Goal: Information Seeking & Learning: Learn about a topic

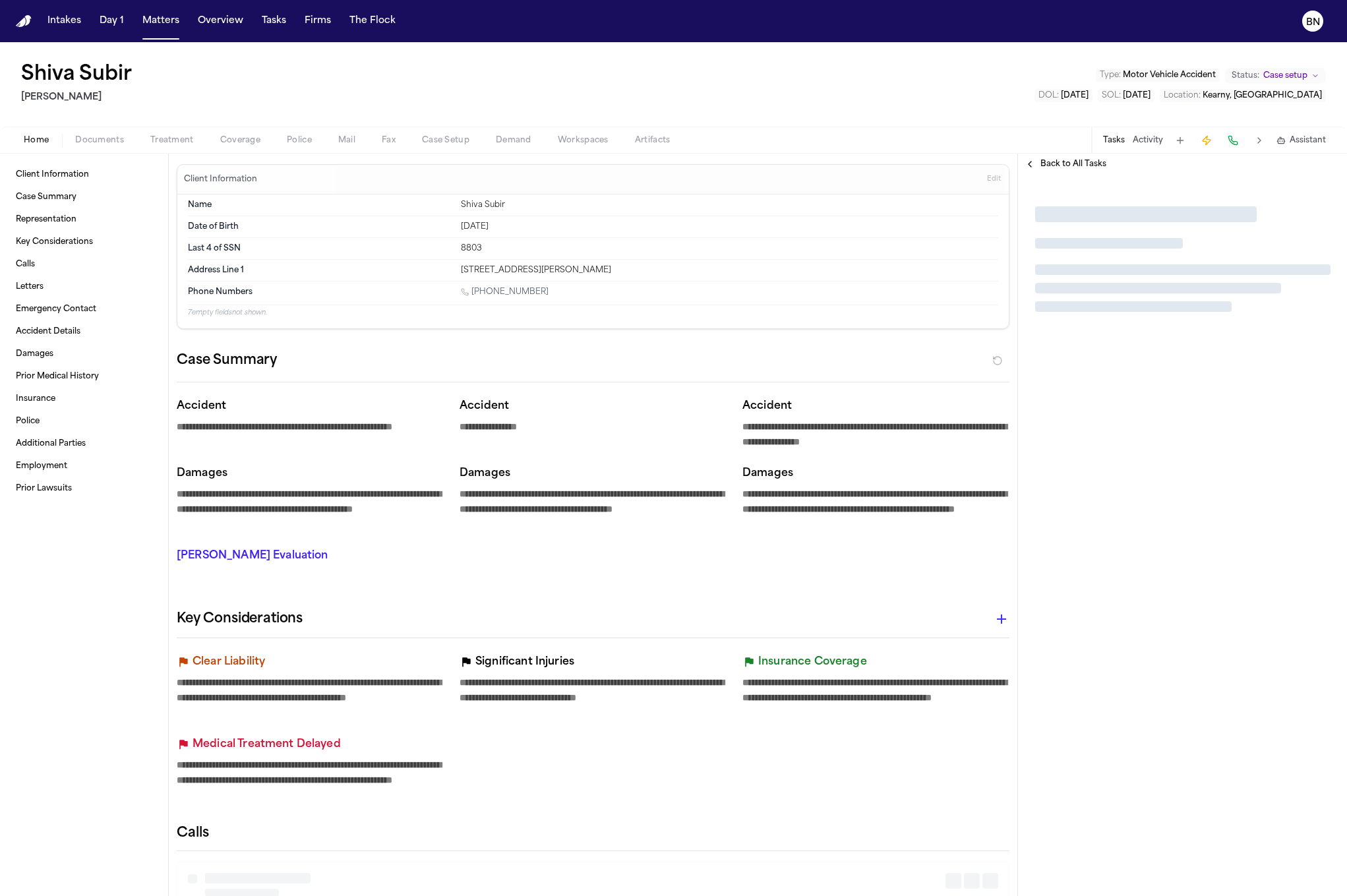
type textarea "*"
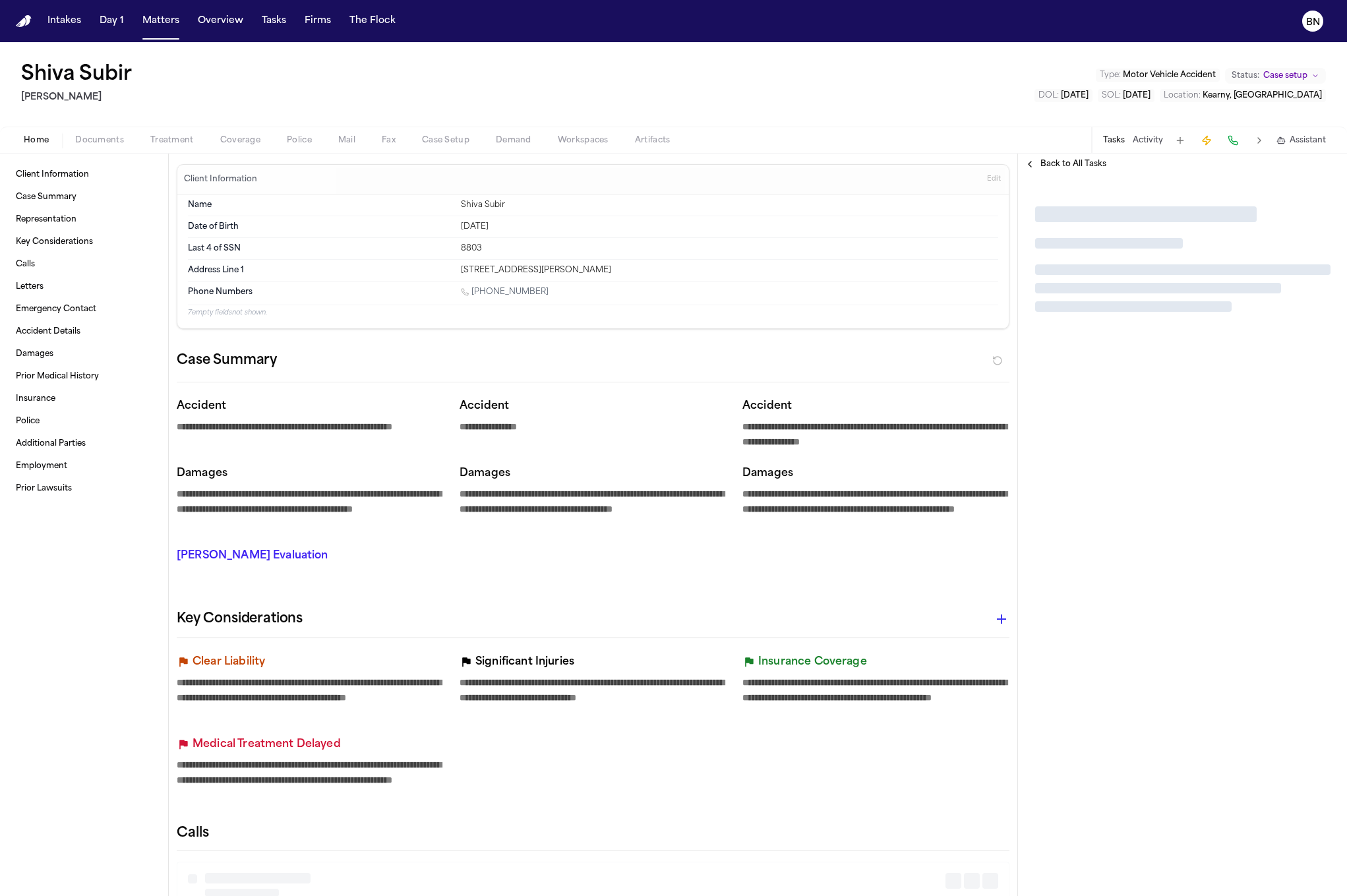
type textarea "*"
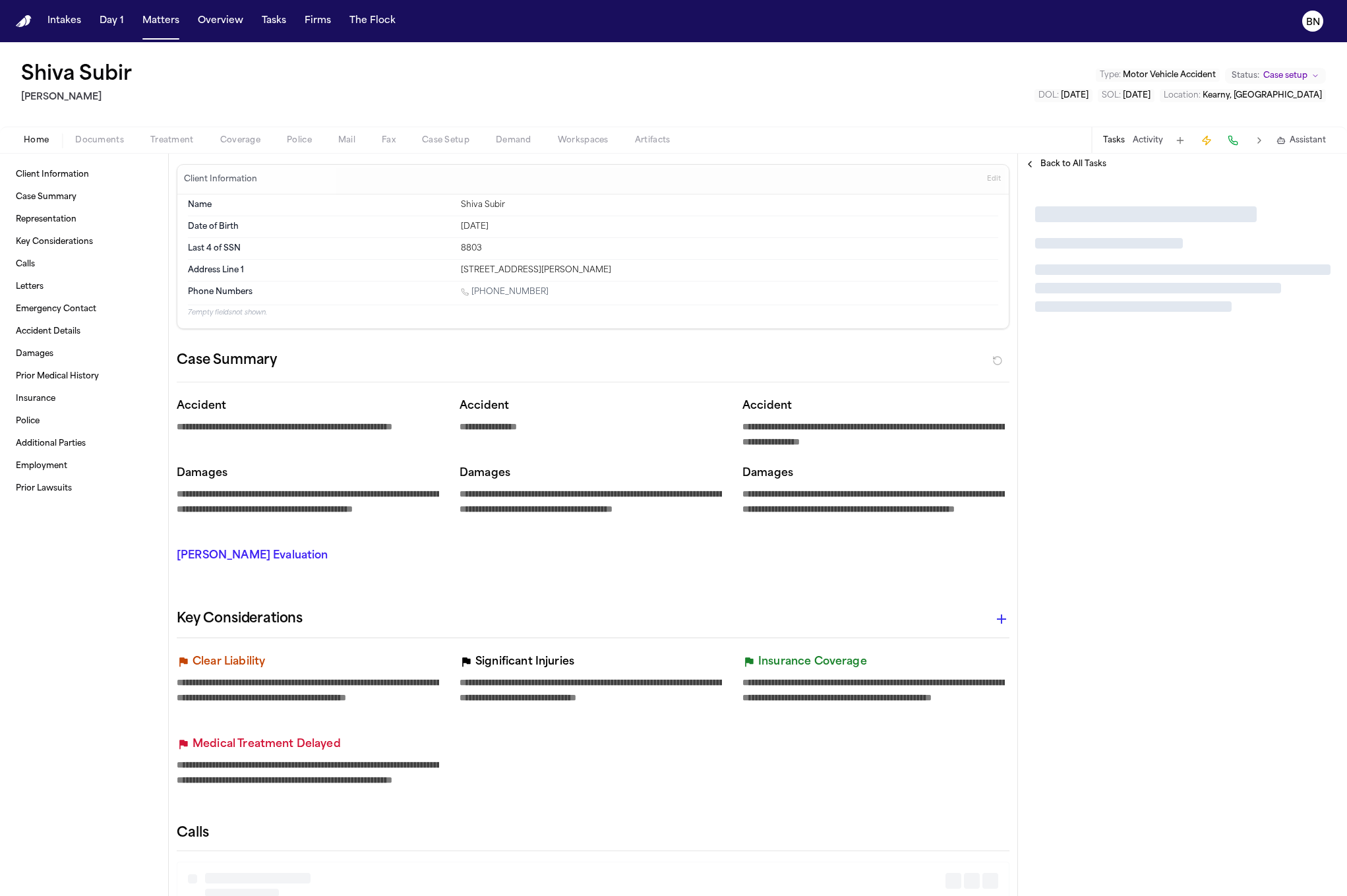
type textarea "*"
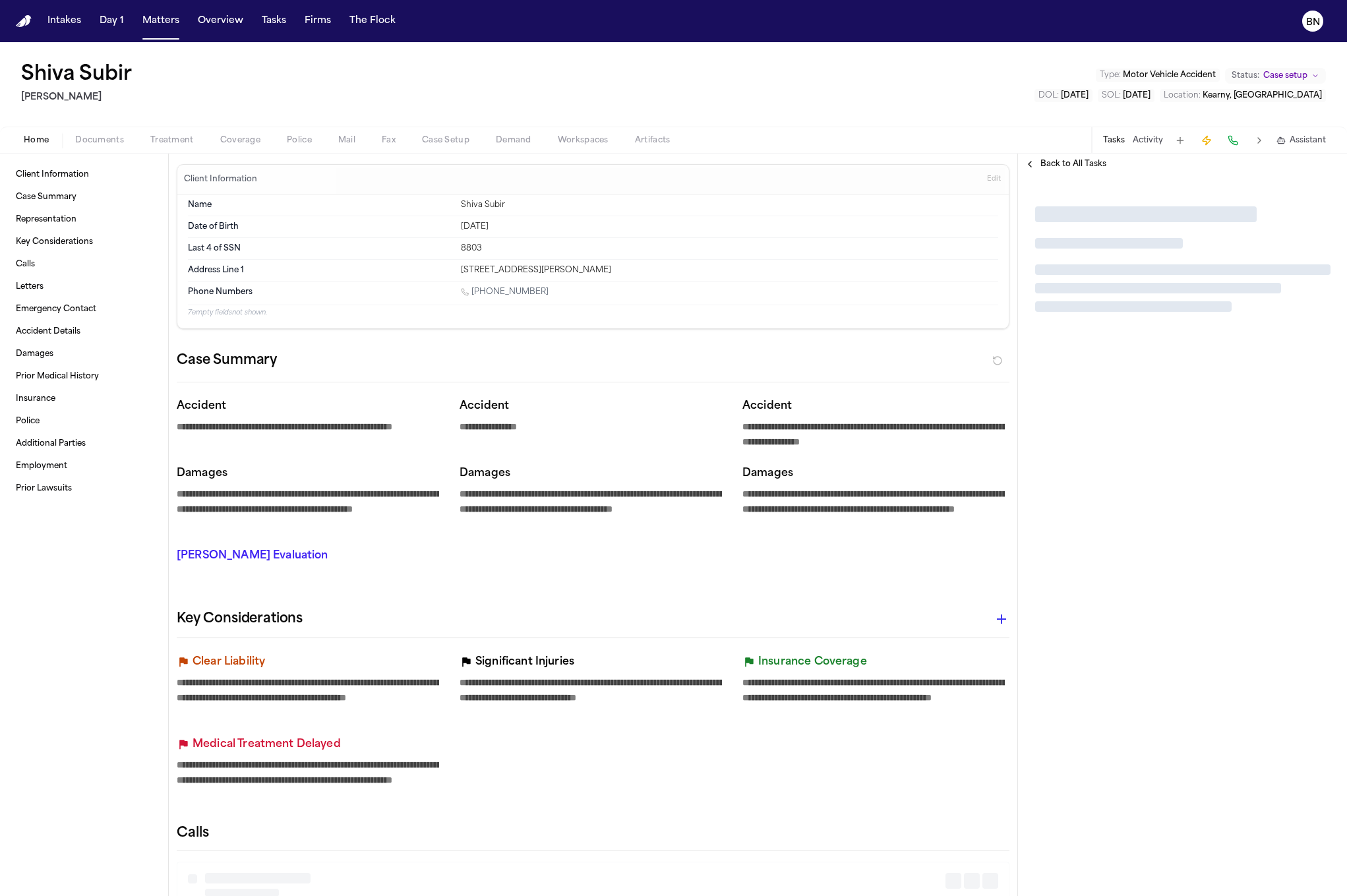
type textarea "*"
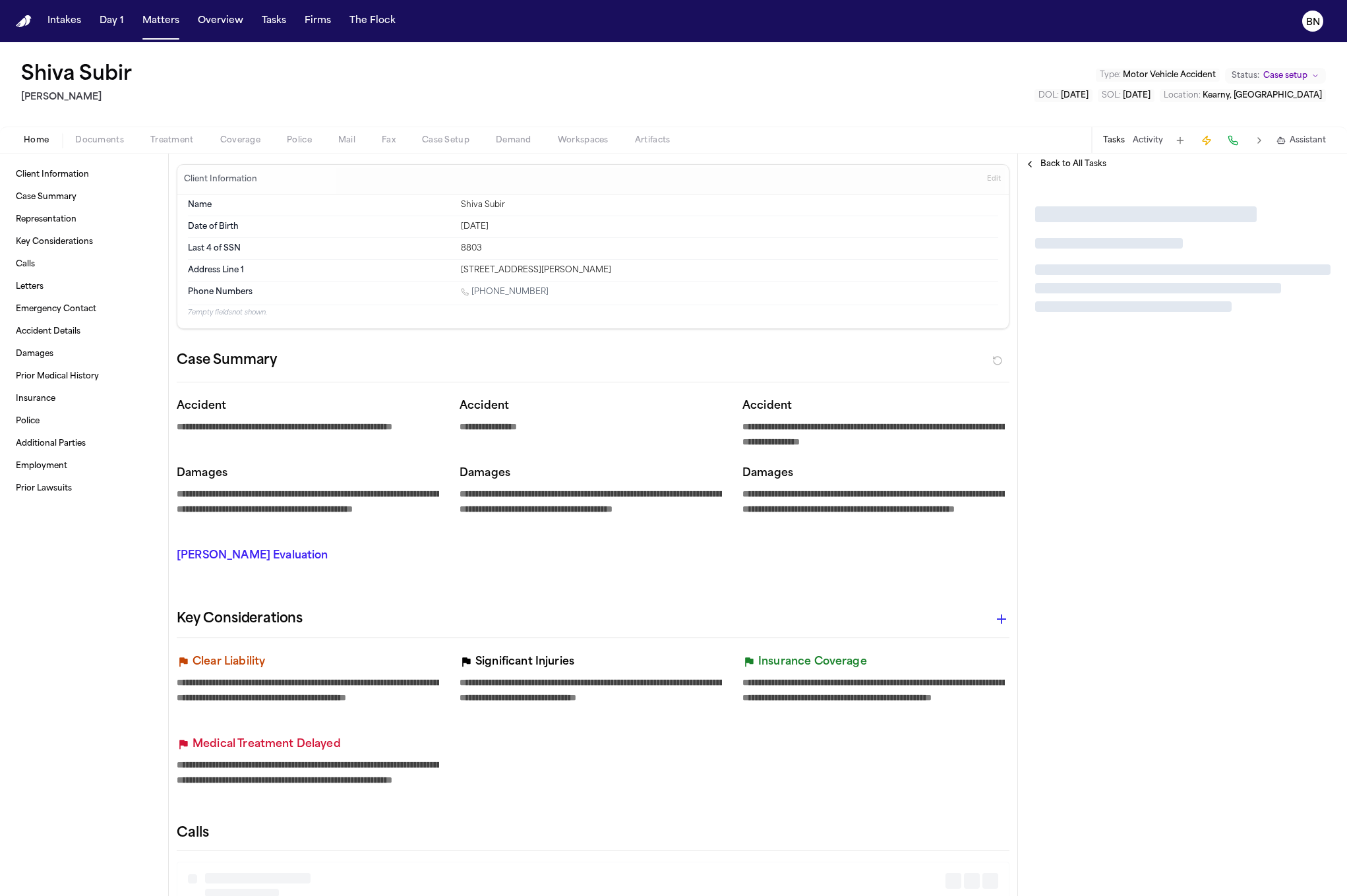
type textarea "*"
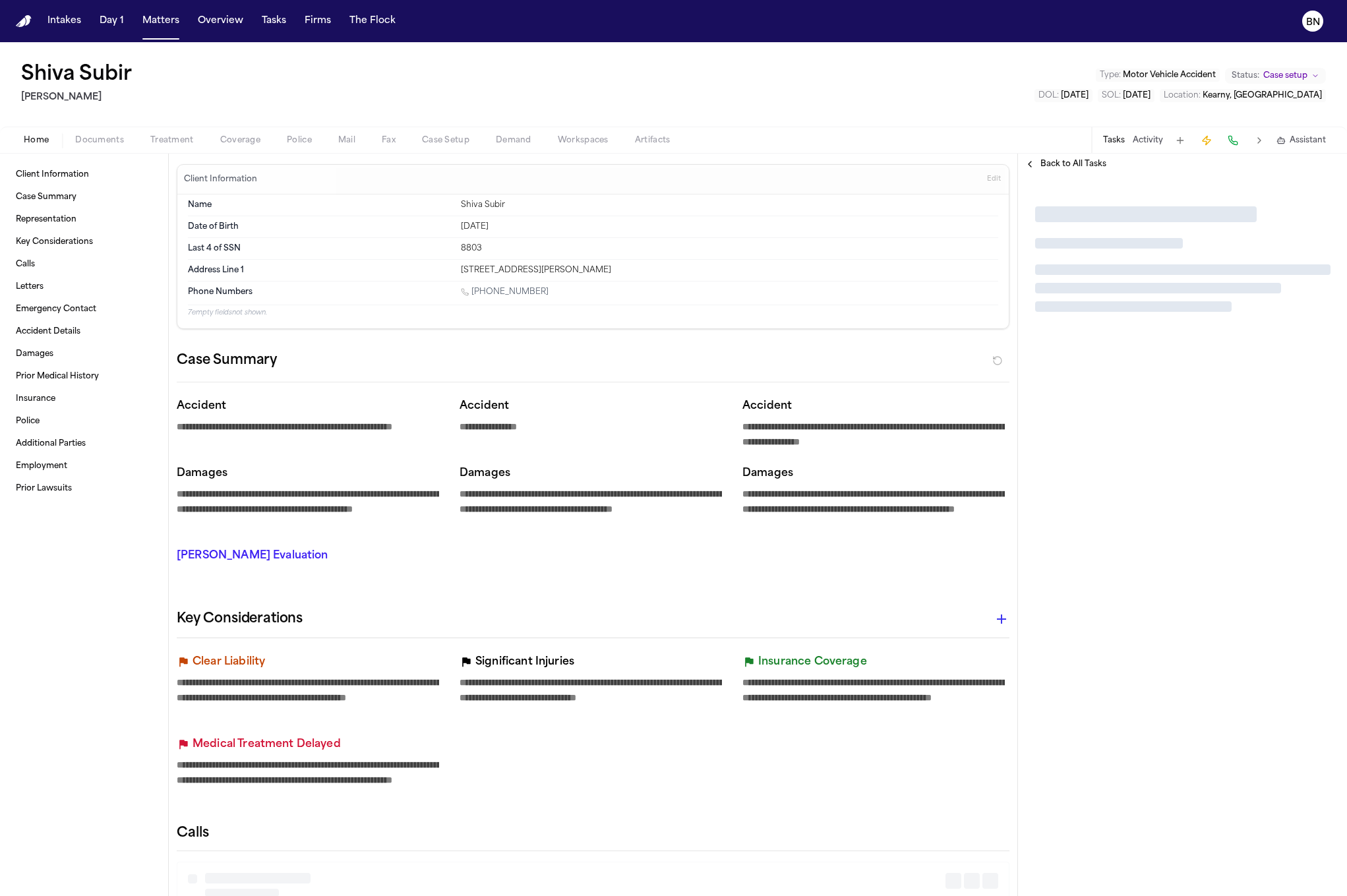
type textarea "*"
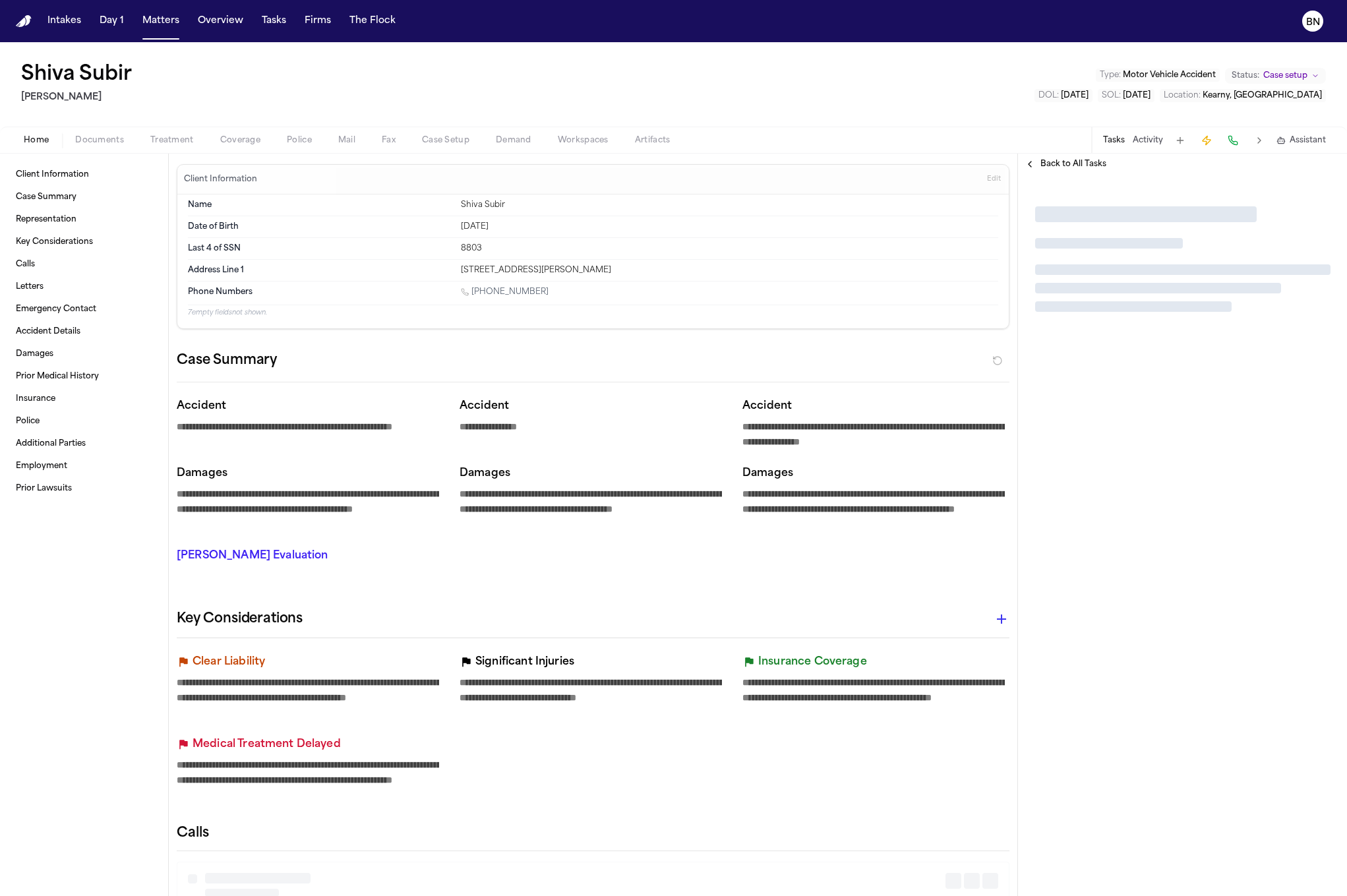
type textarea "*"
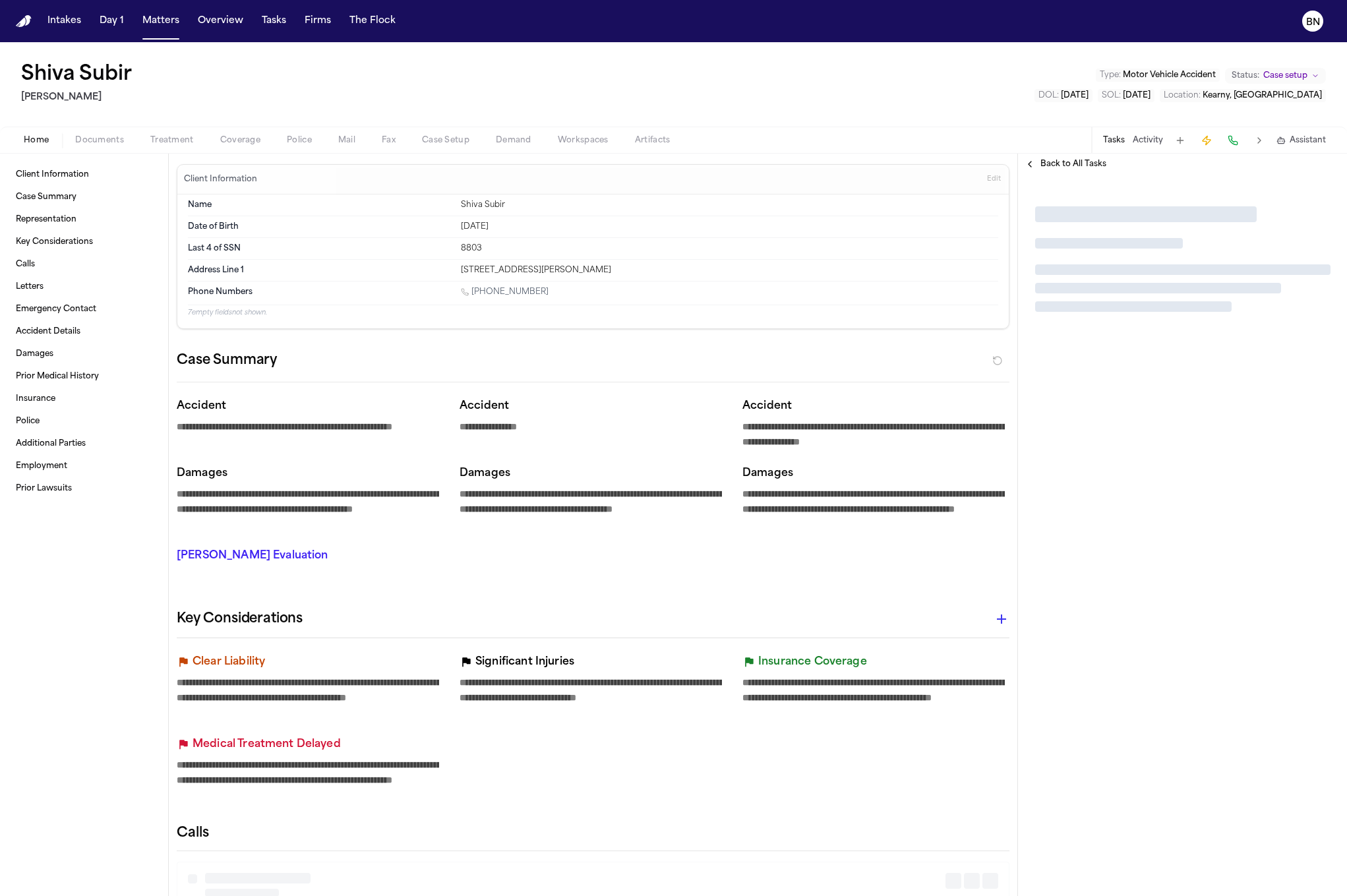
type textarea "*"
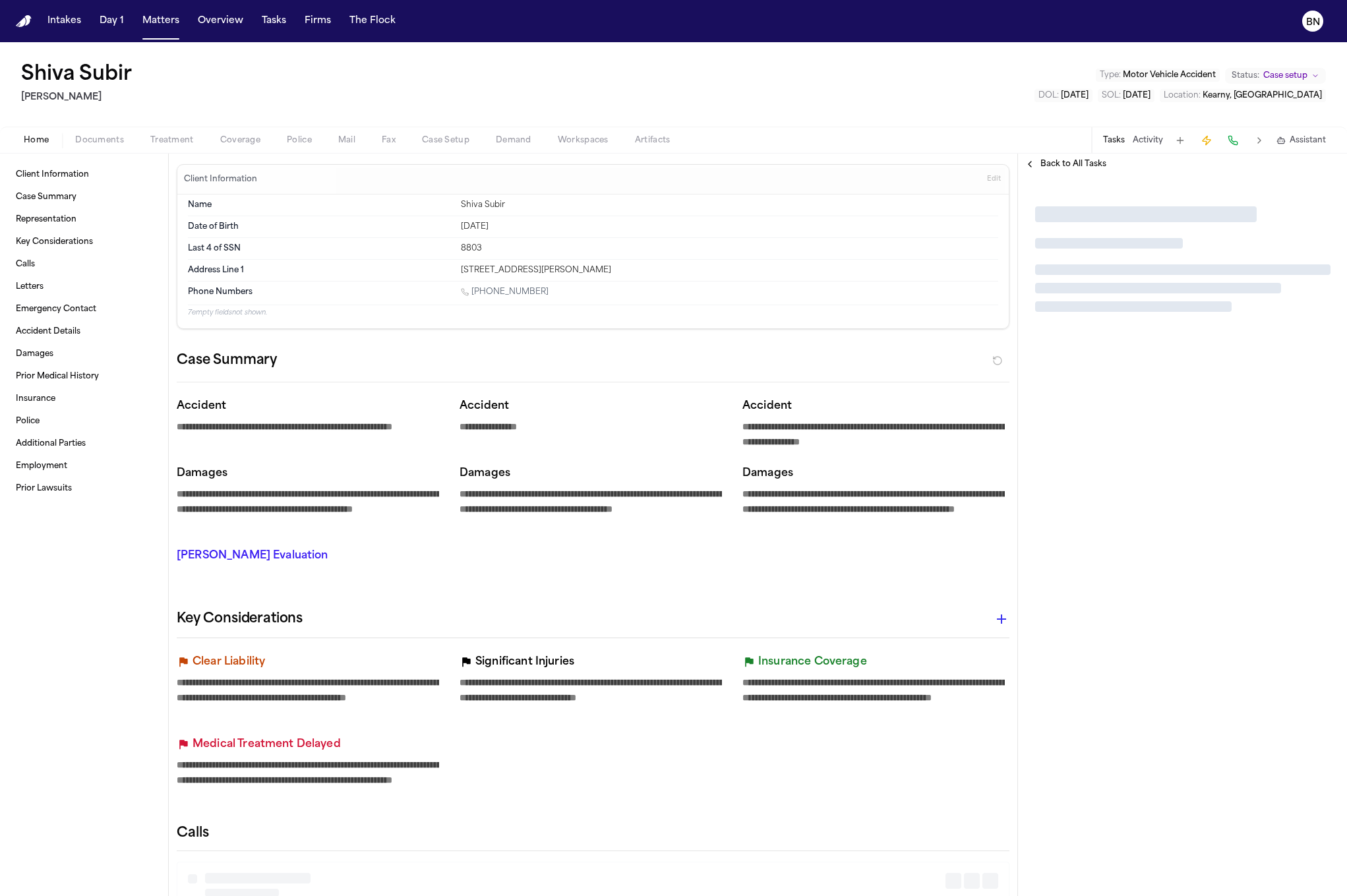
type textarea "*"
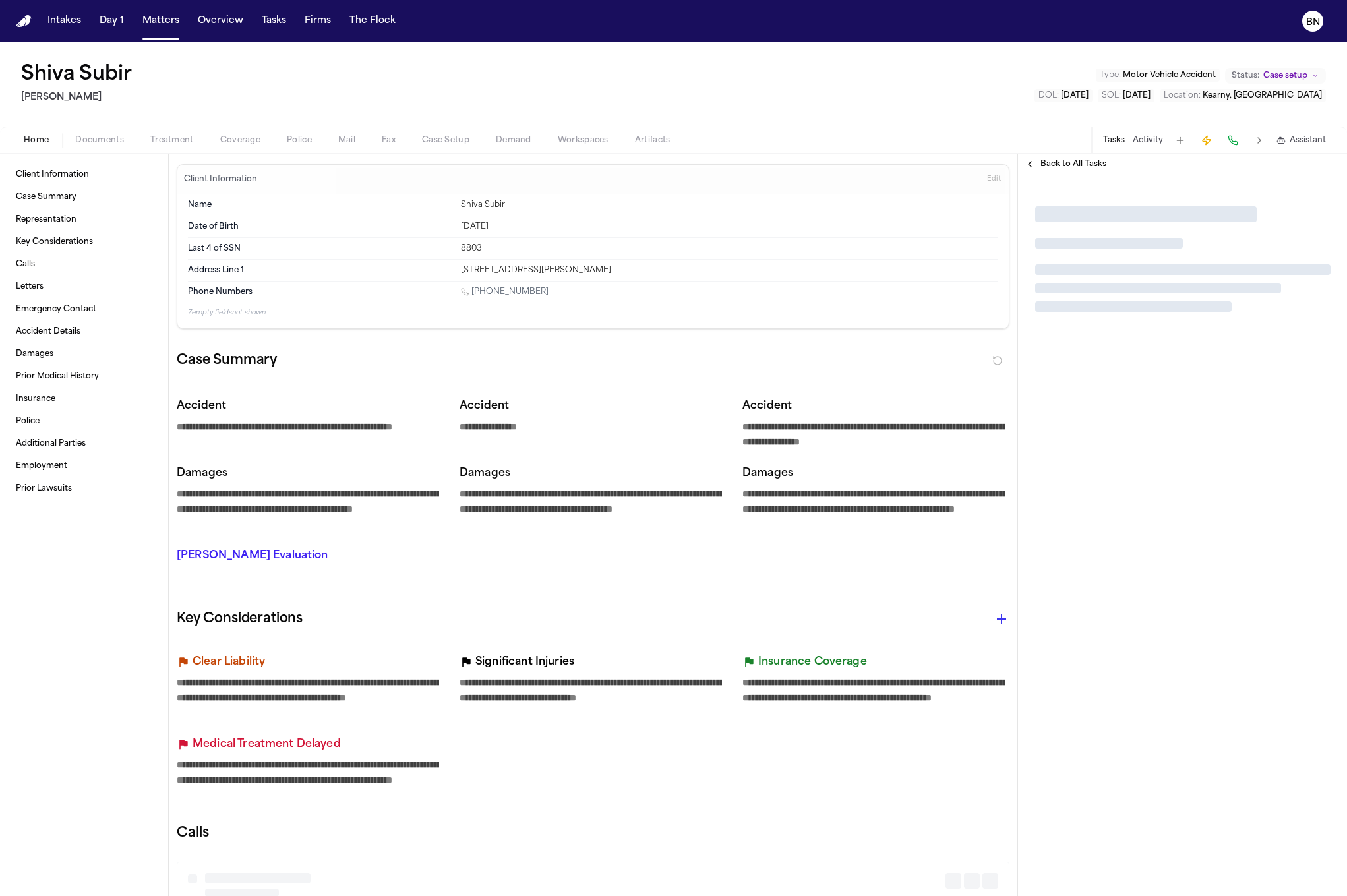
type textarea "*"
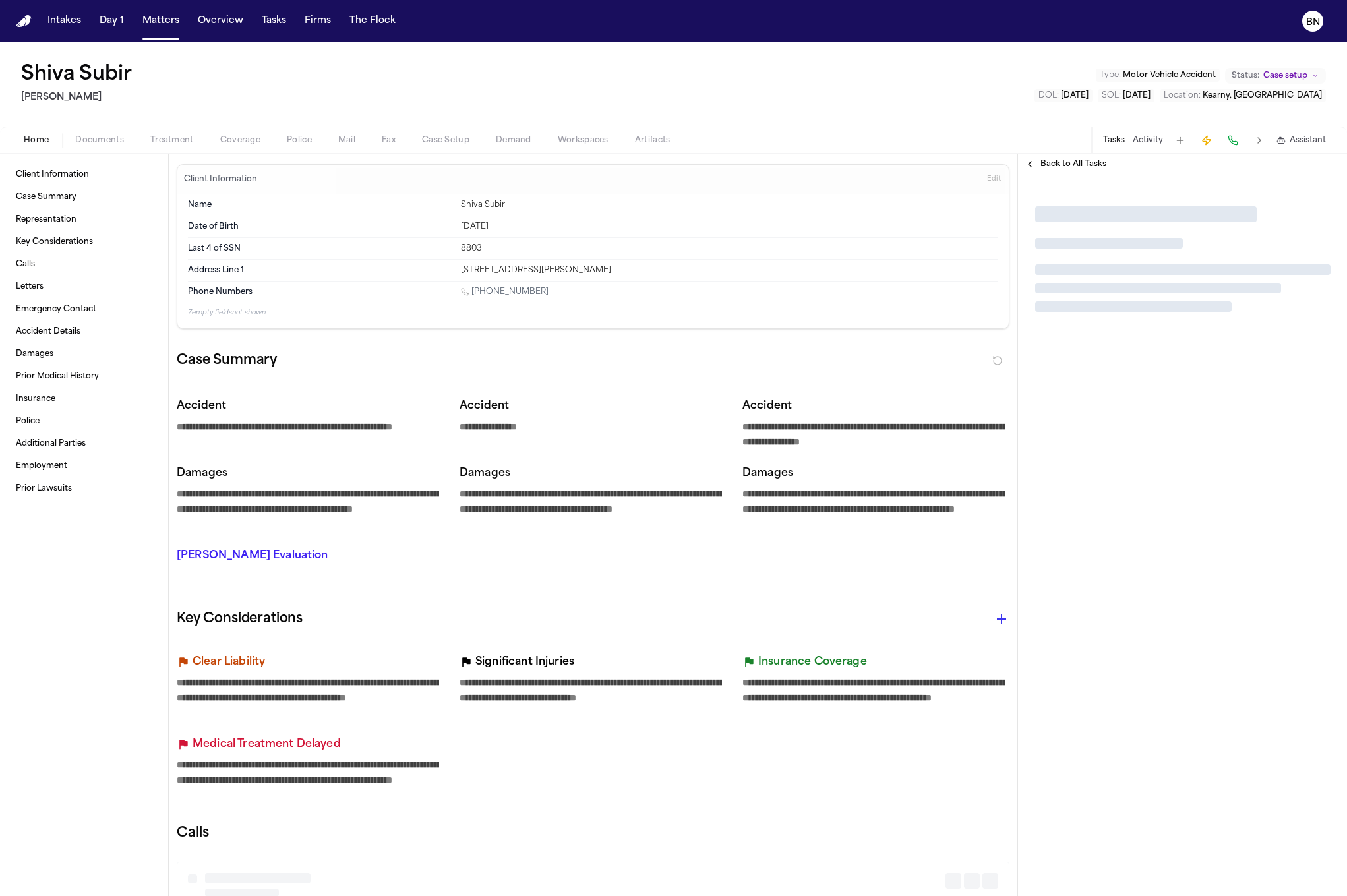
type textarea "*"
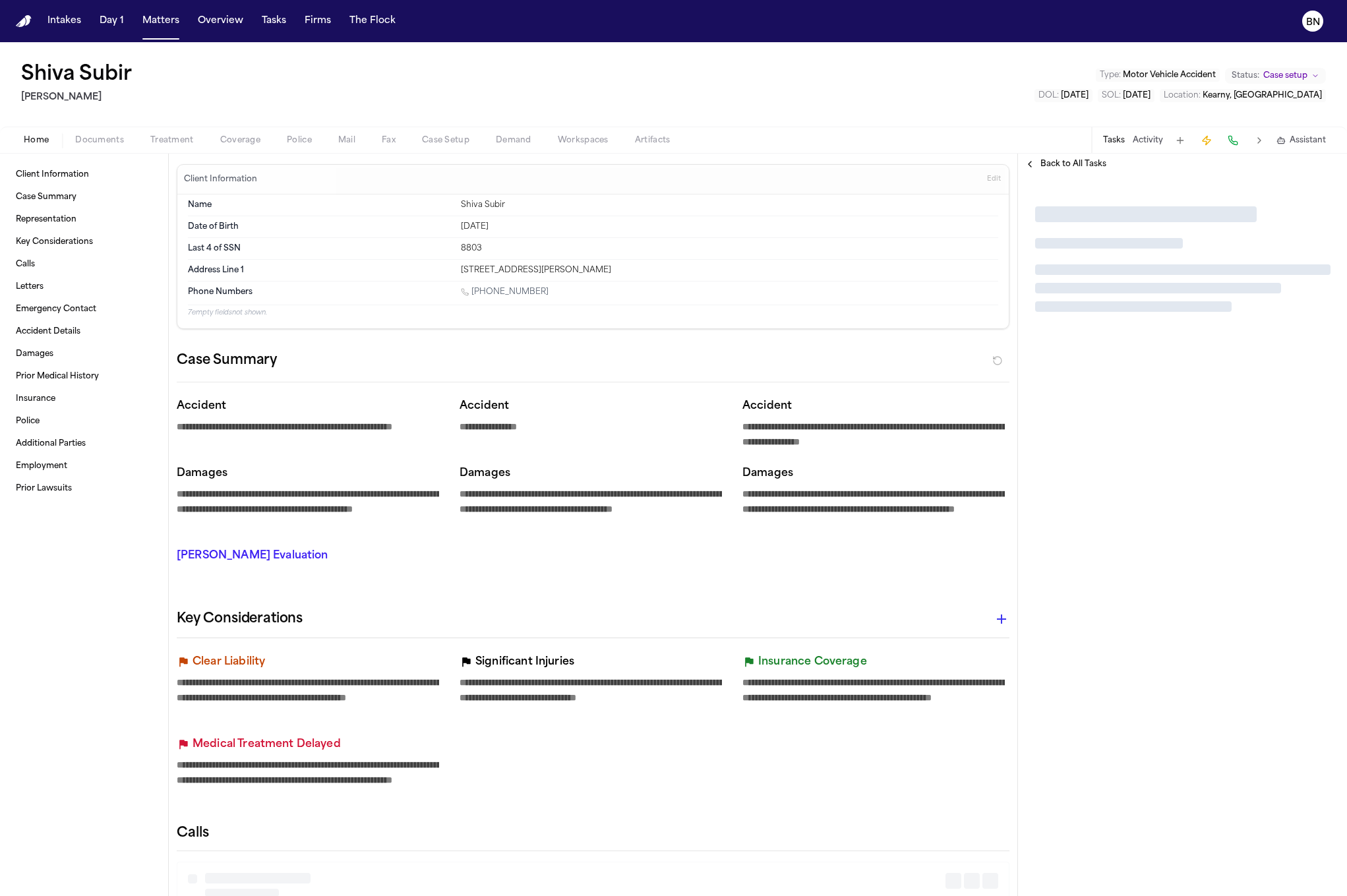
type textarea "*"
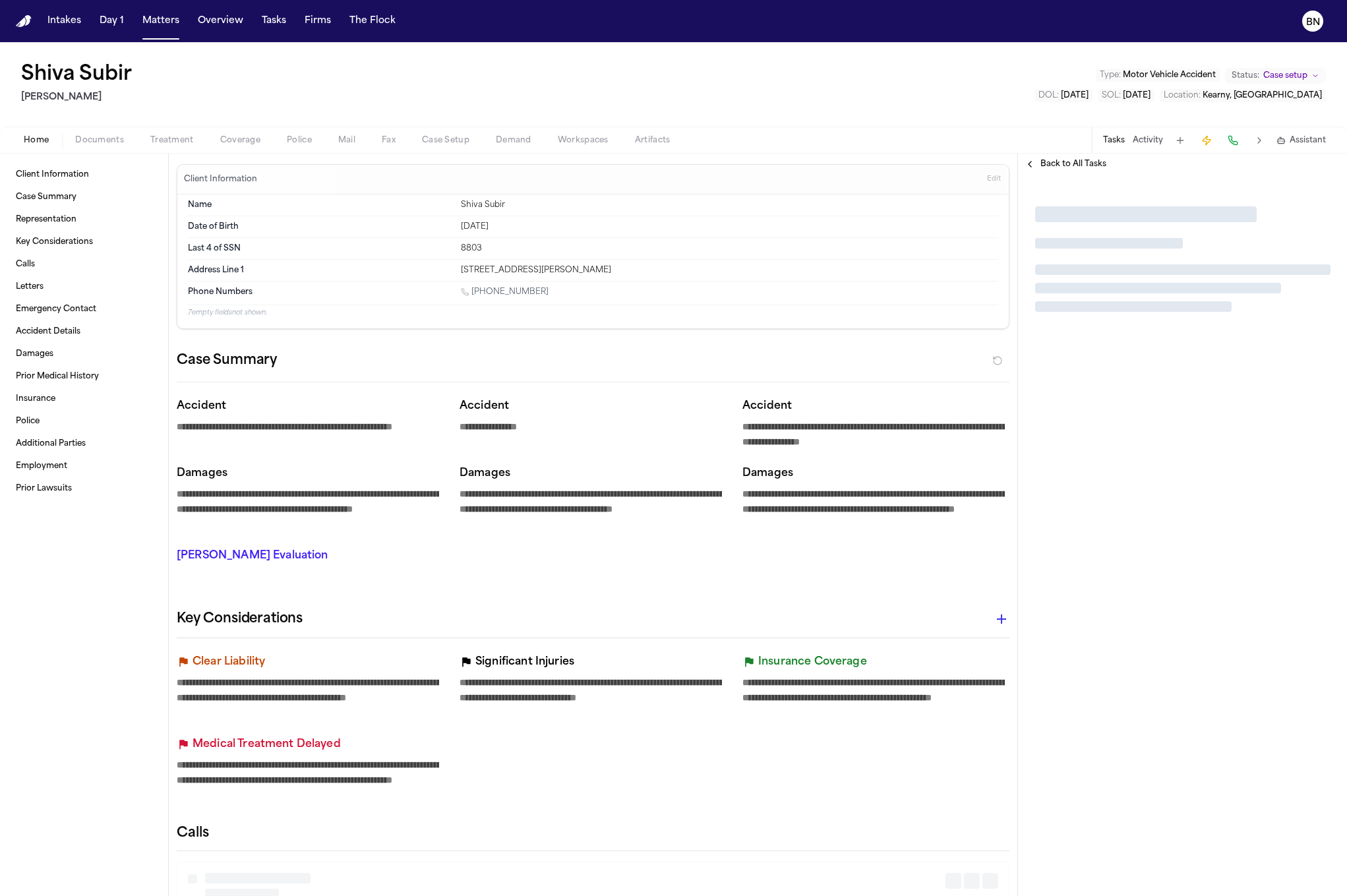
type textarea "*"
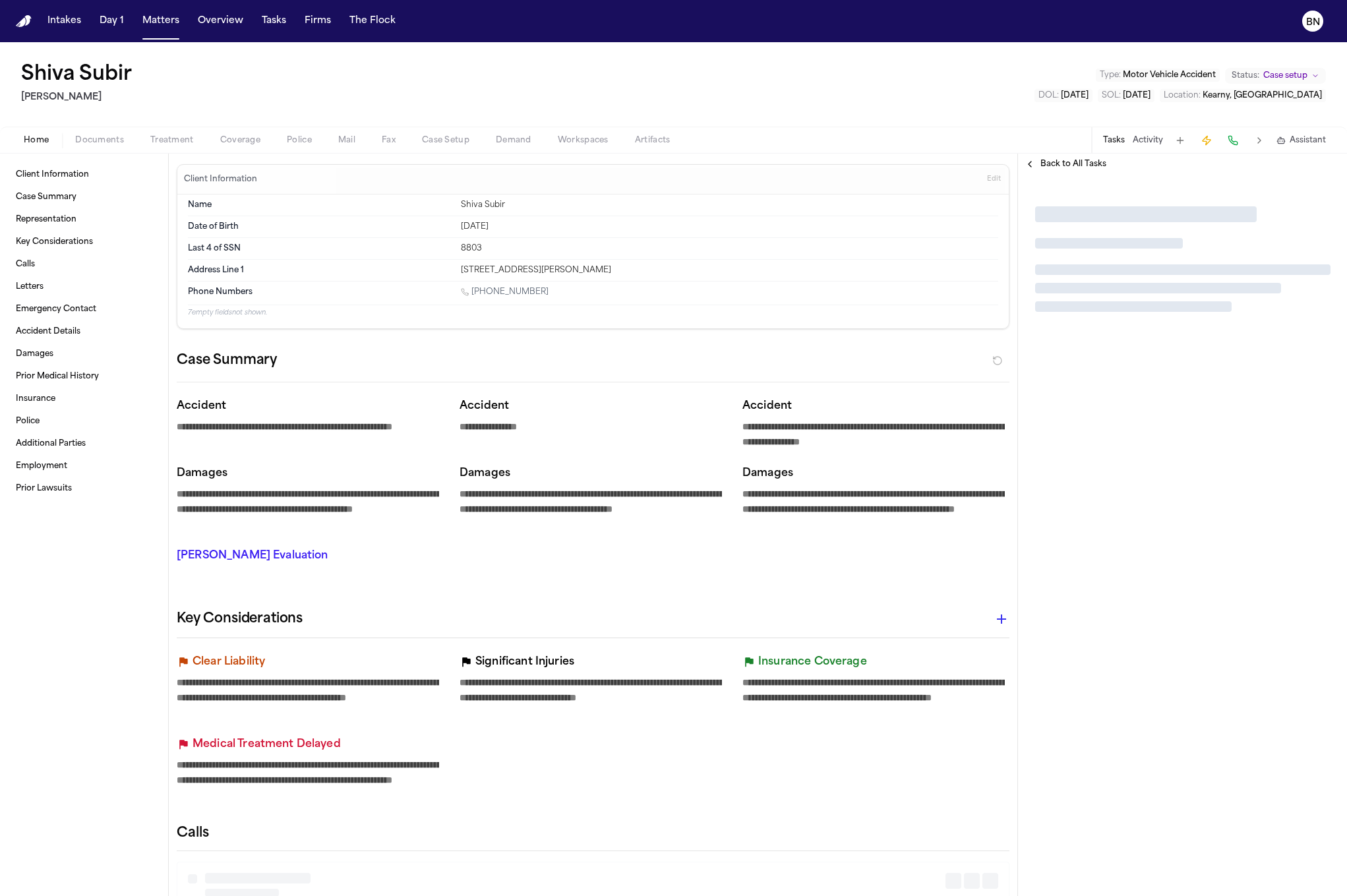
type textarea "*"
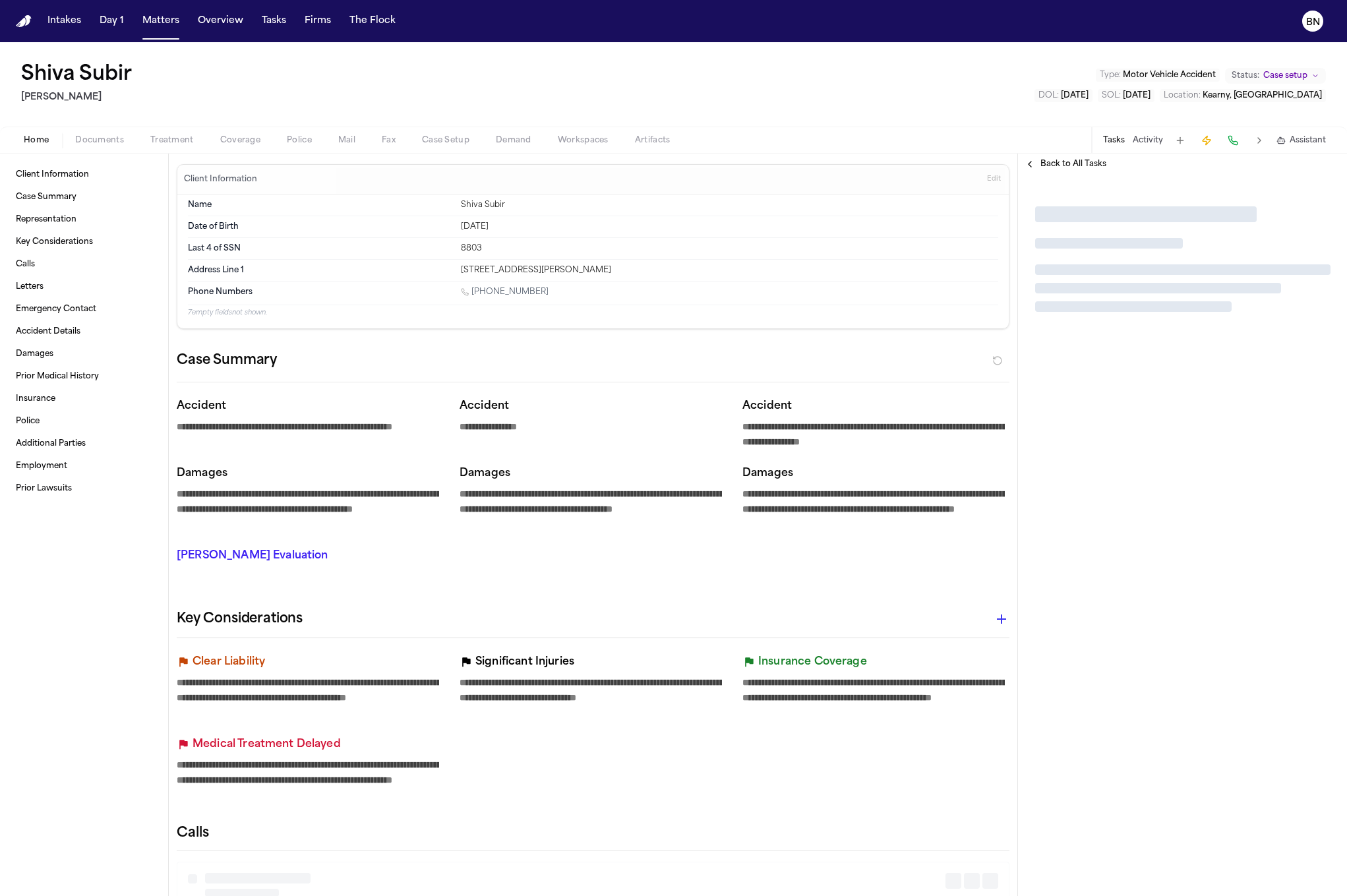
type textarea "*"
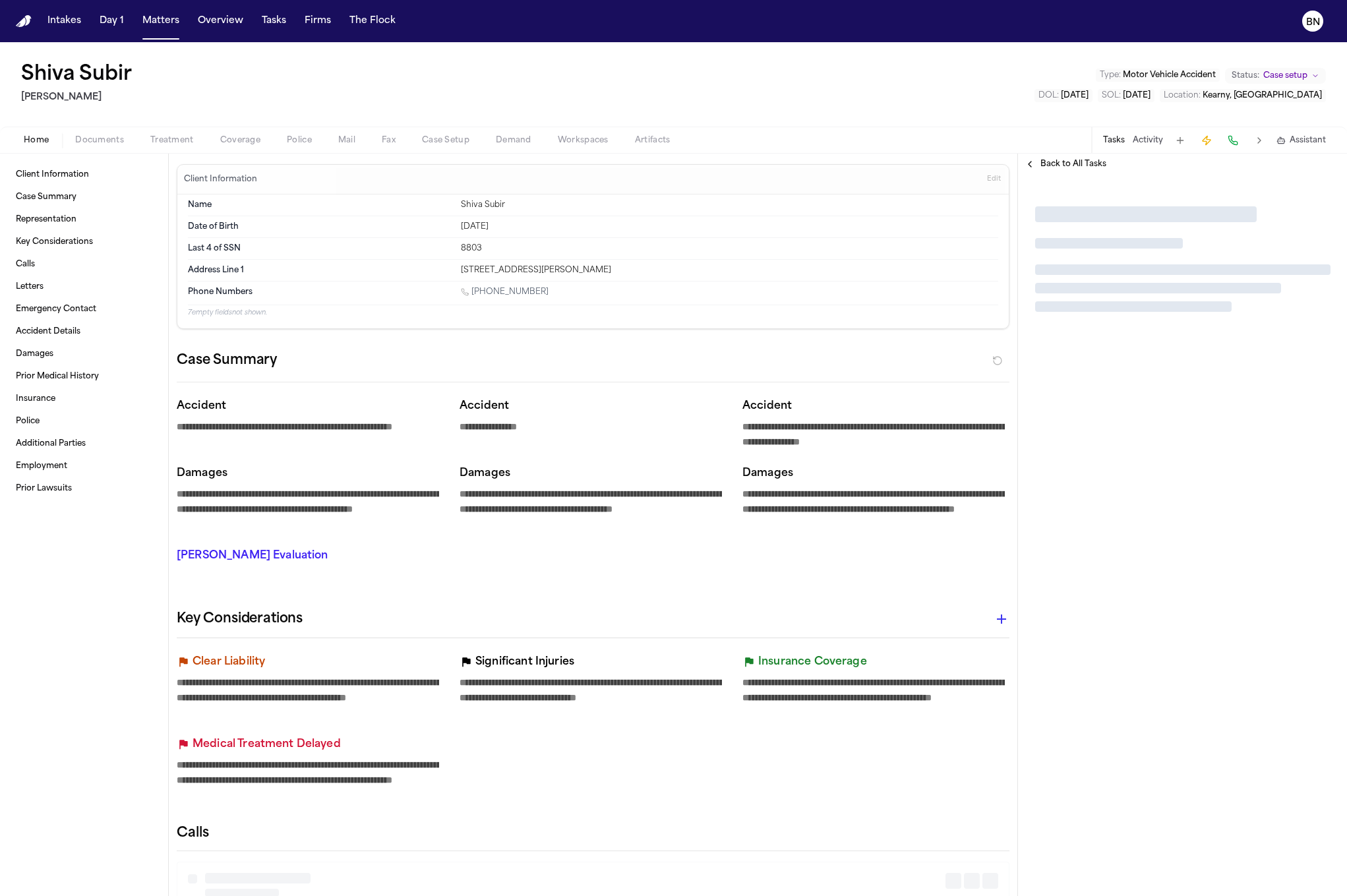
type textarea "*"
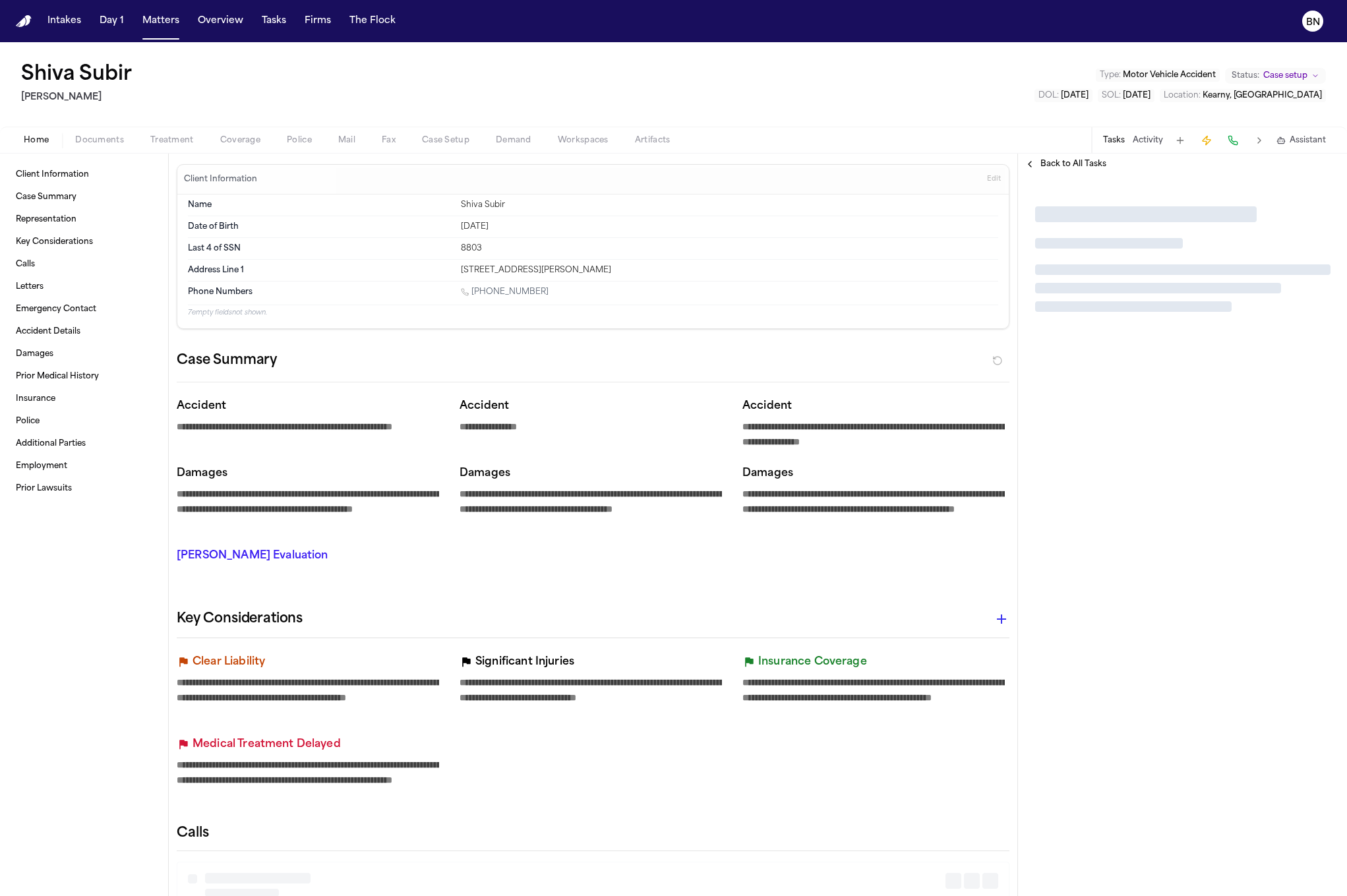
type textarea "*"
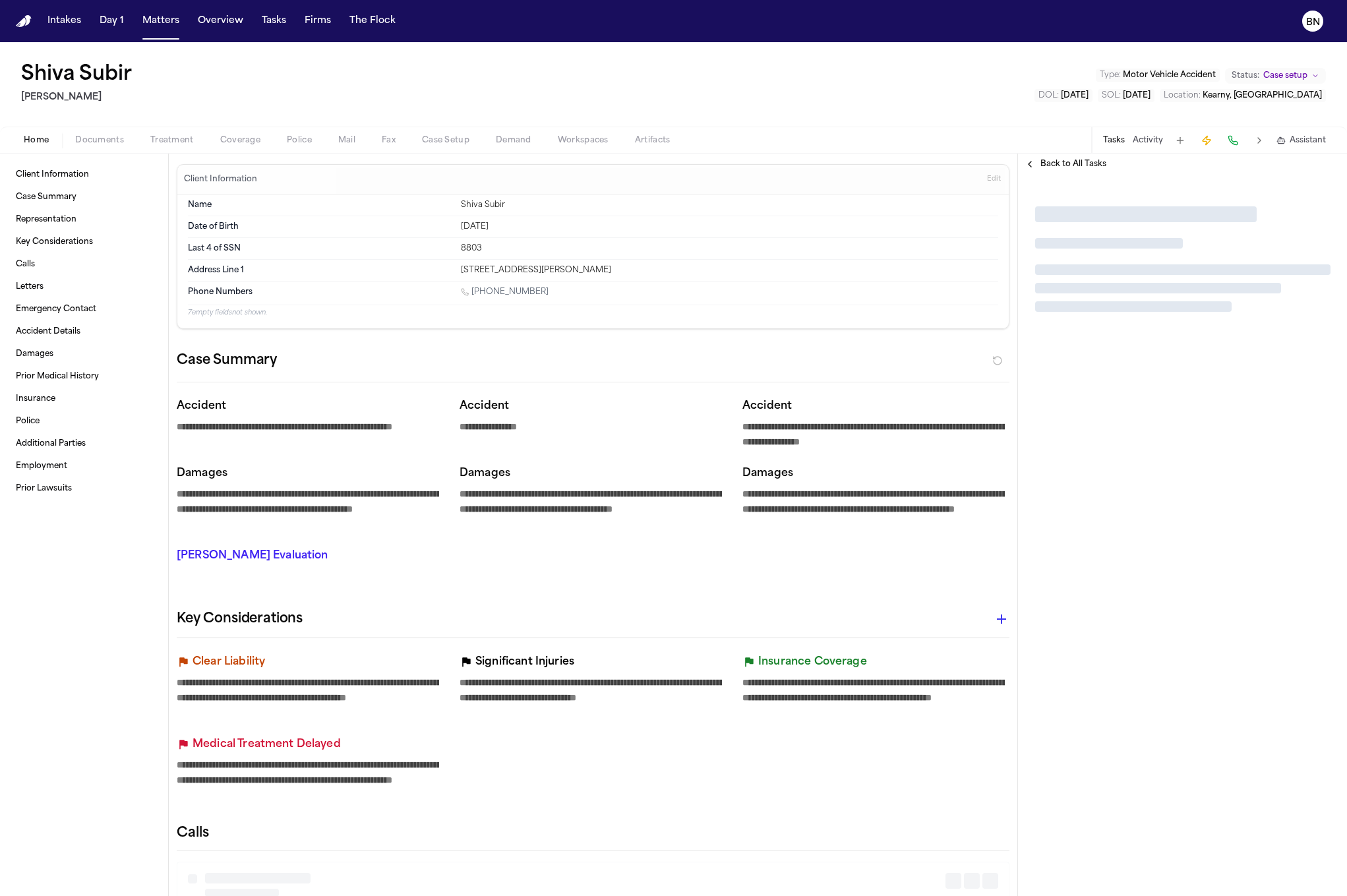
type textarea "*"
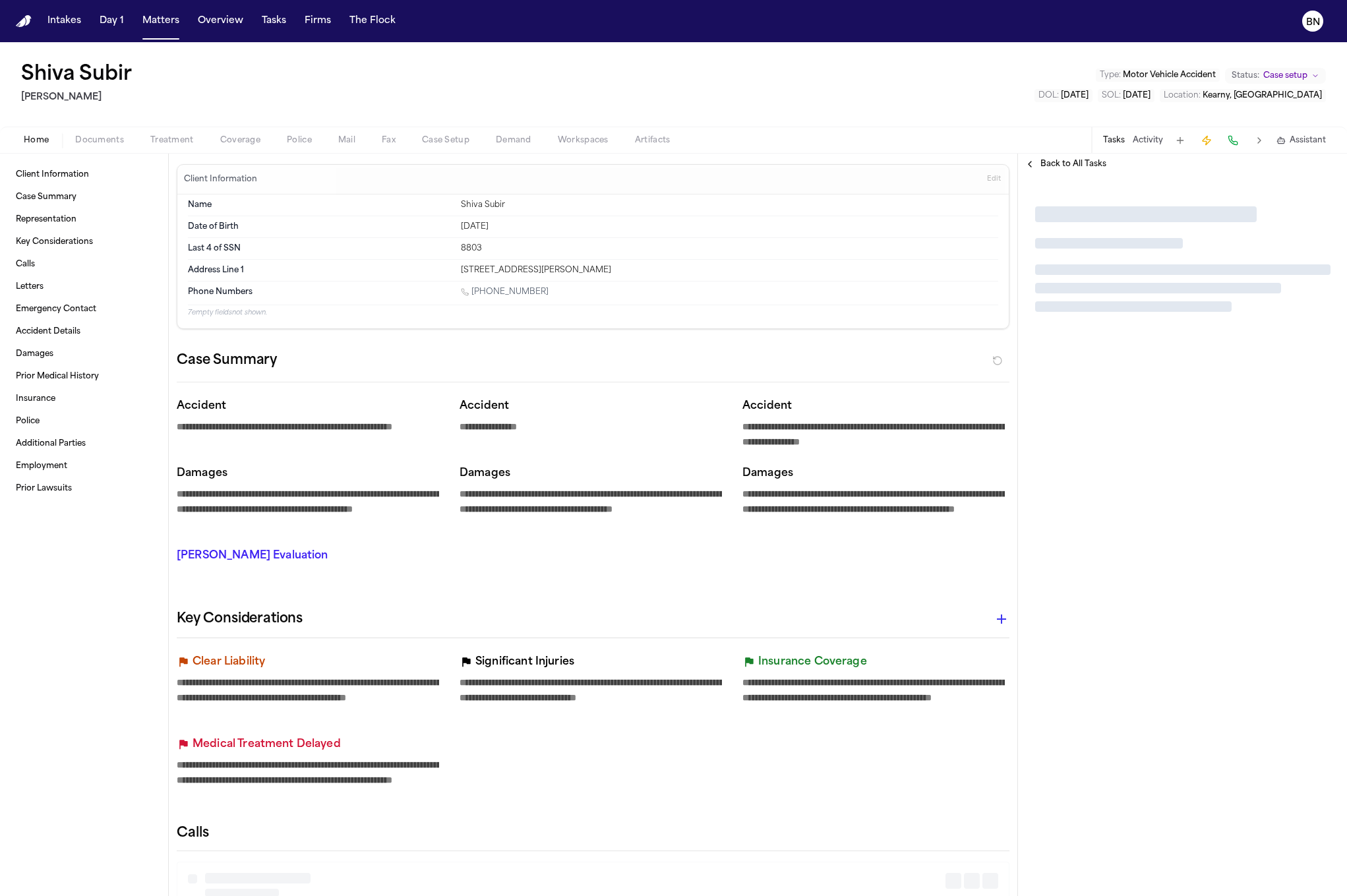
type textarea "*"
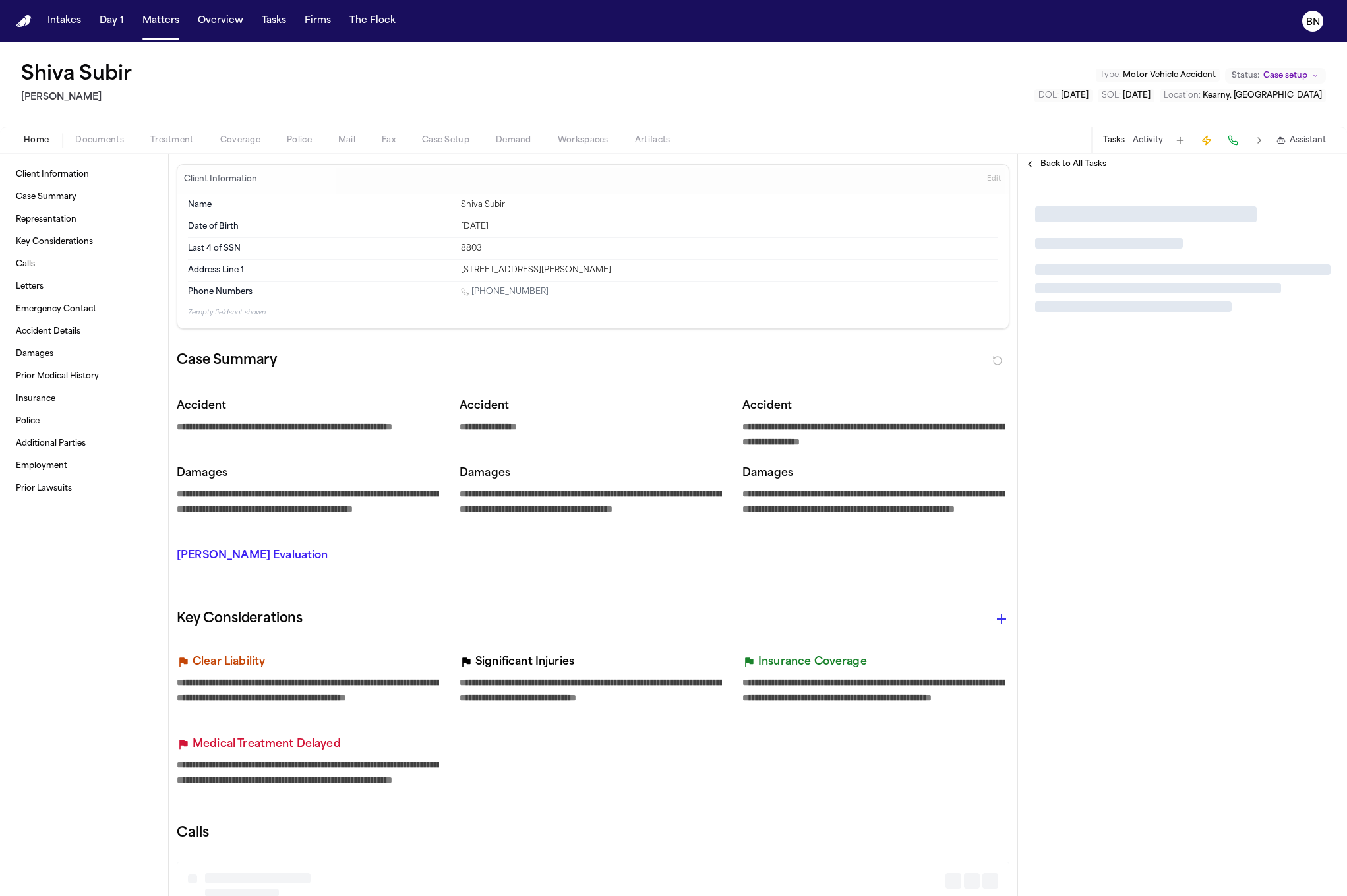
type textarea "*"
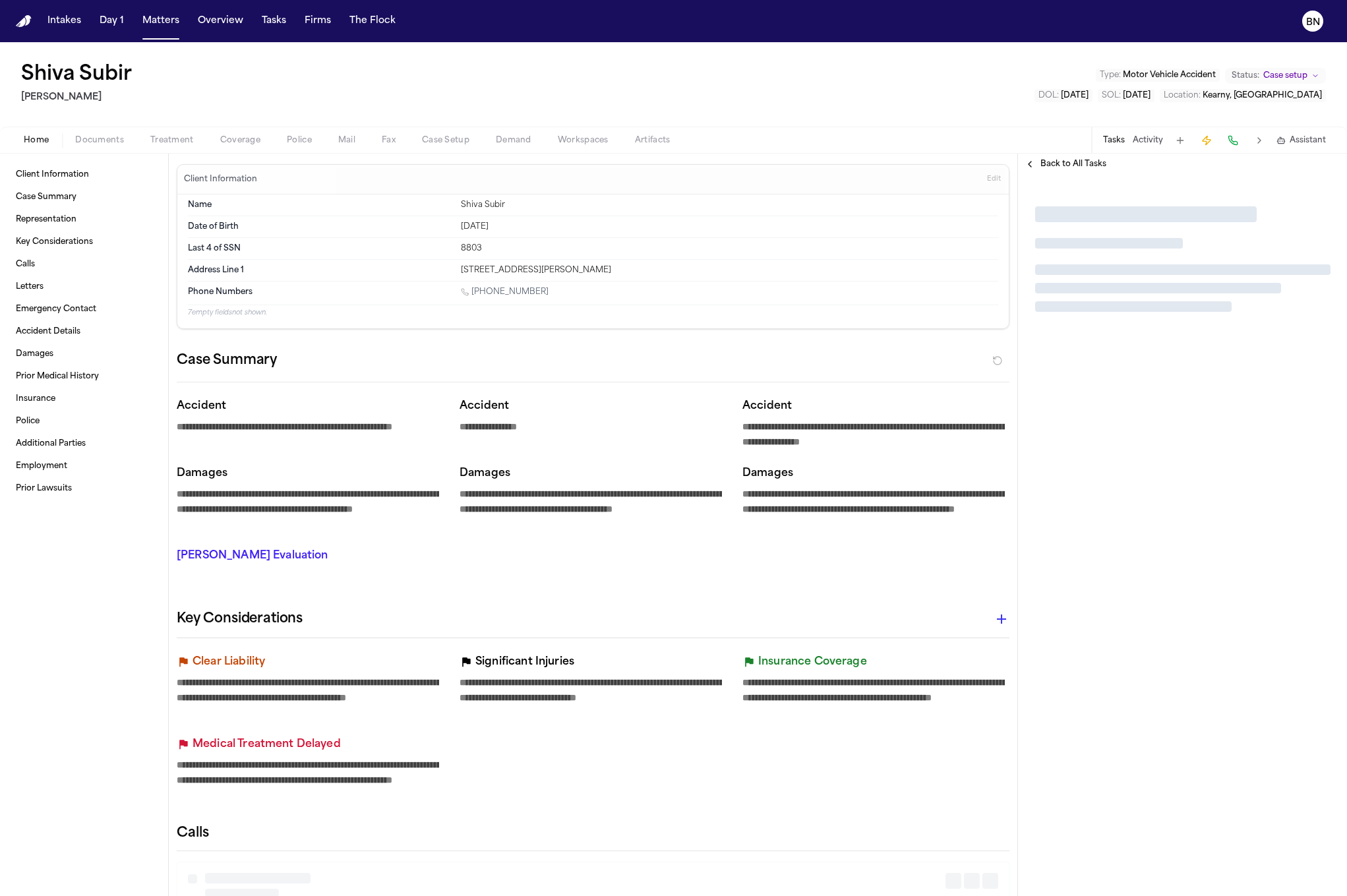
type textarea "*"
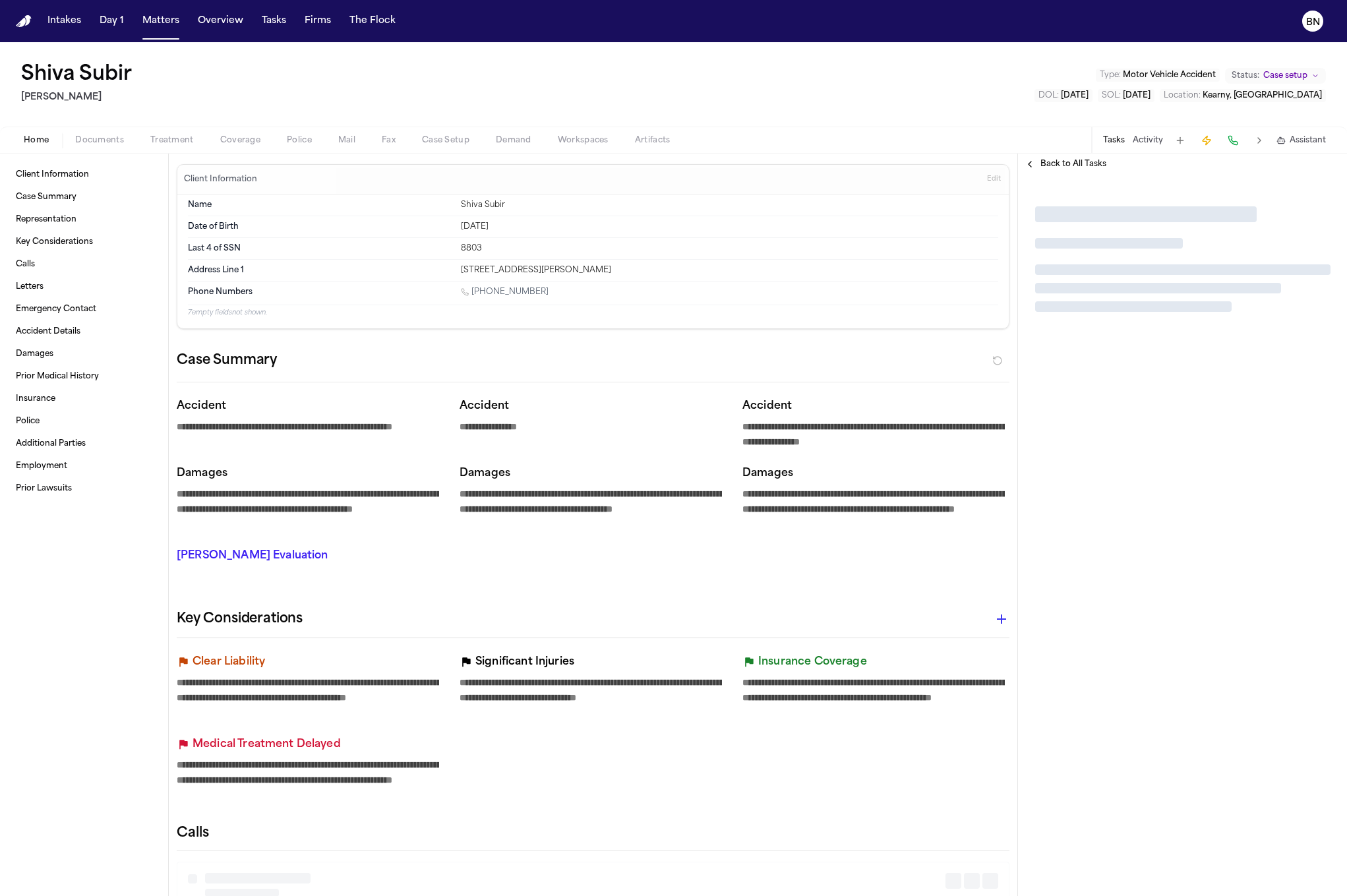
type textarea "*"
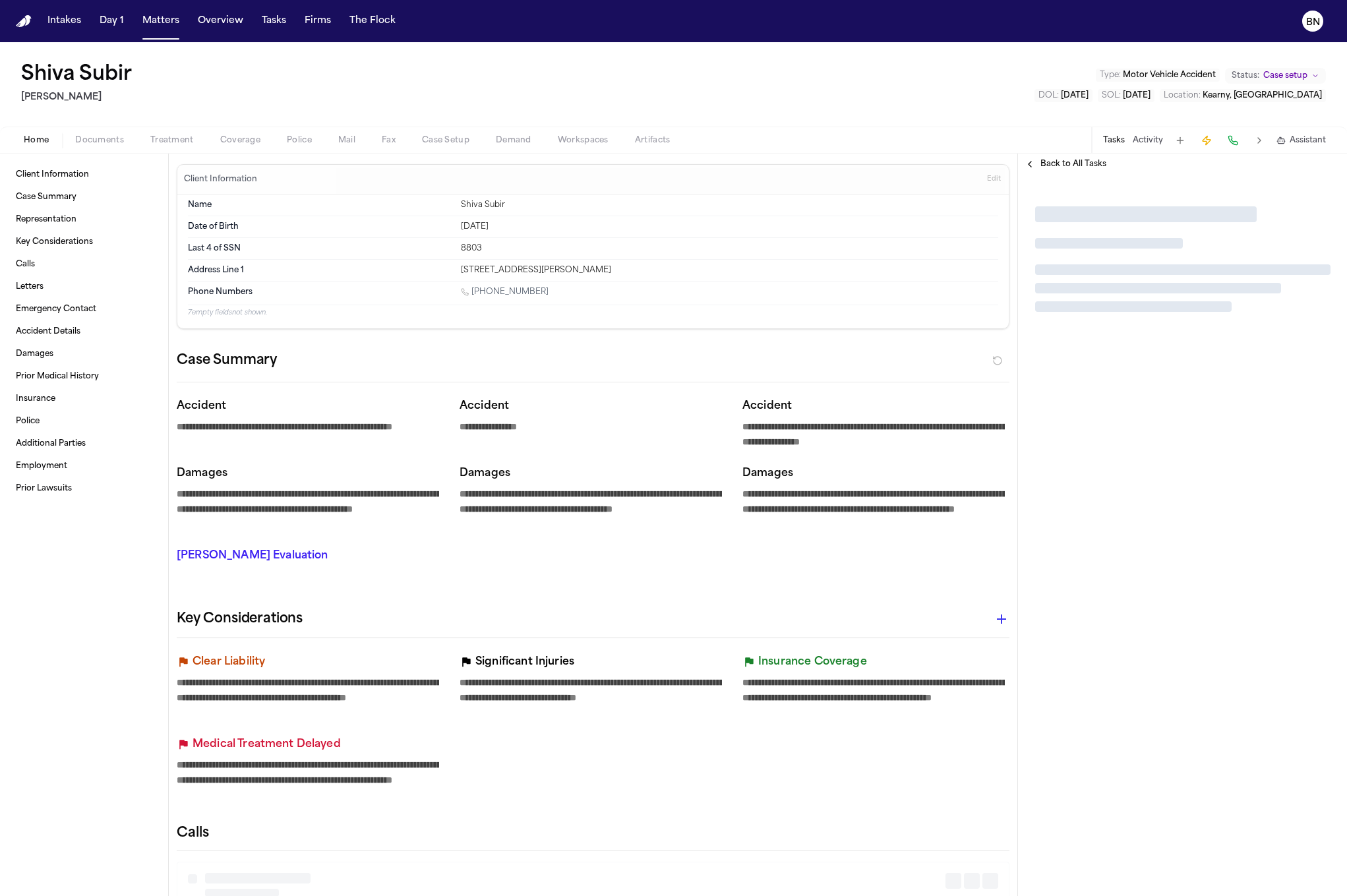
type textarea "*"
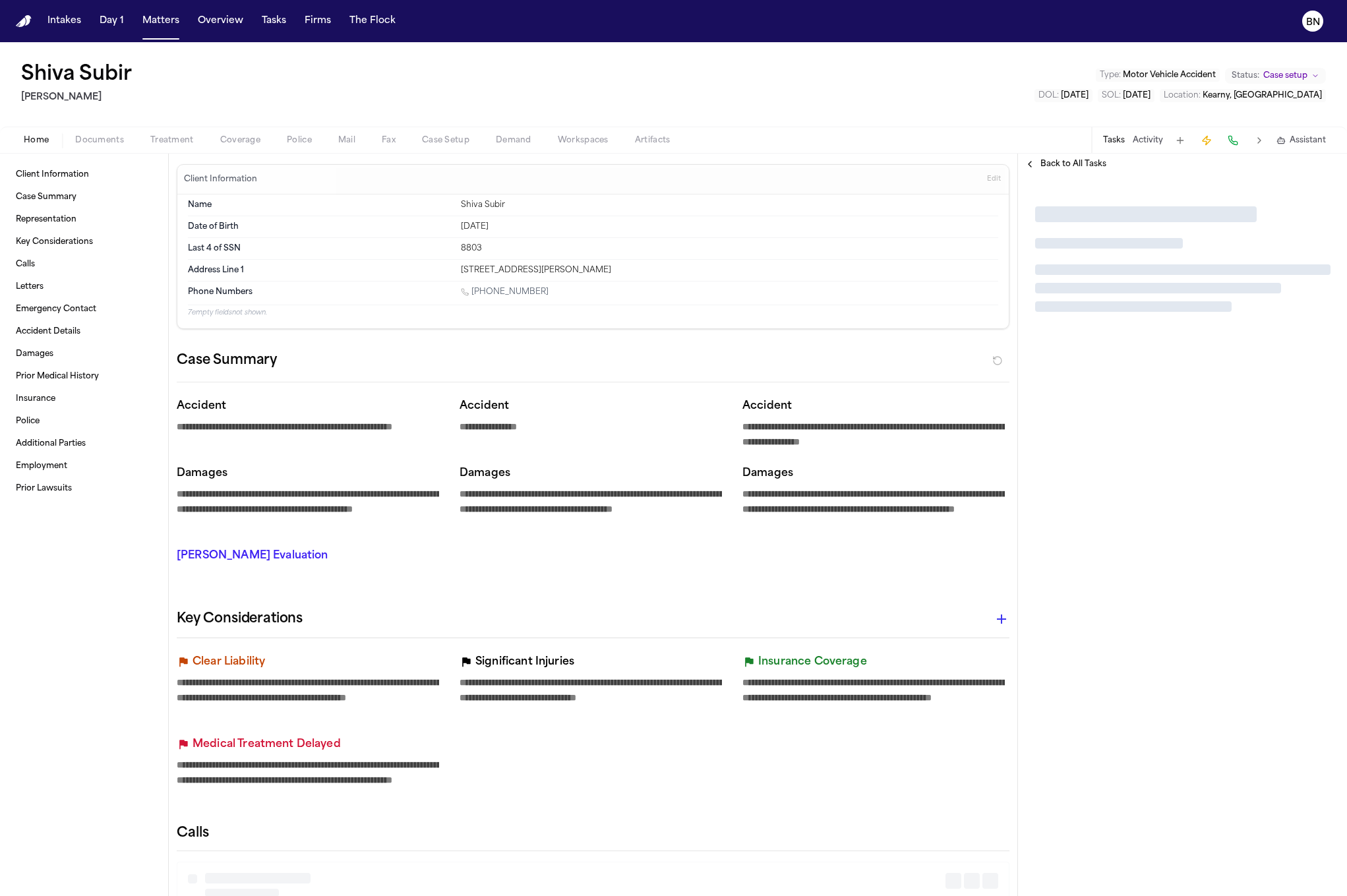
type textarea "*"
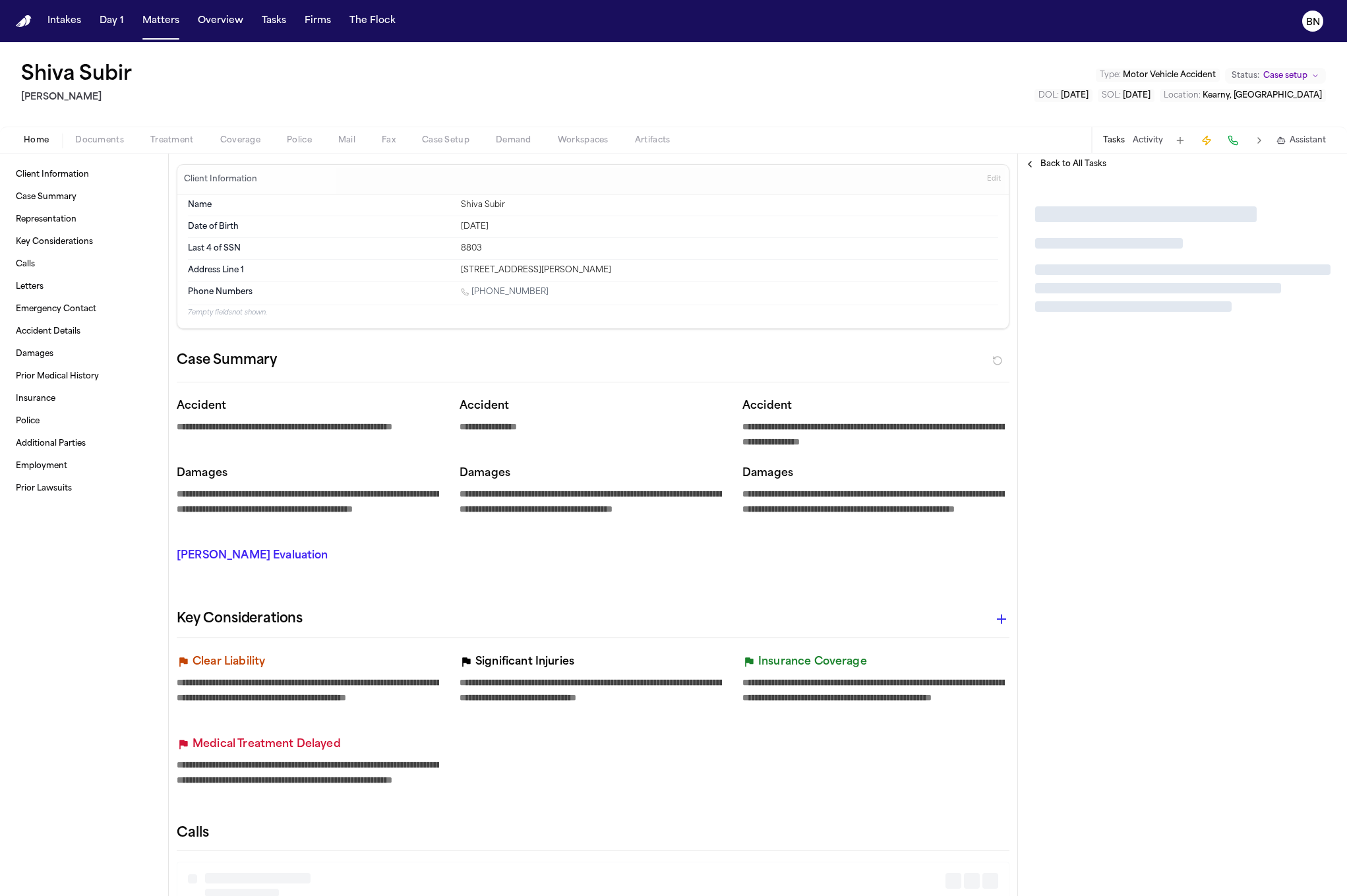
type textarea "*"
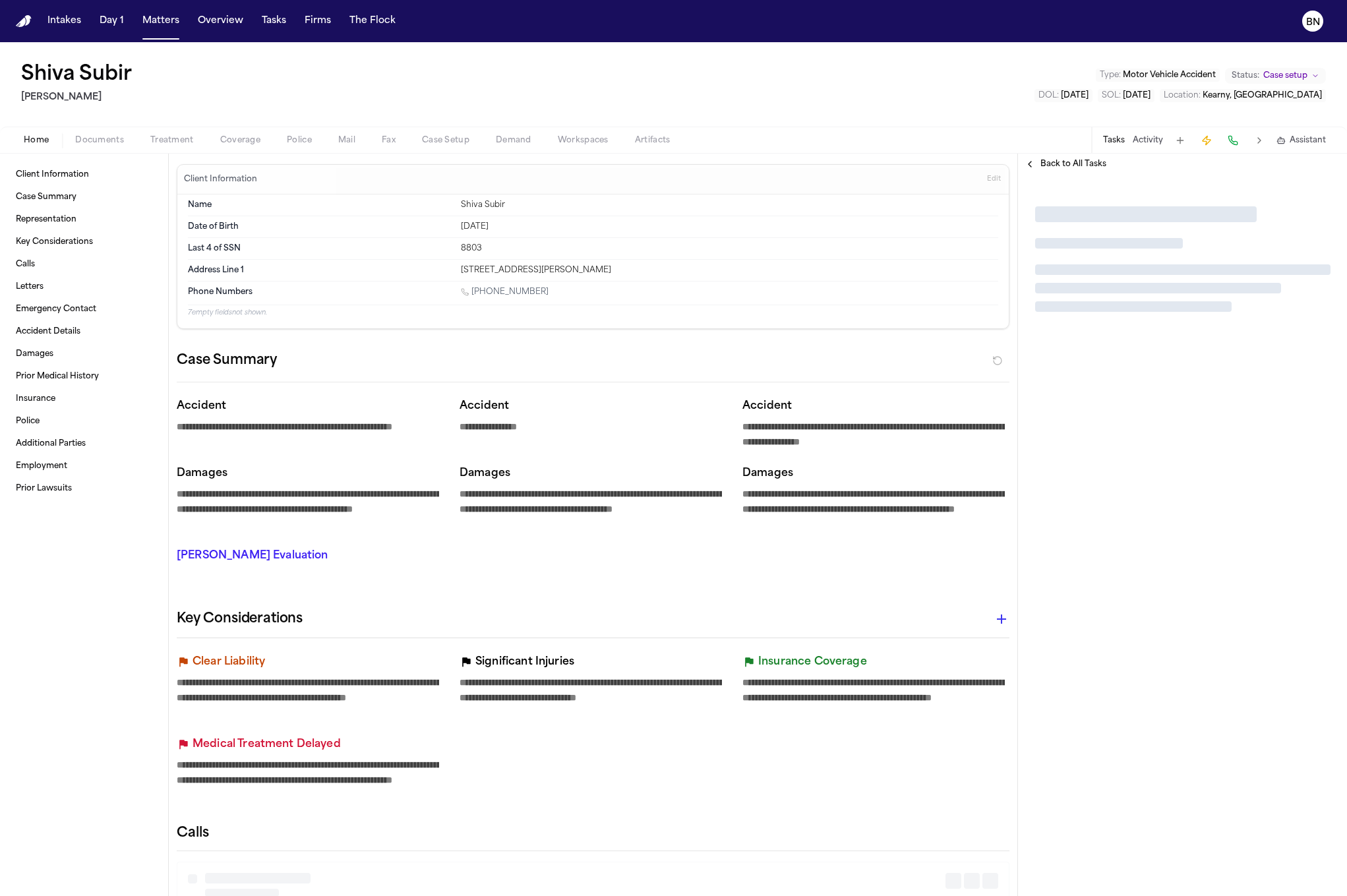
type textarea "*"
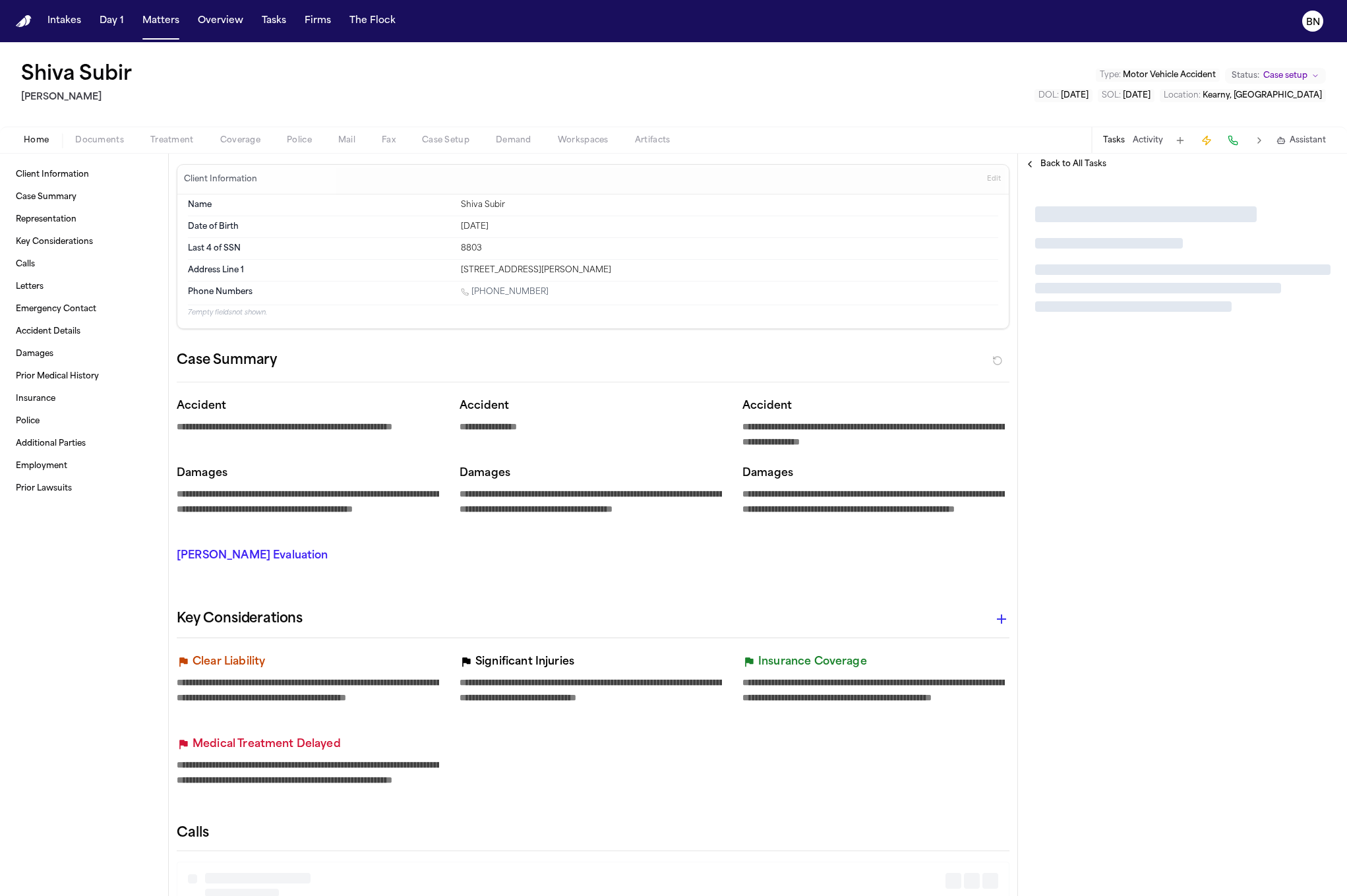
type textarea "*"
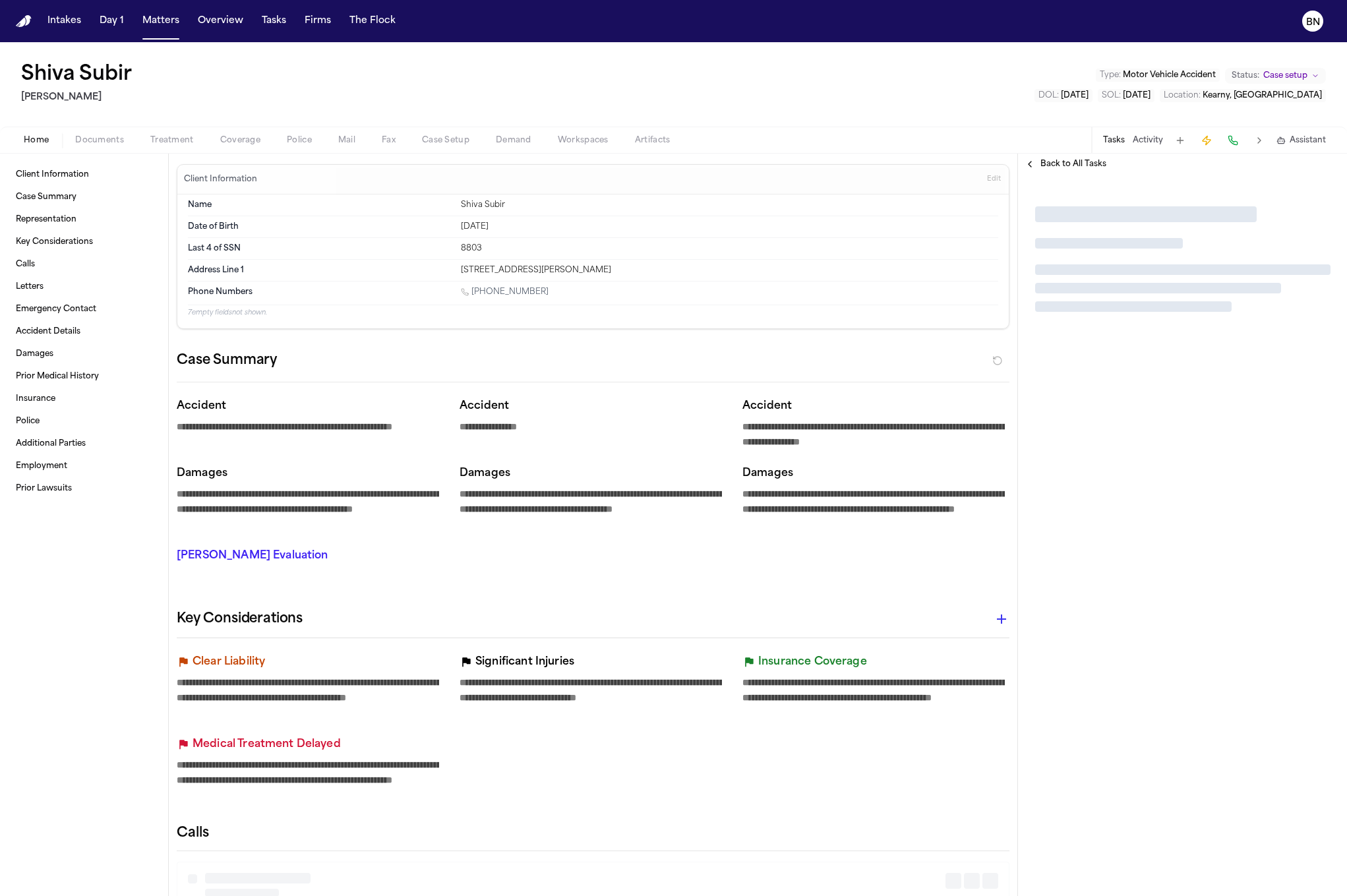
type textarea "*"
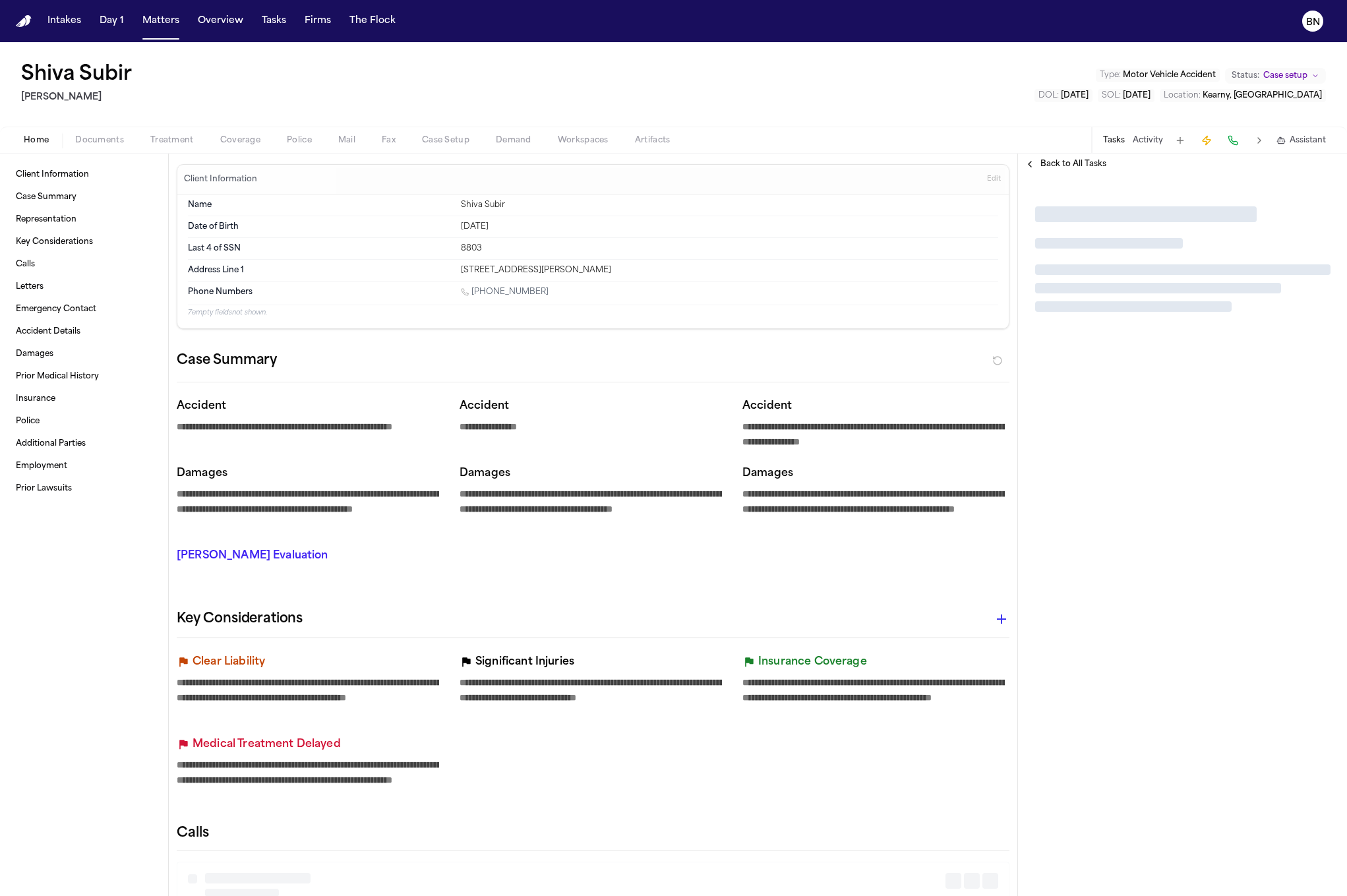
type textarea "*"
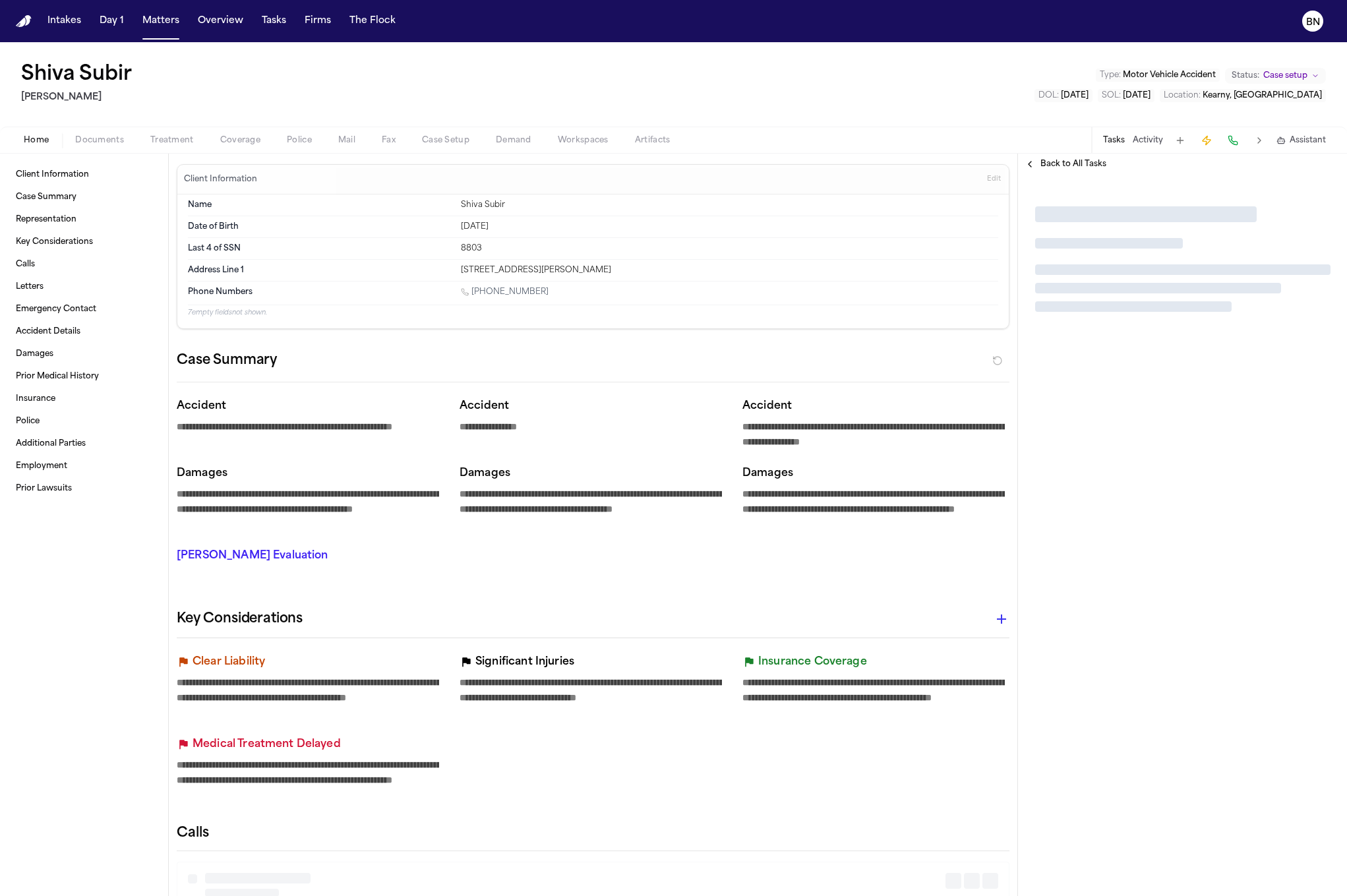
type textarea "*"
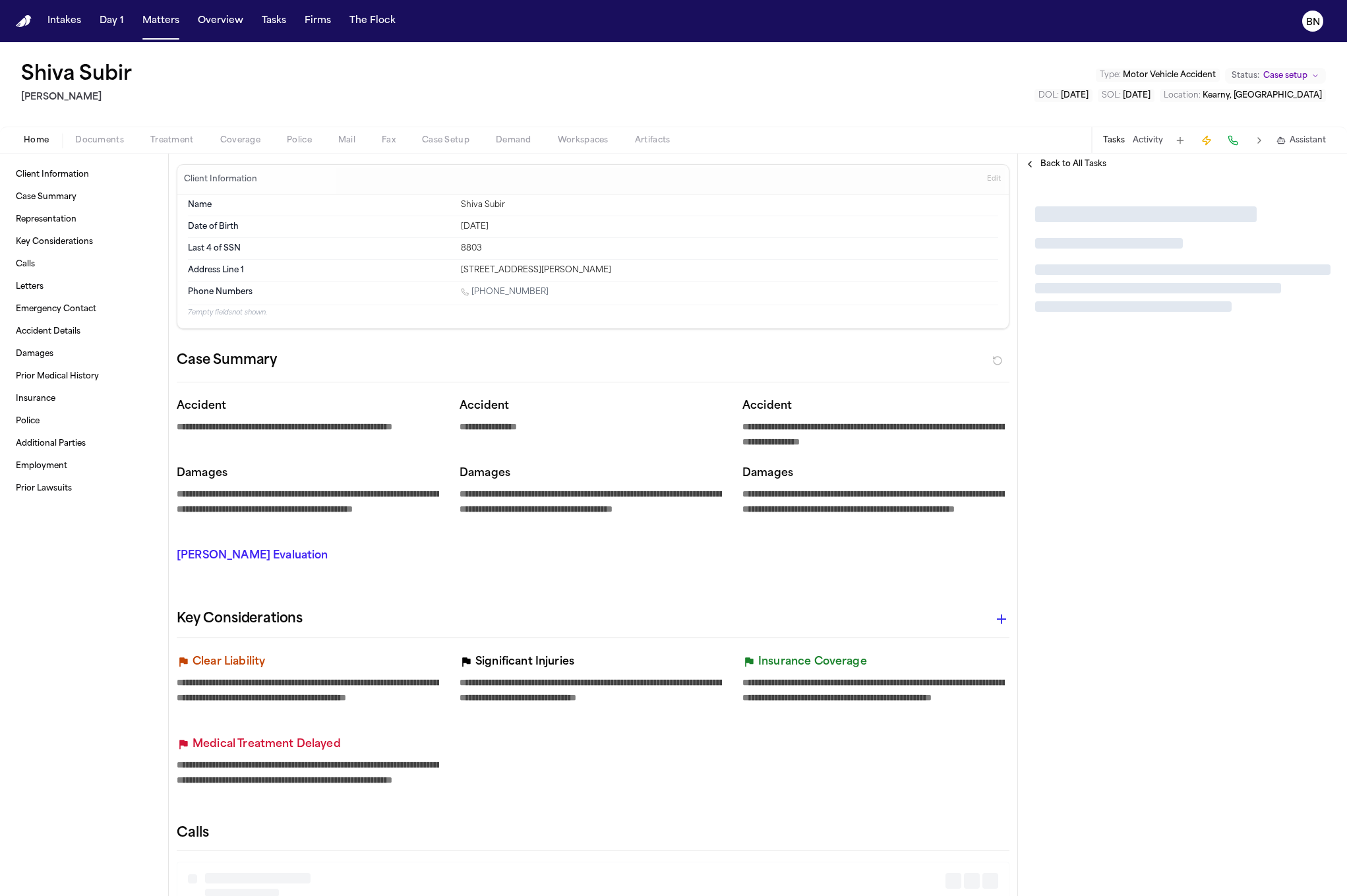
type textarea "*"
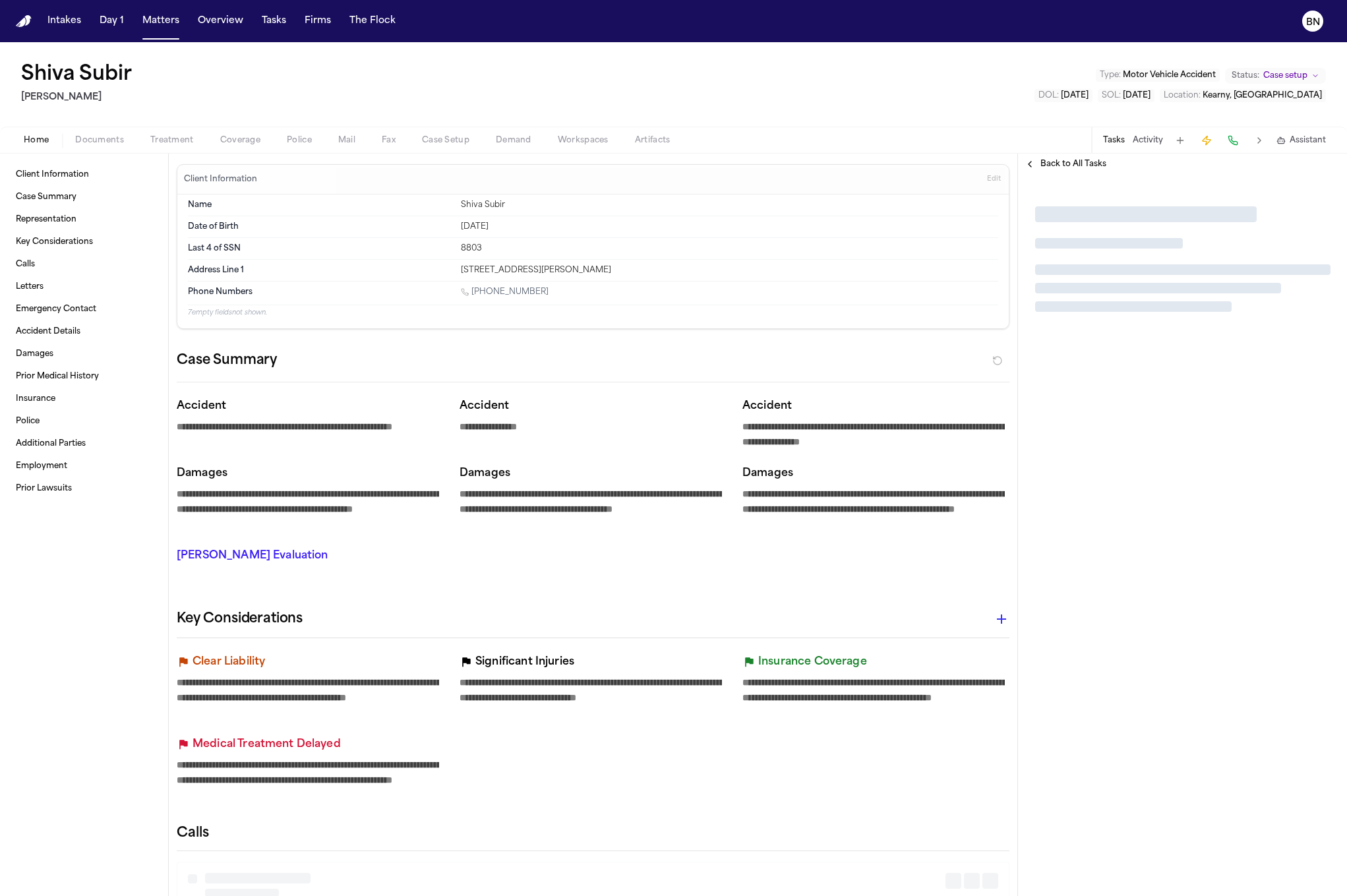
type textarea "*"
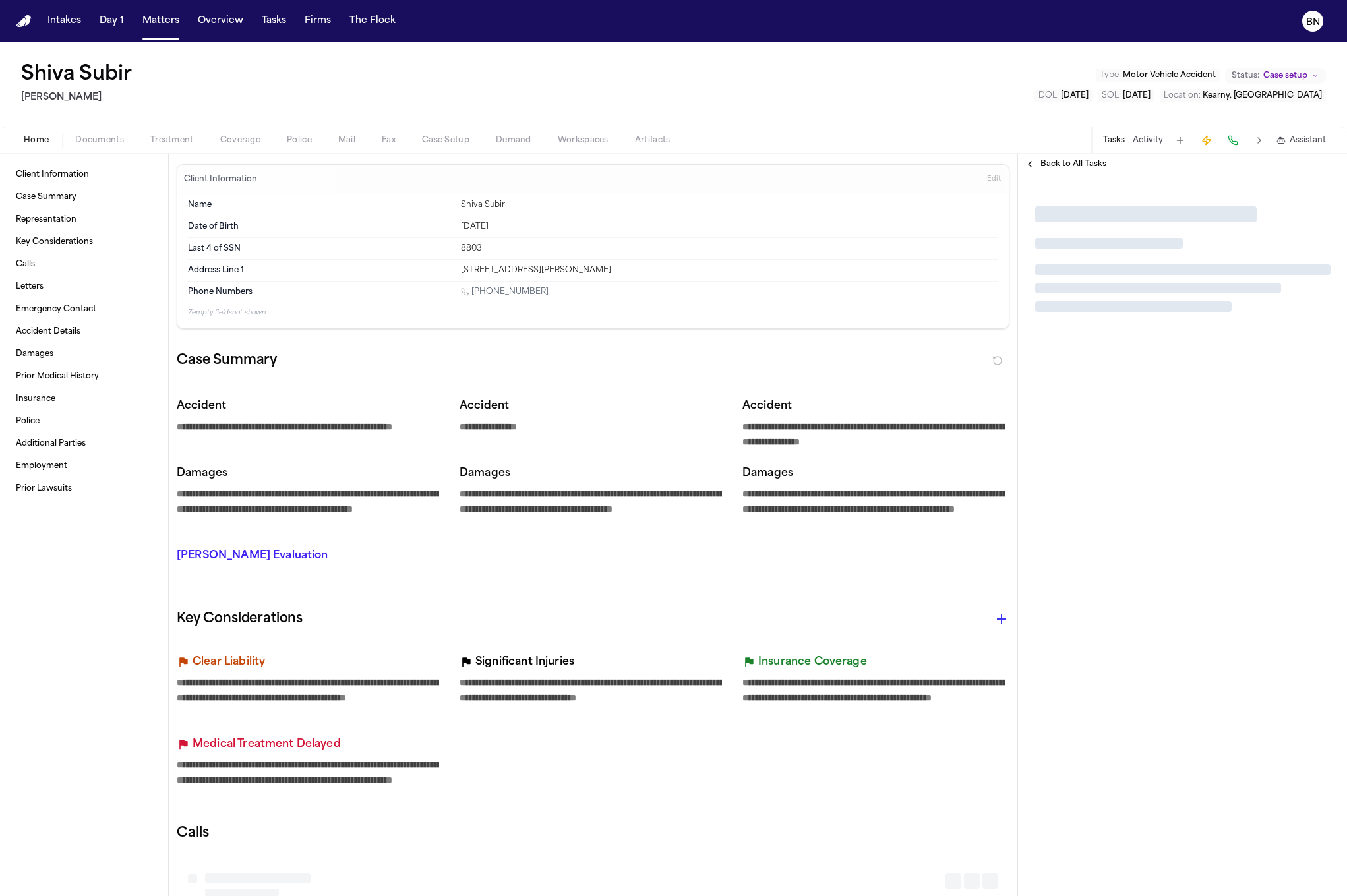
type textarea "*"
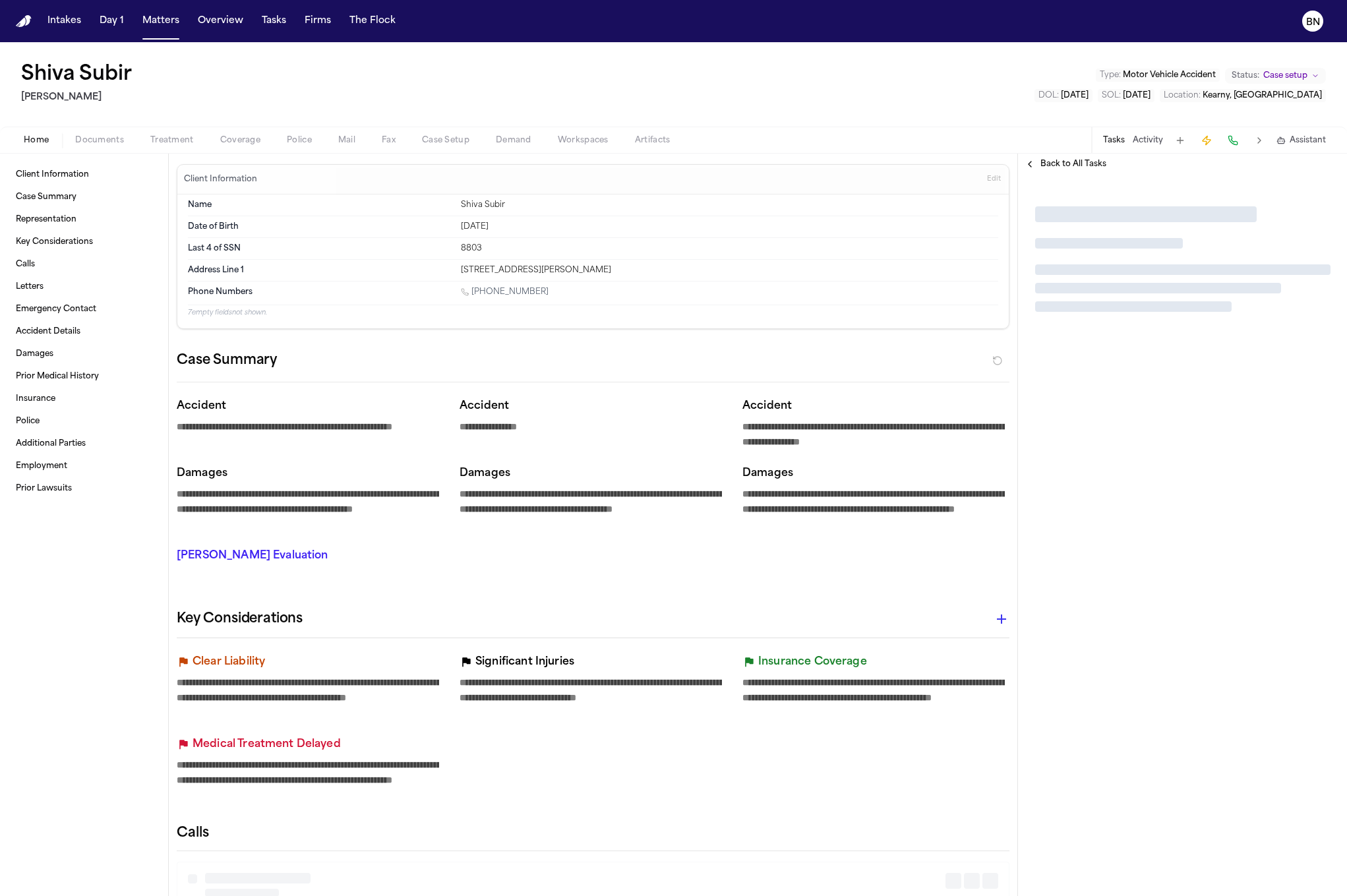
type textarea "*"
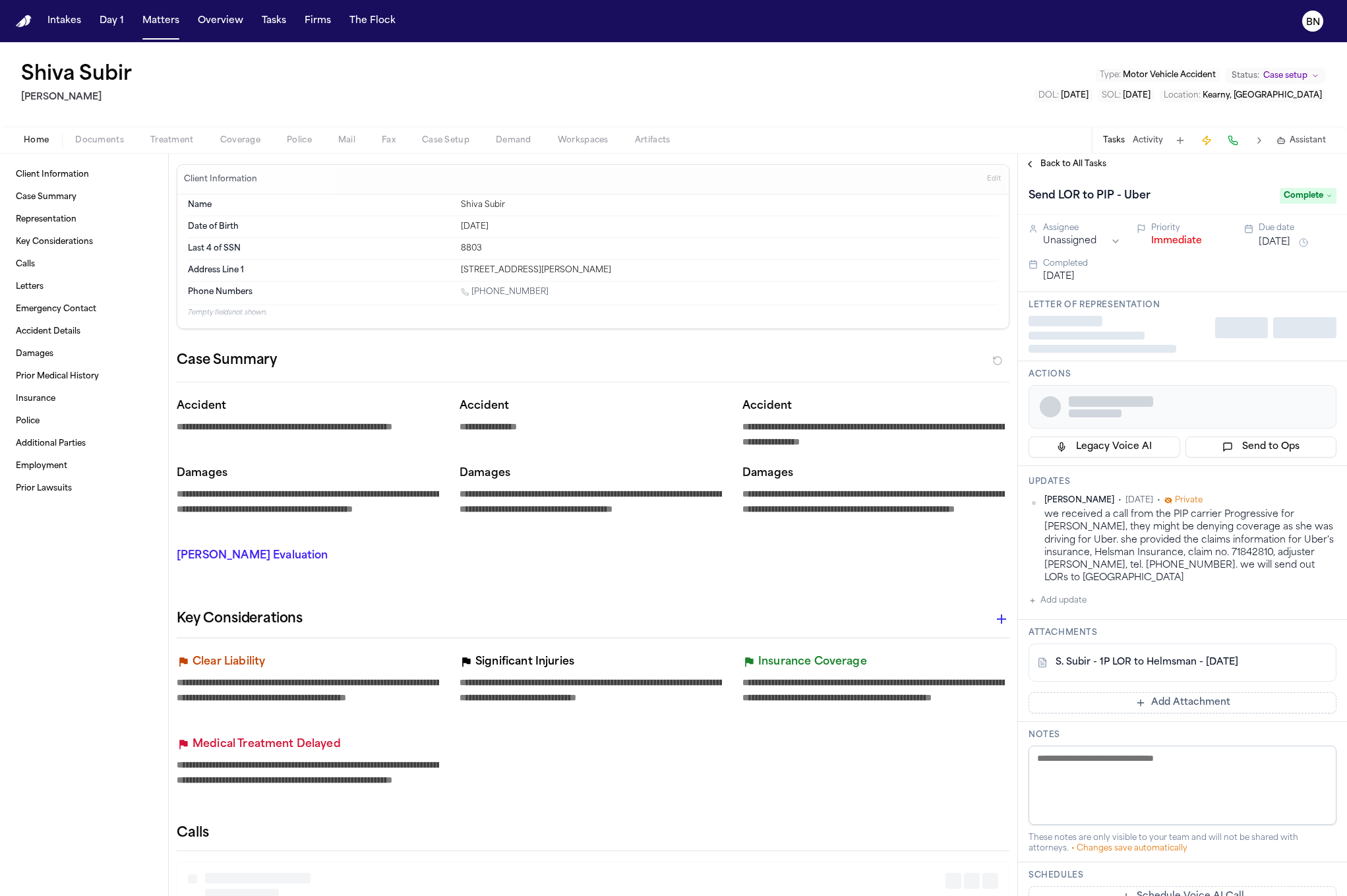
type textarea "*"
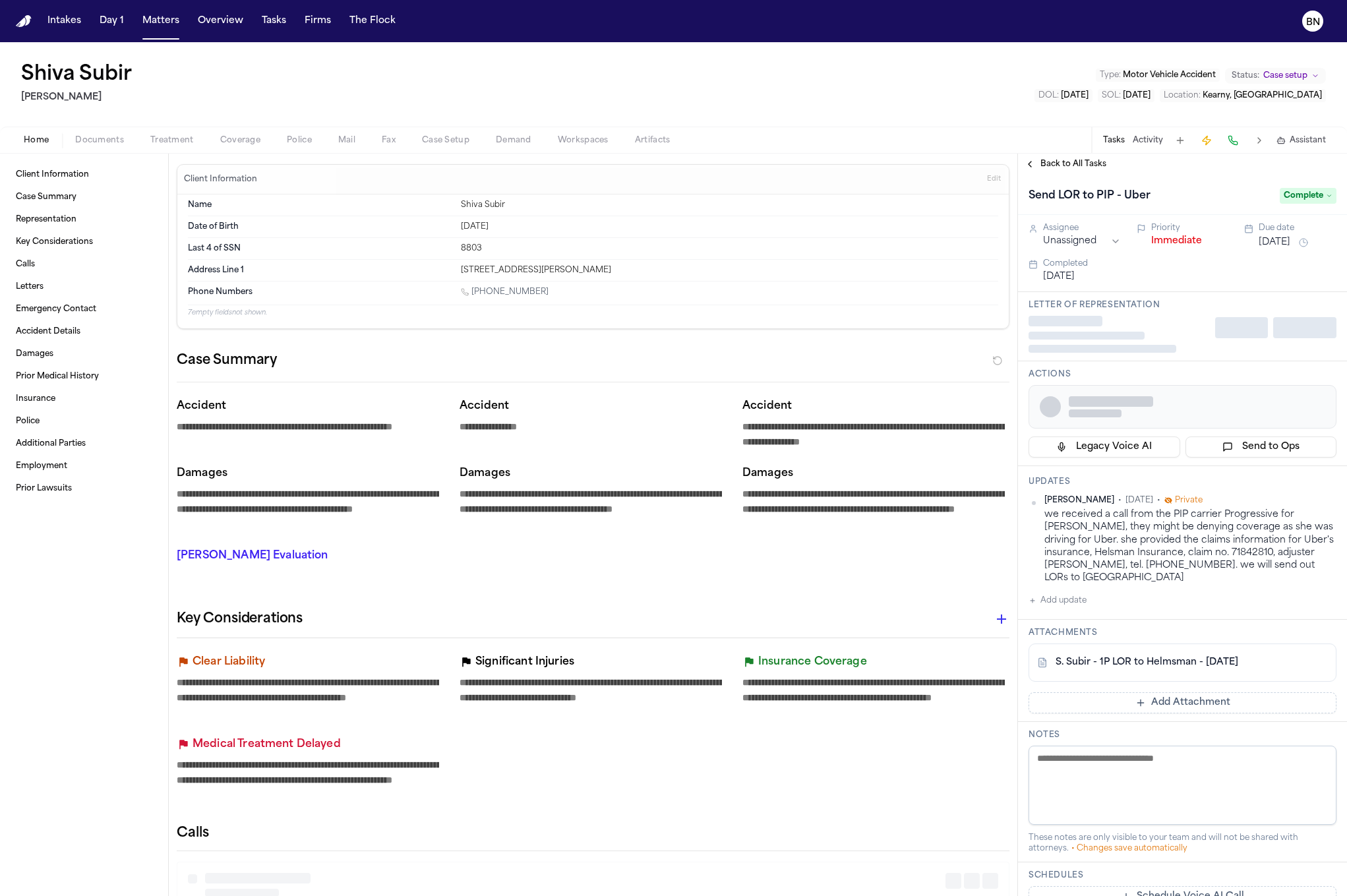
type textarea "*"
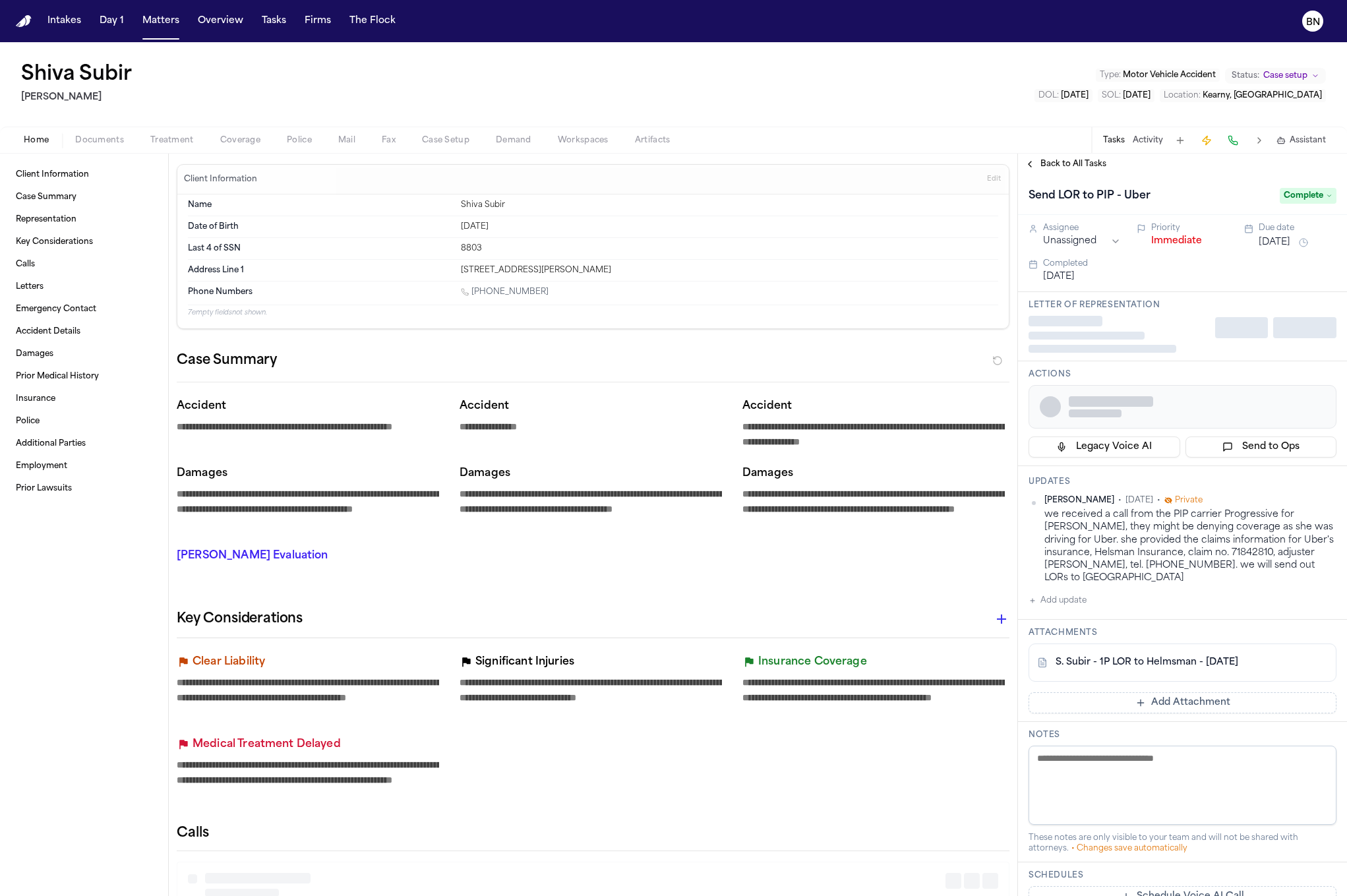
type textarea "*"
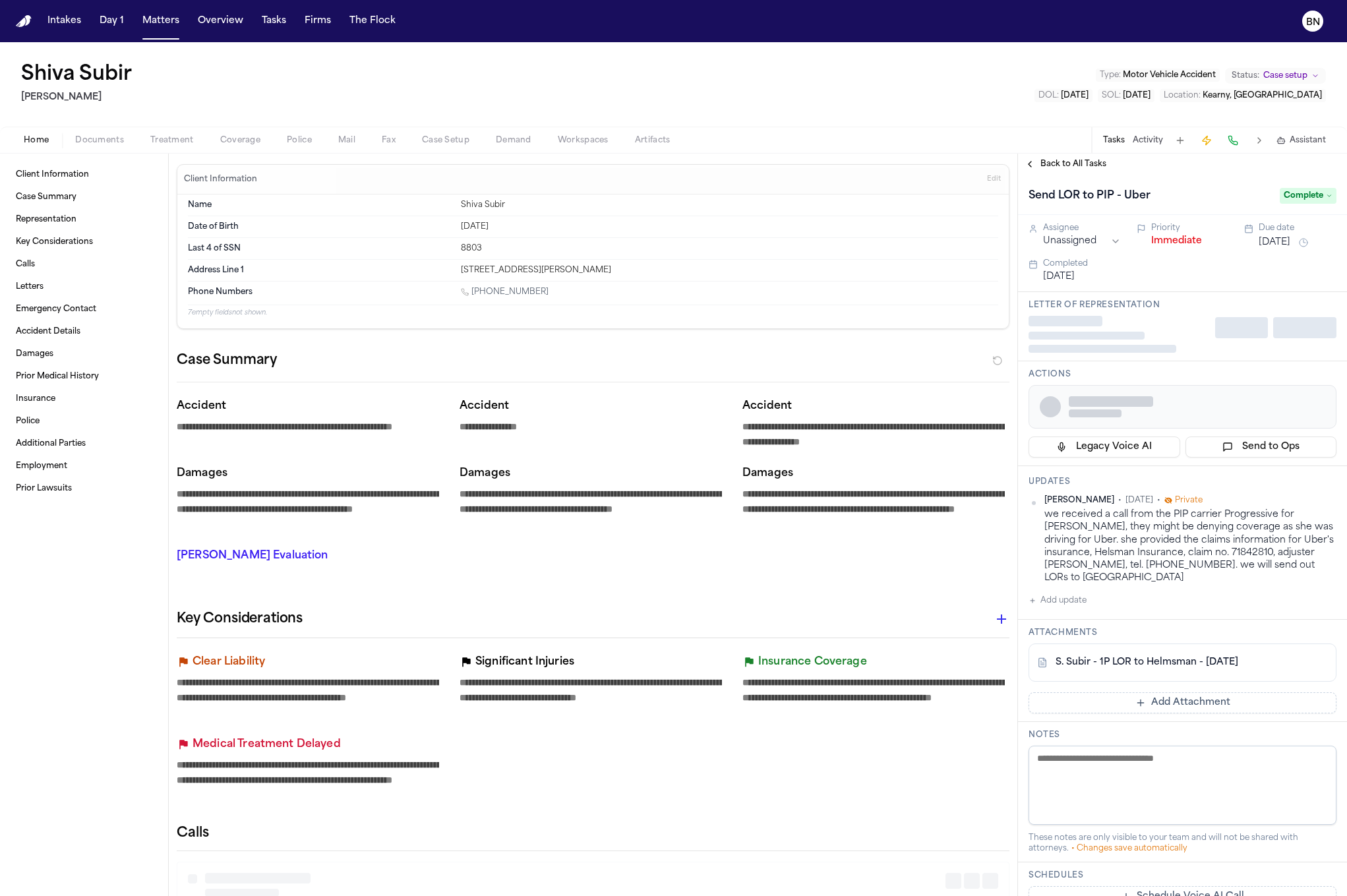
type textarea "*"
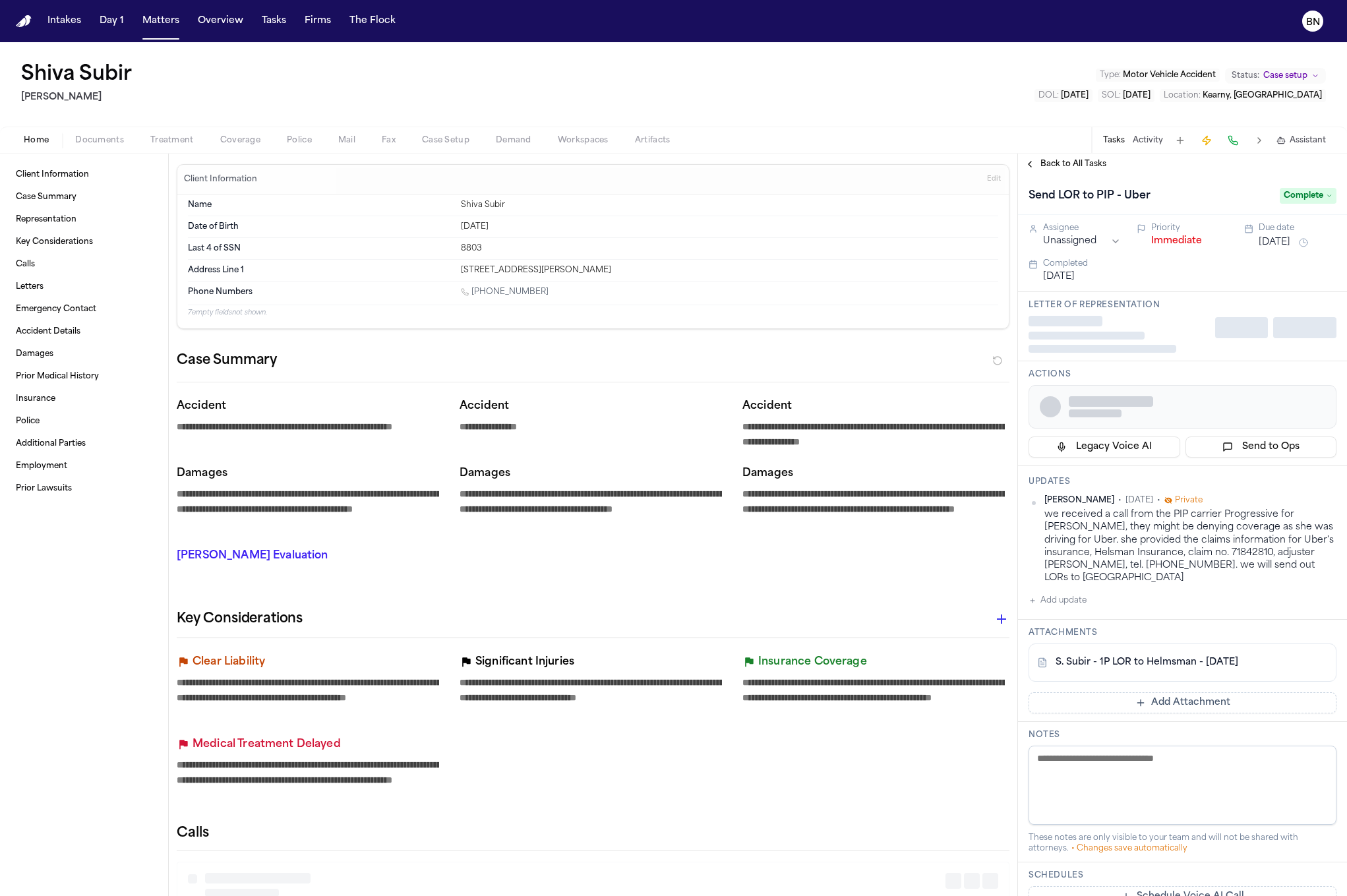
type textarea "*"
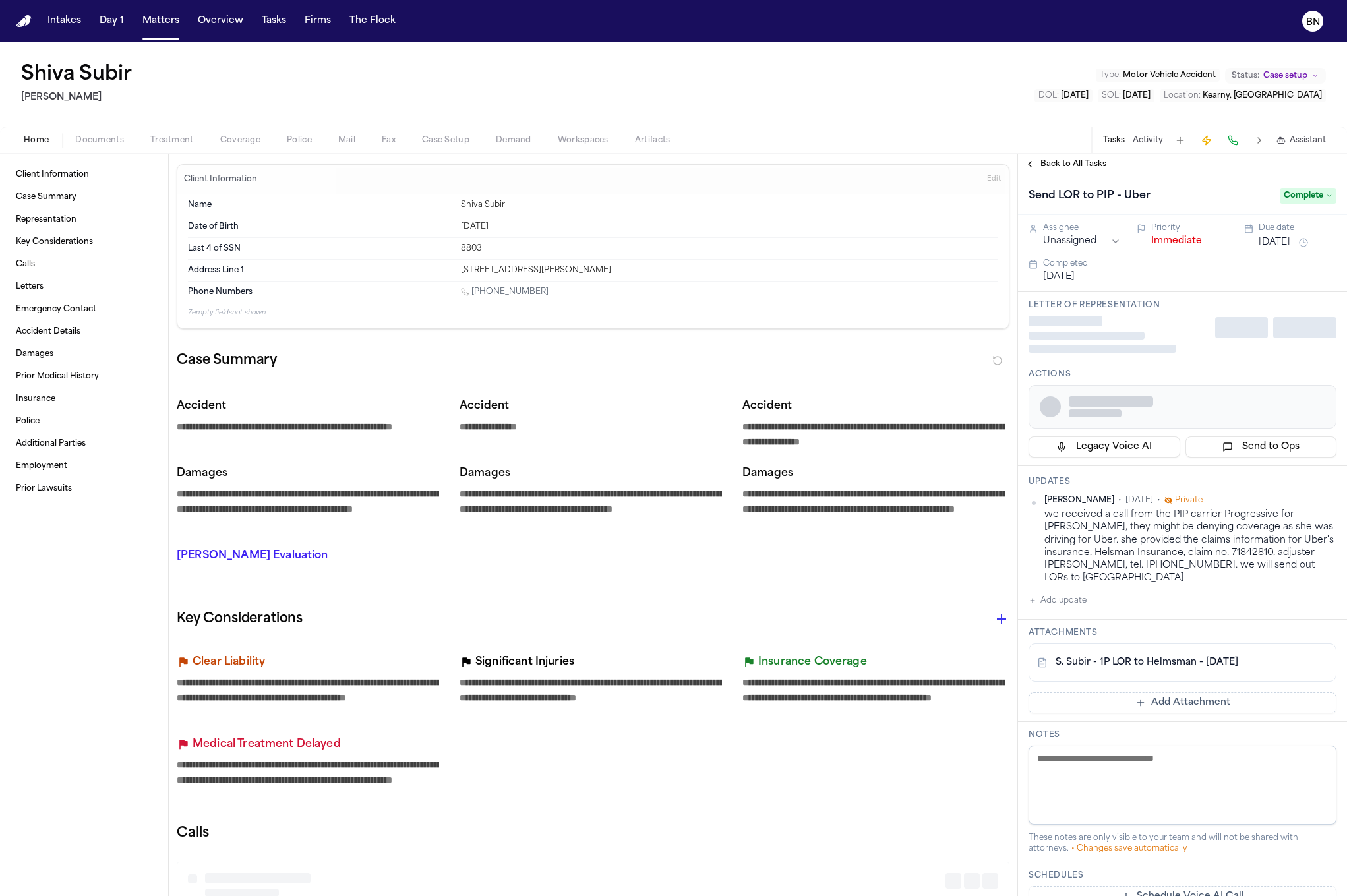
type textarea "*"
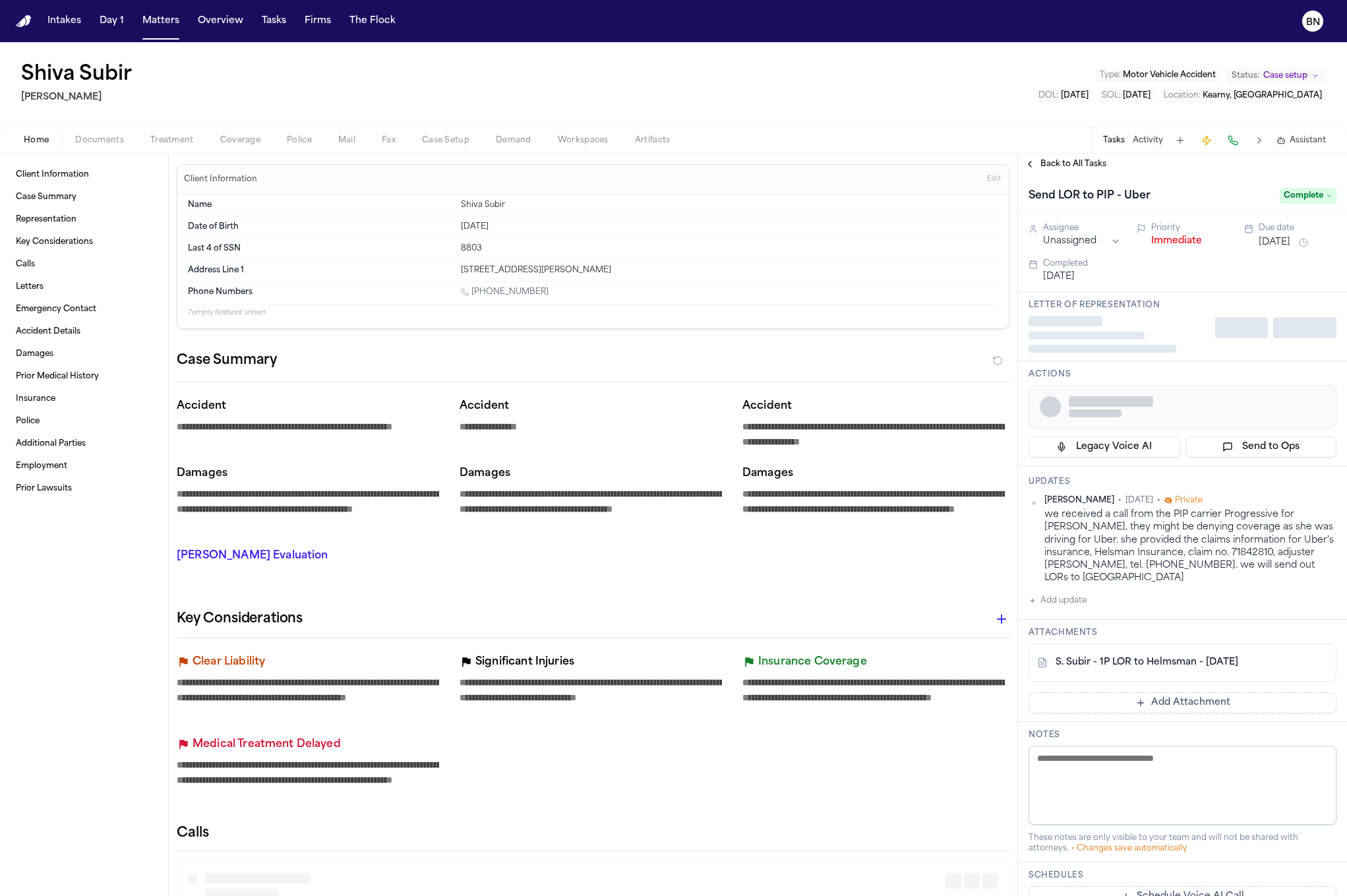
click at [350, 140] on span "Mail" at bounding box center [347, 140] width 17 height 11
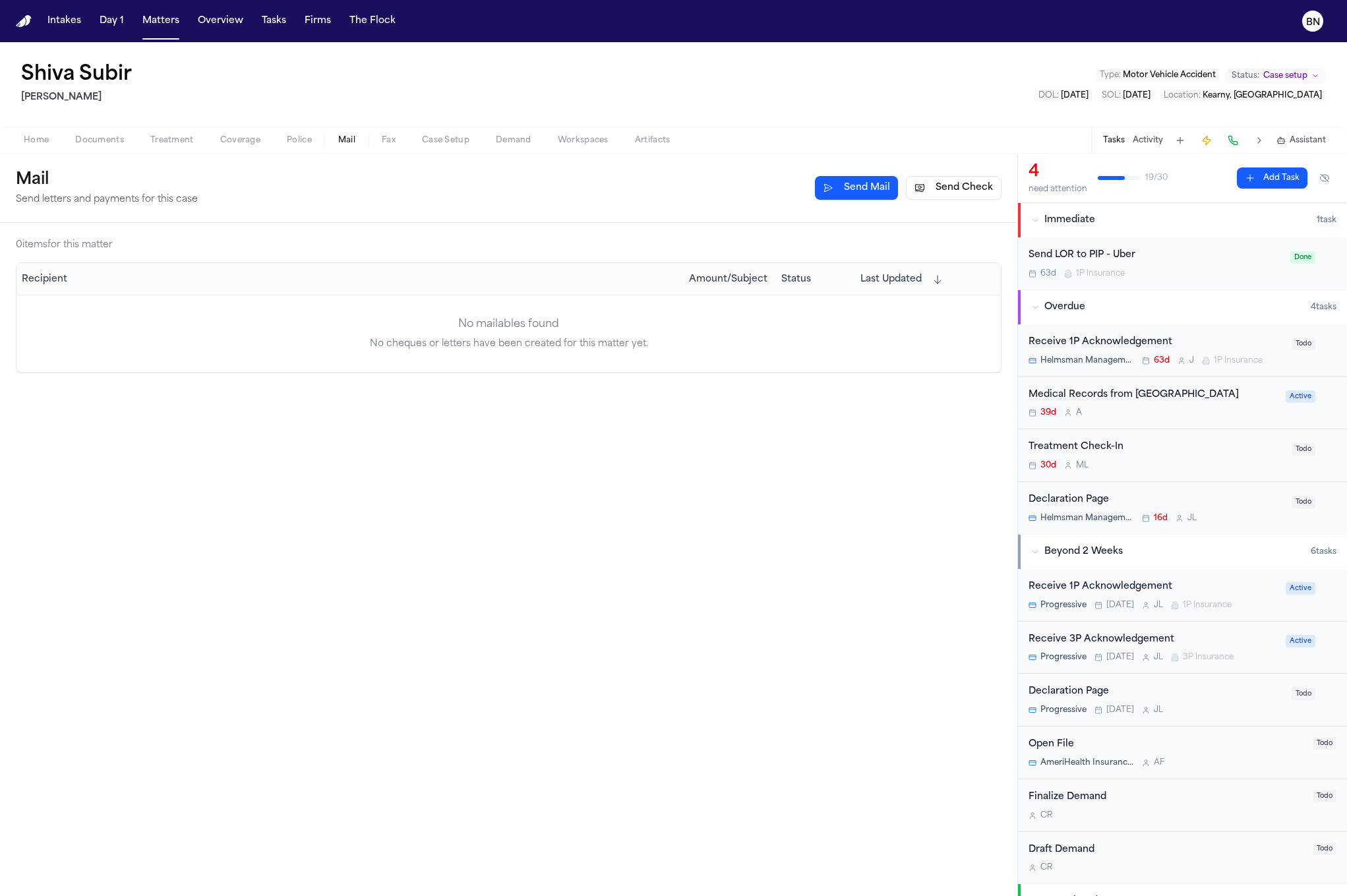
click at [878, 194] on button "Send Mail" at bounding box center [857, 188] width 83 height 24
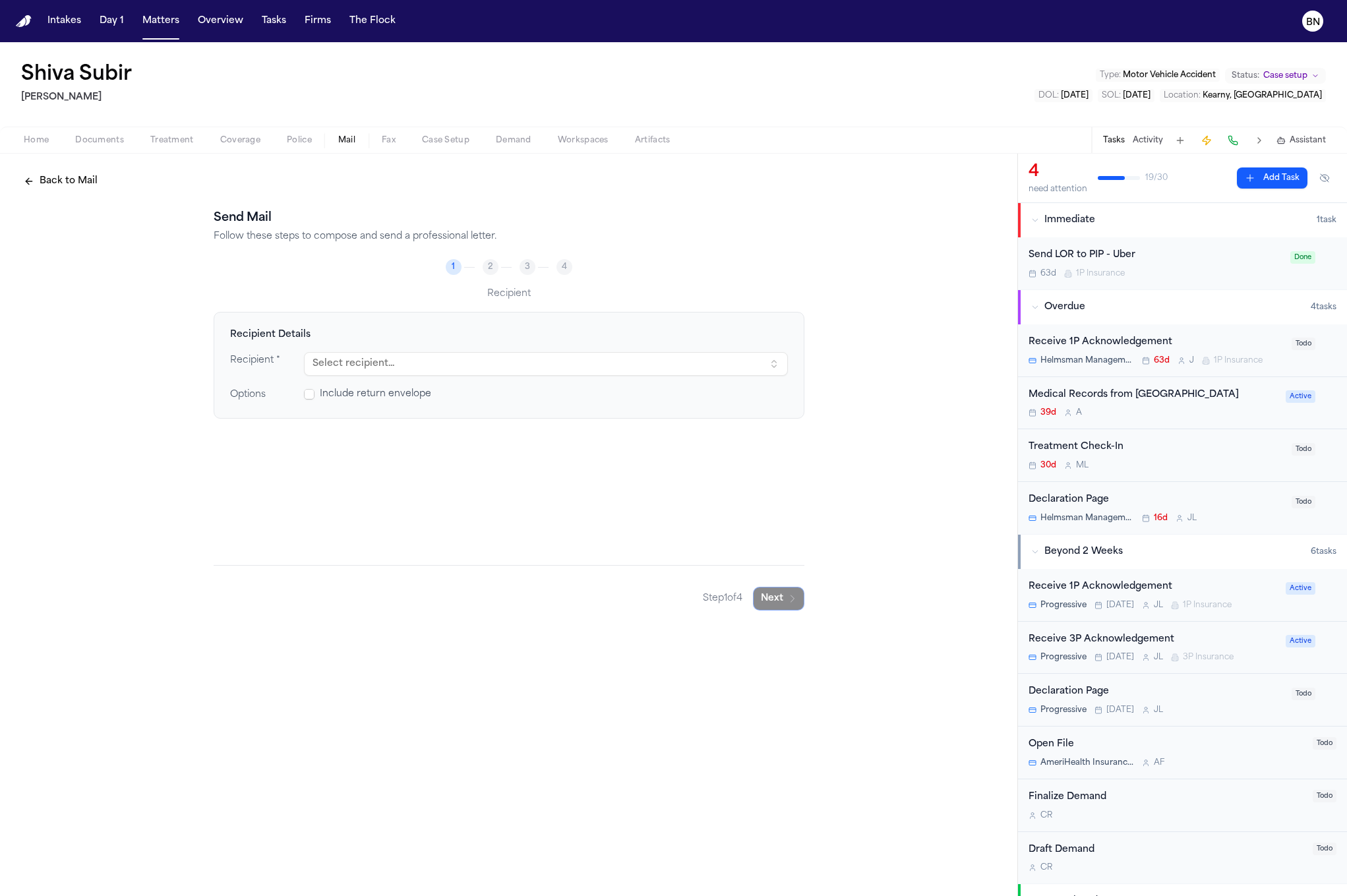
click at [399, 371] on button "Select recipient..." at bounding box center [546, 364] width 484 height 24
click at [503, 332] on h4 "Recipient Details" at bounding box center [509, 335] width 558 height 14
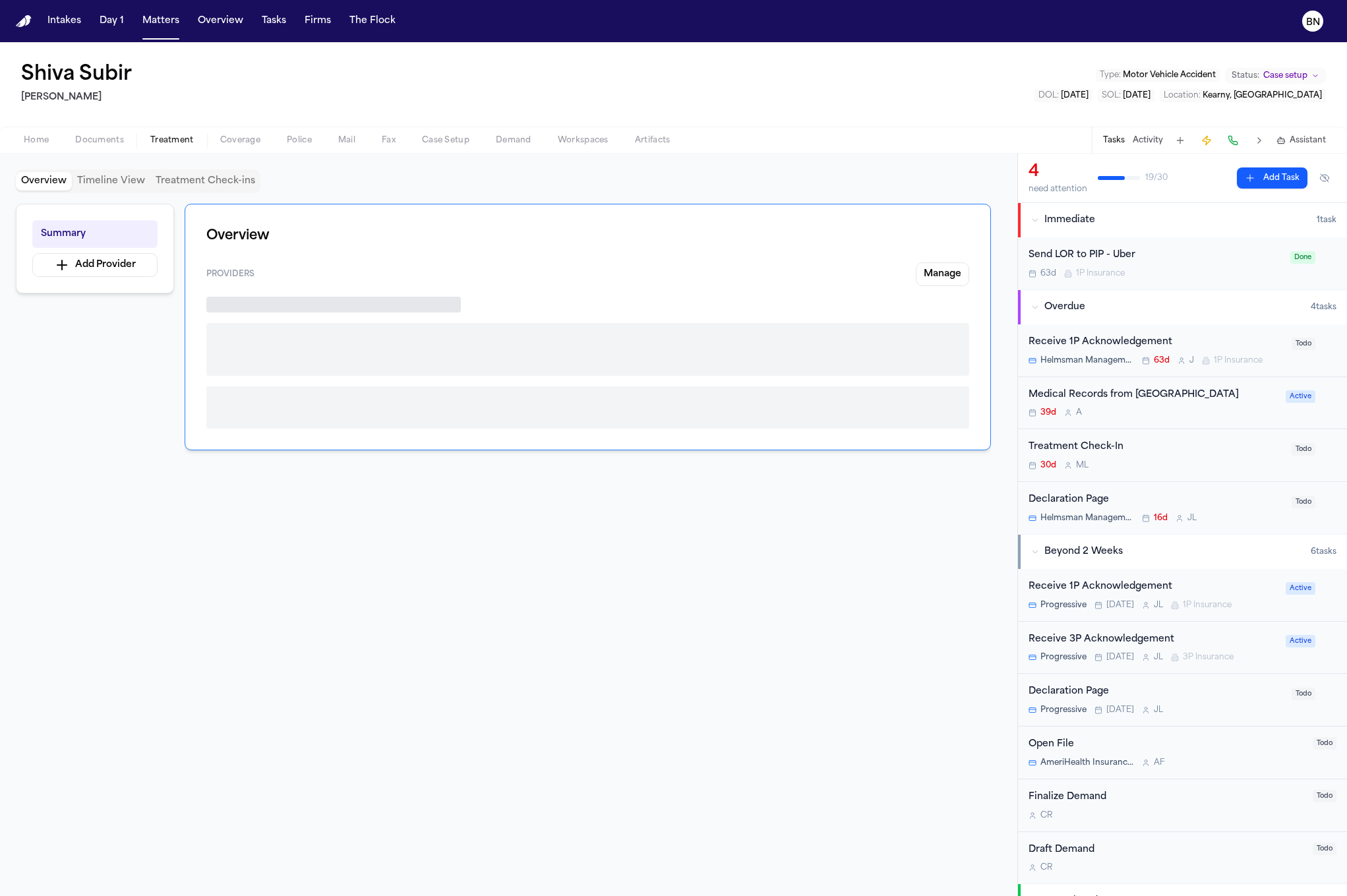
click at [161, 142] on span "Treatment" at bounding box center [172, 140] width 44 height 11
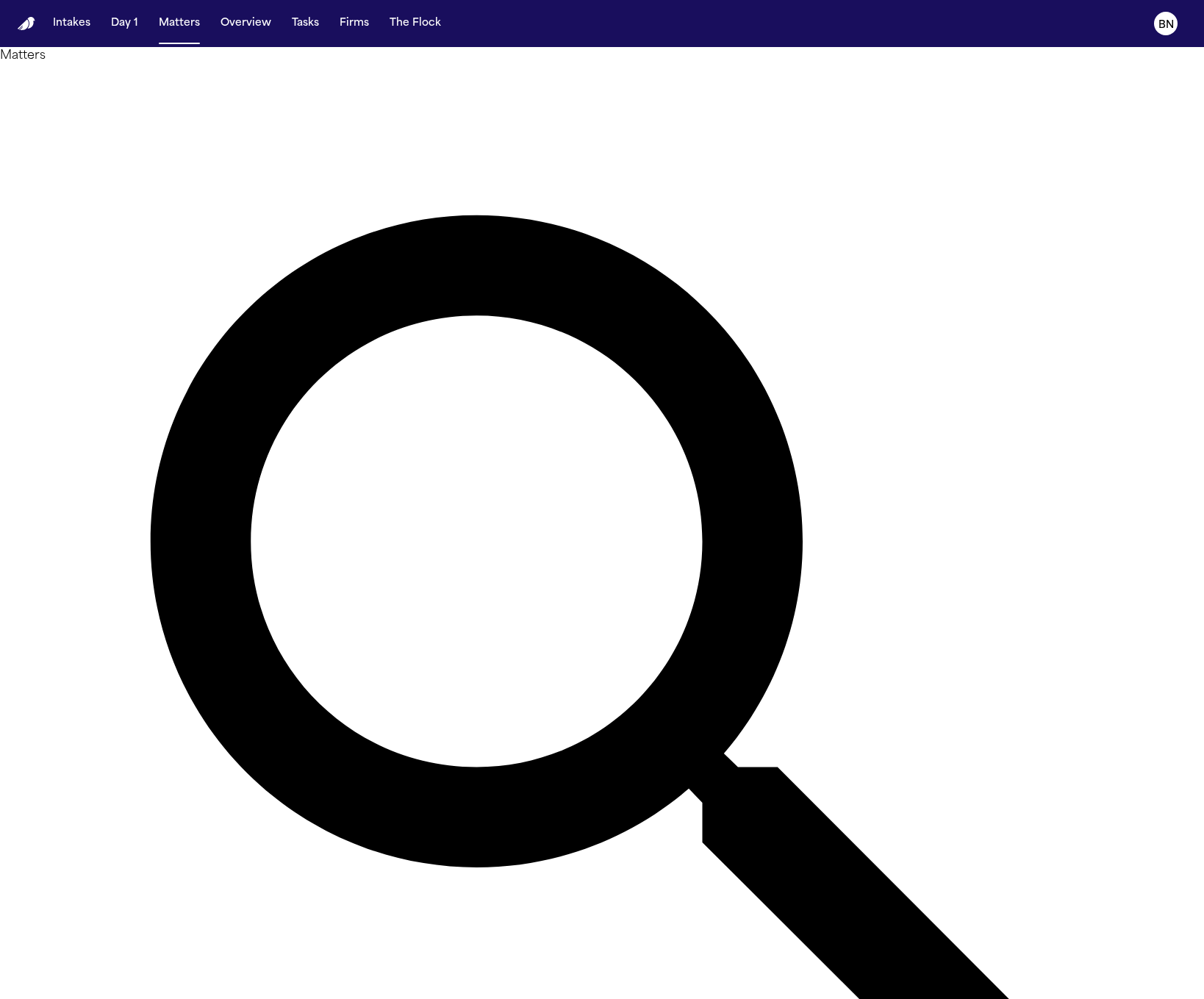
type input "*********"
type input "*****"
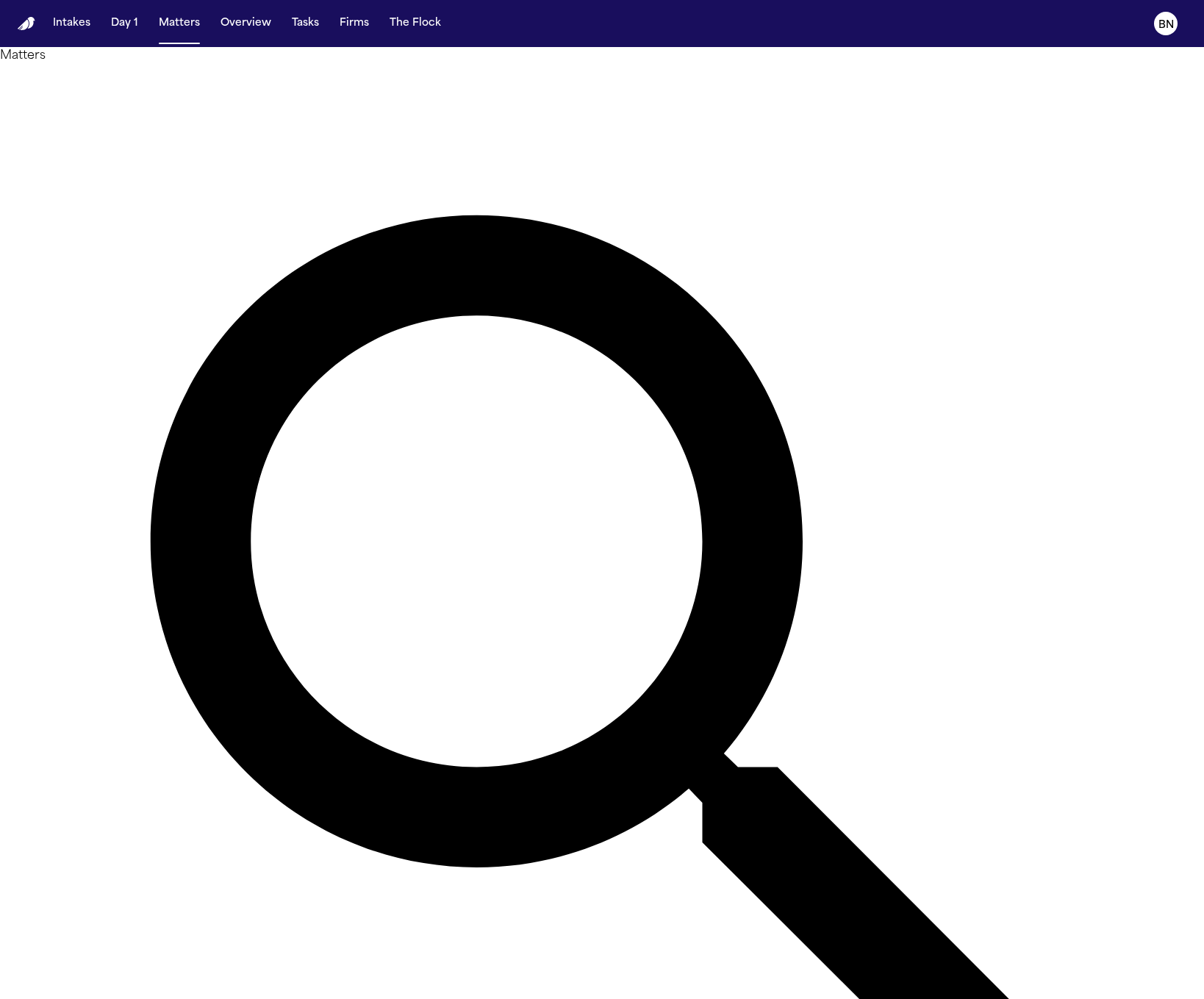
type input "****"
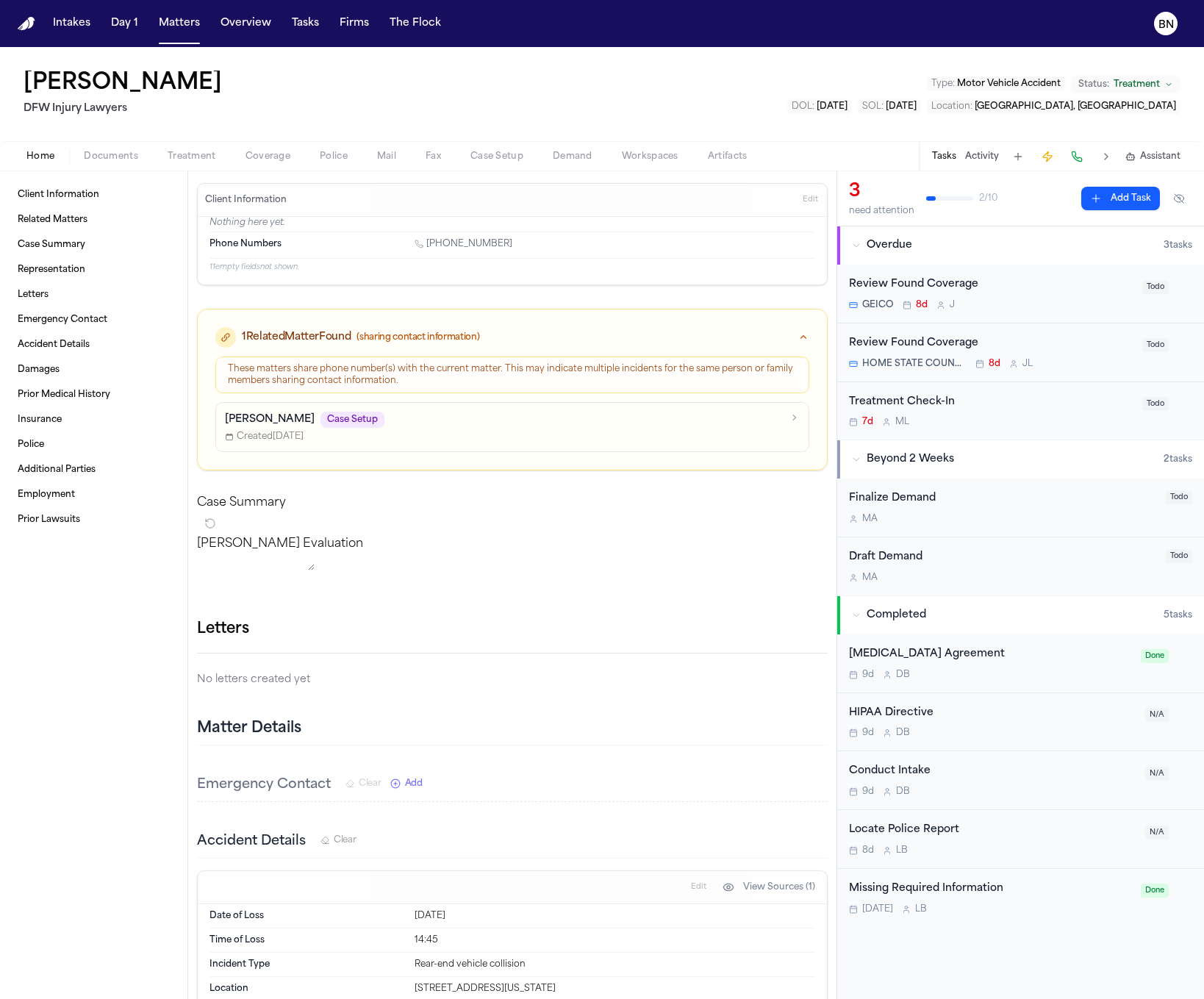
click at [120, 156] on span "Documents" at bounding box center [110, 156] width 54 height 12
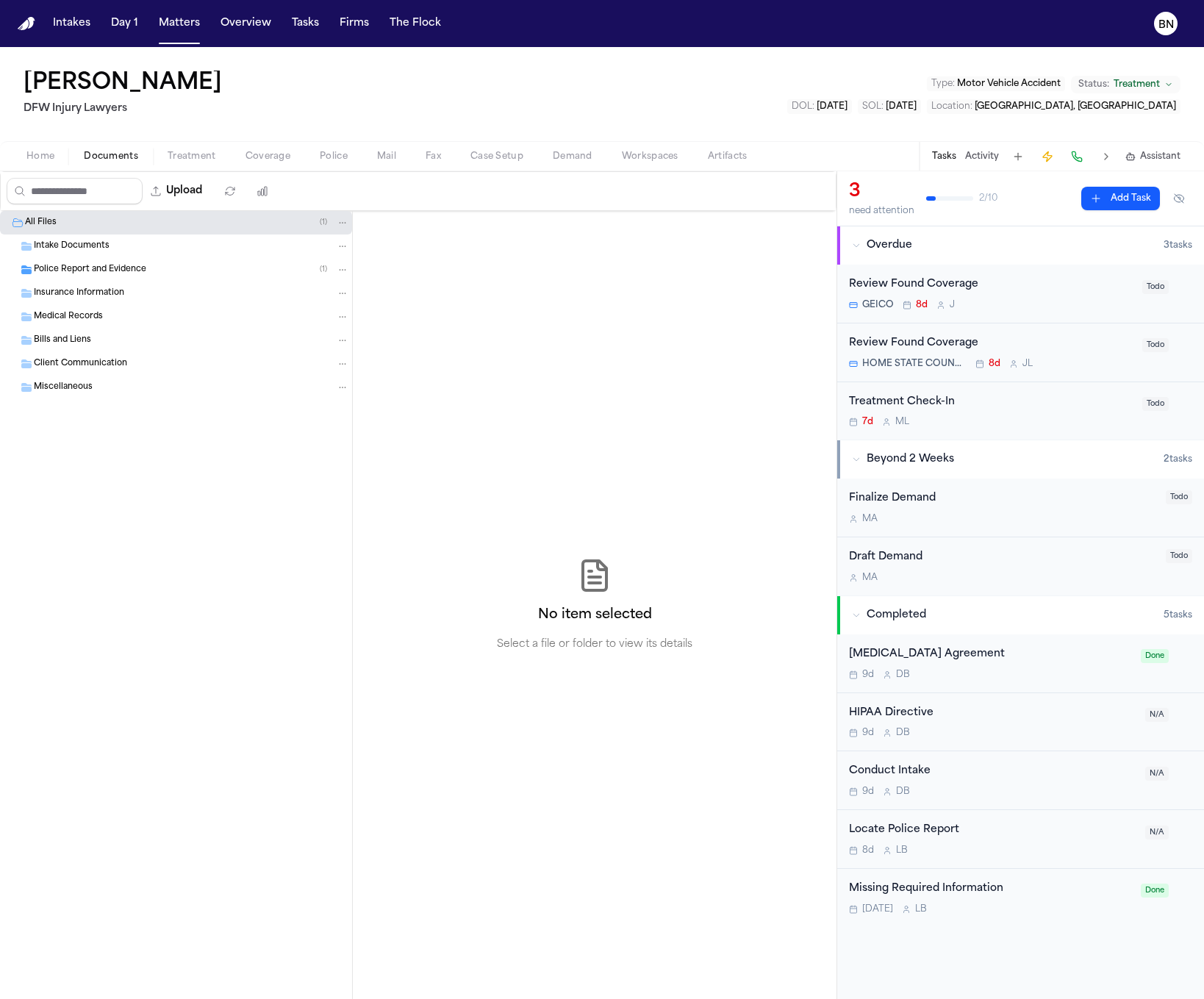
click at [102, 275] on span "Police Report and Evidence" at bounding box center [90, 269] width 112 height 13
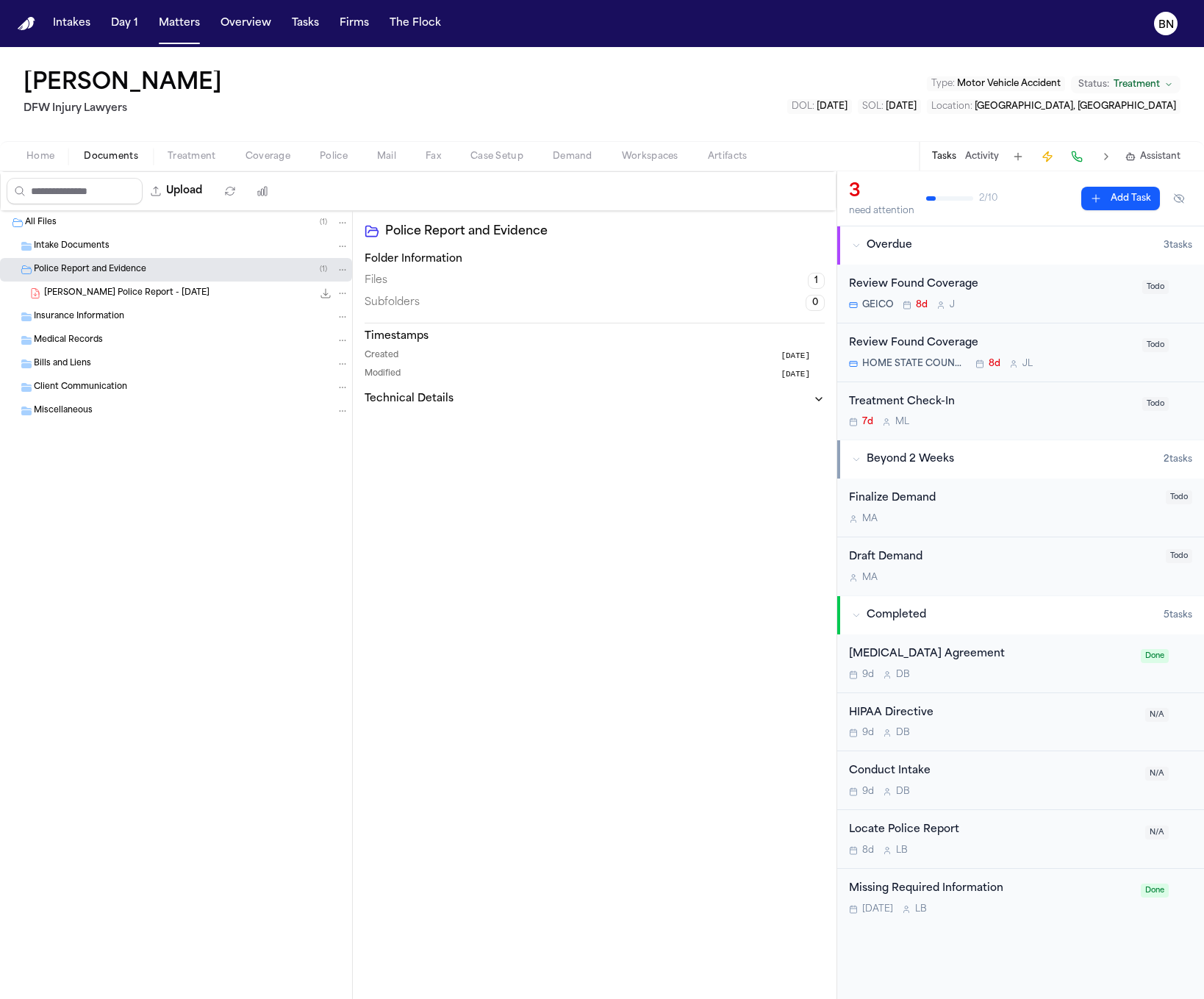
click at [126, 298] on span "N. Odom - Mansfield Police Report - 6.26.25" at bounding box center [127, 293] width 166 height 13
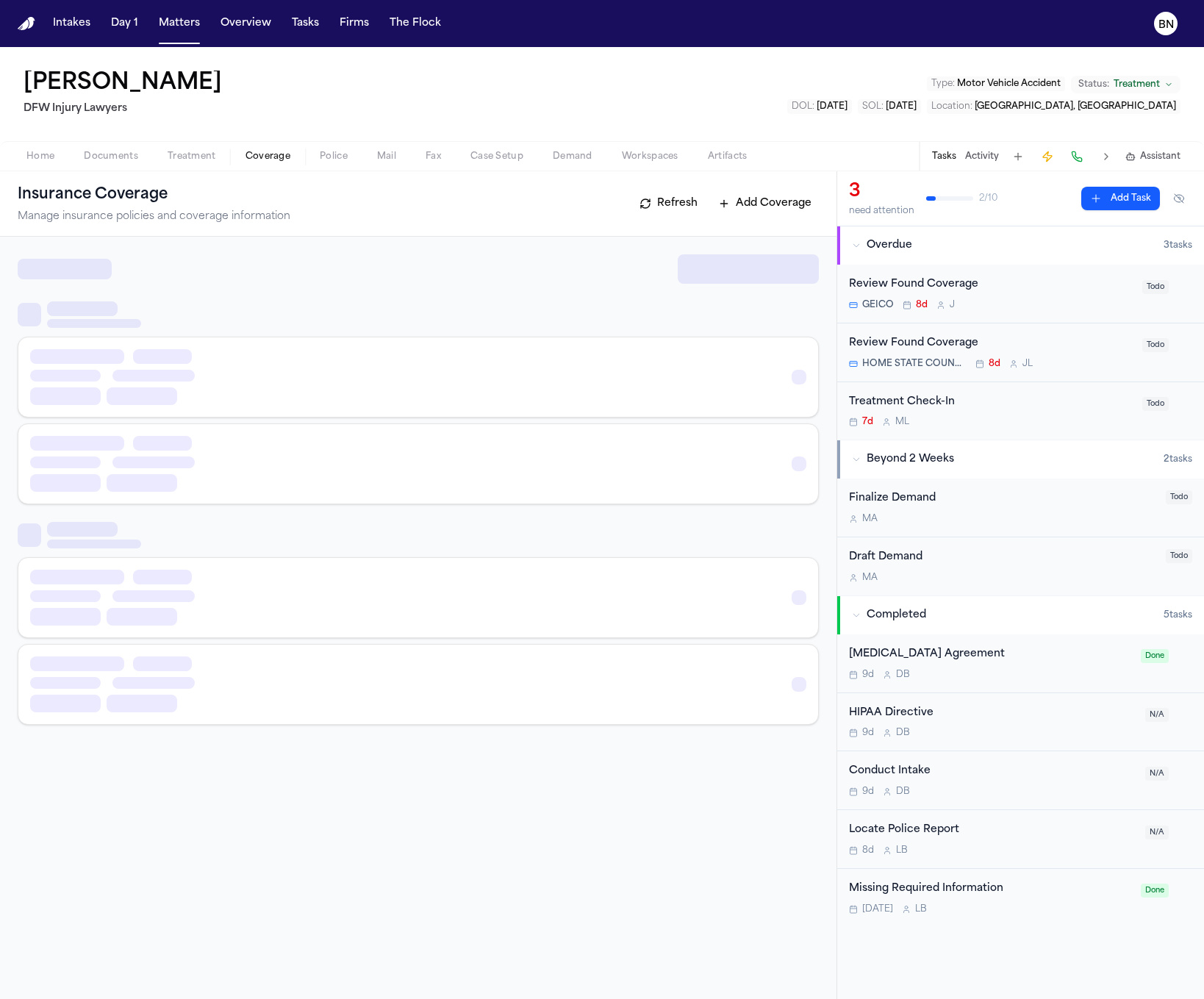
click at [283, 155] on span "Coverage" at bounding box center [268, 156] width 45 height 12
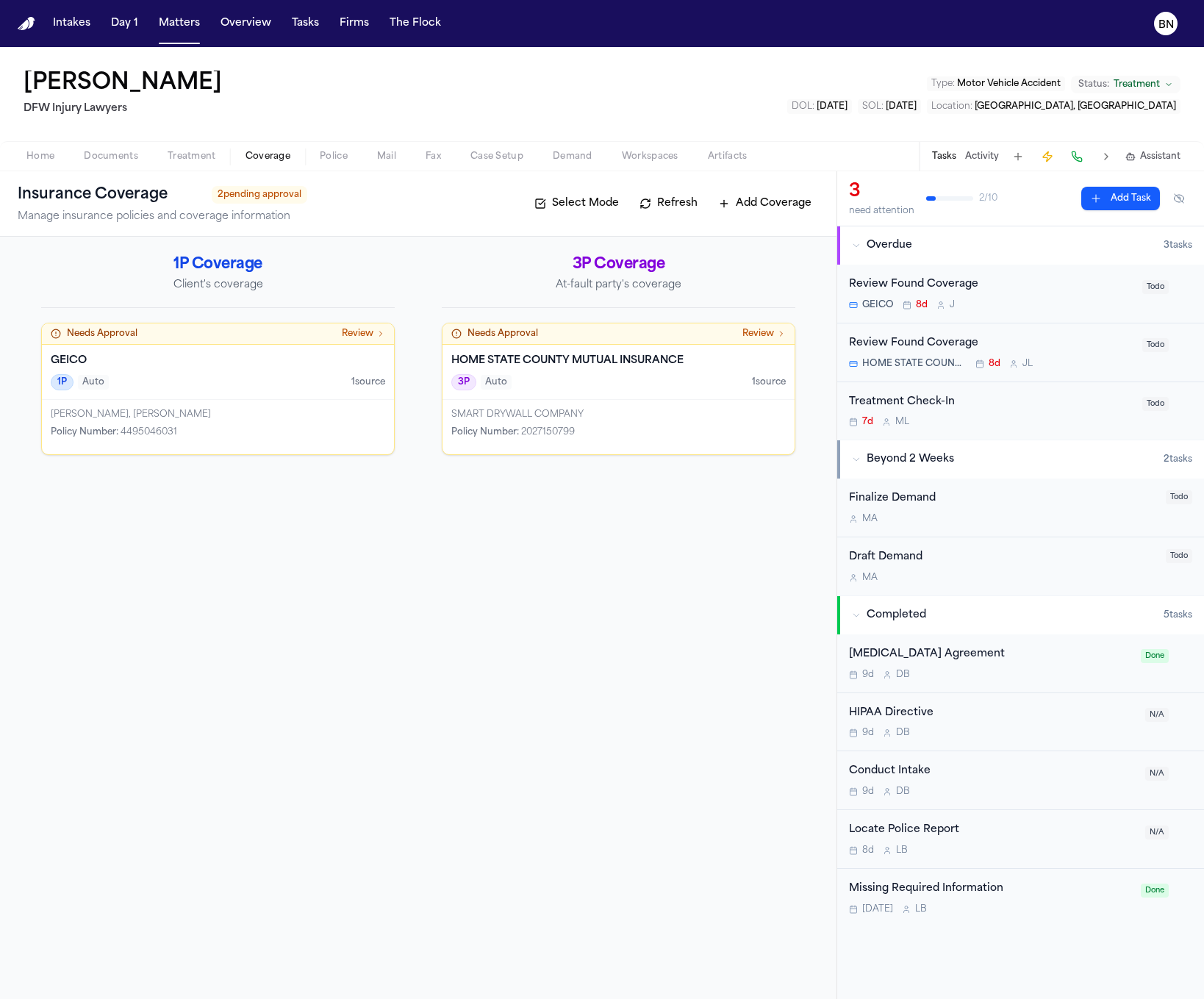
click at [43, 154] on span "Home" at bounding box center [40, 156] width 28 height 12
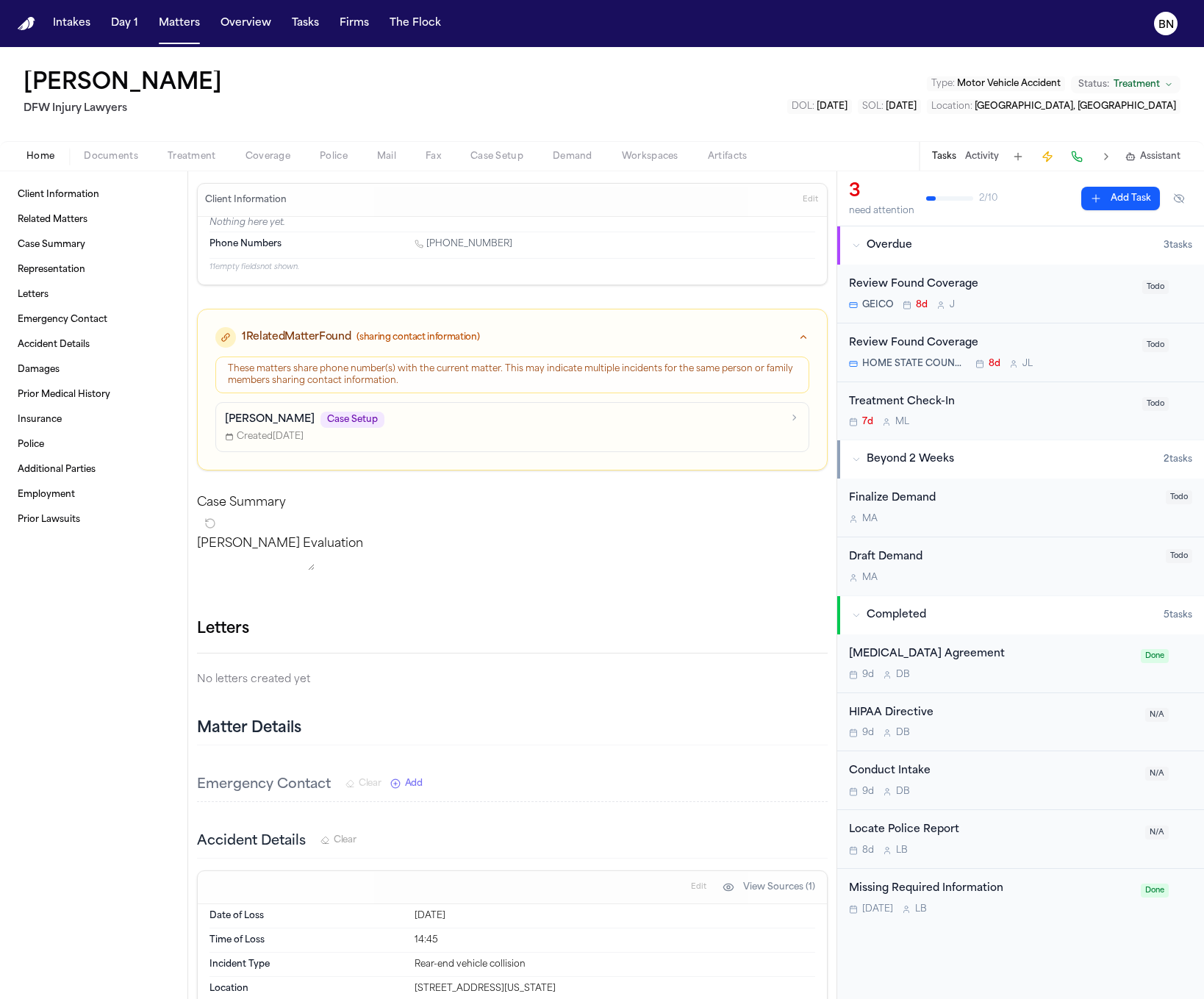
click at [125, 158] on span "Documents" at bounding box center [110, 156] width 54 height 12
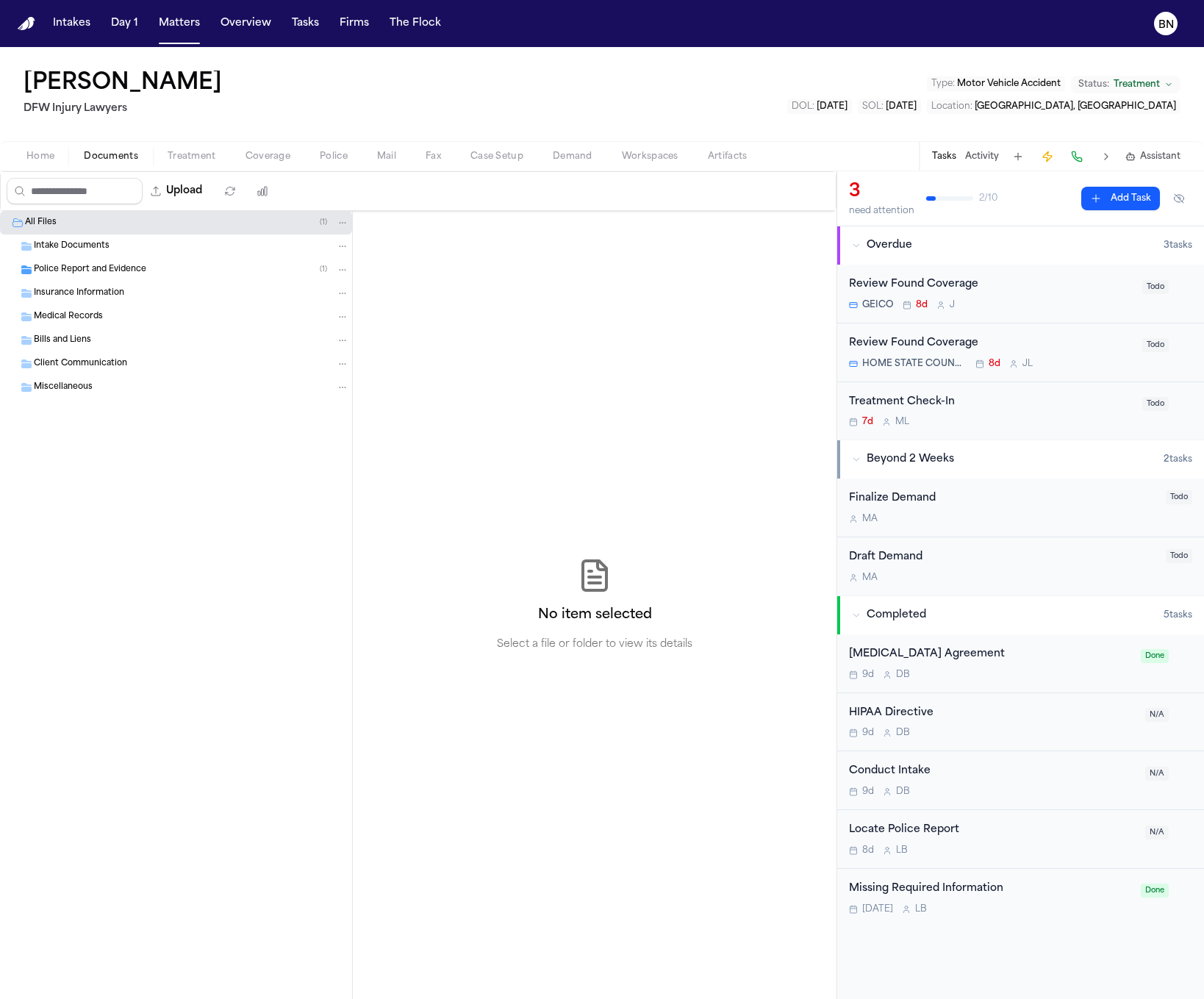
click at [75, 251] on span "Intake Documents" at bounding box center [71, 246] width 75 height 13
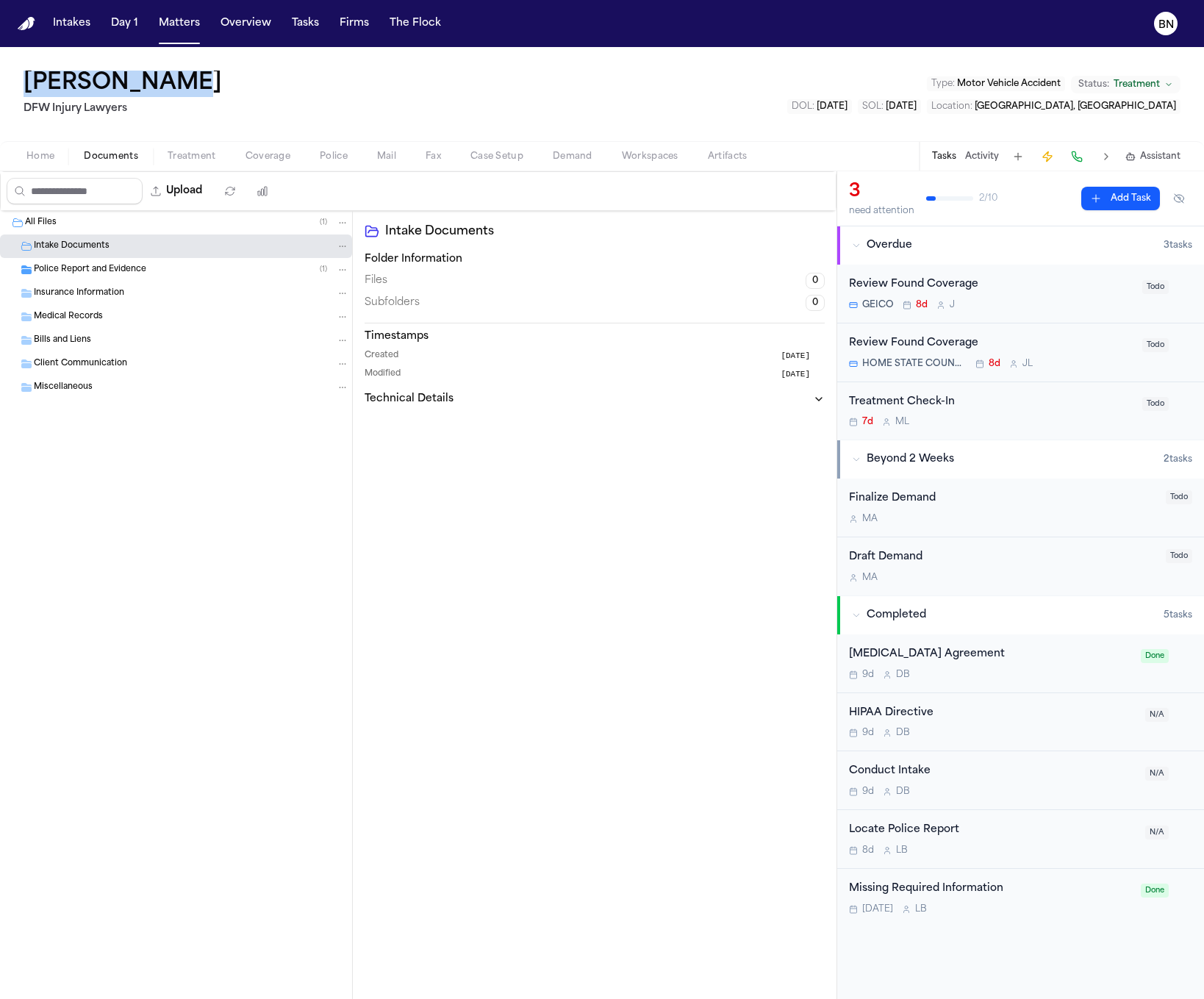
drag, startPoint x: 238, startPoint y: 87, endPoint x: 9, endPoint y: 75, distance: 229.3
click at [9, 75] on div "Nichole Odom DFW Injury Lawyers Type : Motor Vehicle Accident Status: Treatment…" at bounding box center [602, 94] width 1204 height 94
copy h1 "Nichole Odom"
drag, startPoint x: 832, startPoint y: 58, endPoint x: 894, endPoint y: 15, distance: 75.5
click at [819, 53] on div "Nichole Odom DFW Injury Lawyers Type : Motor Vehicle Accident Status: Treatment…" at bounding box center [602, 94] width 1204 height 94
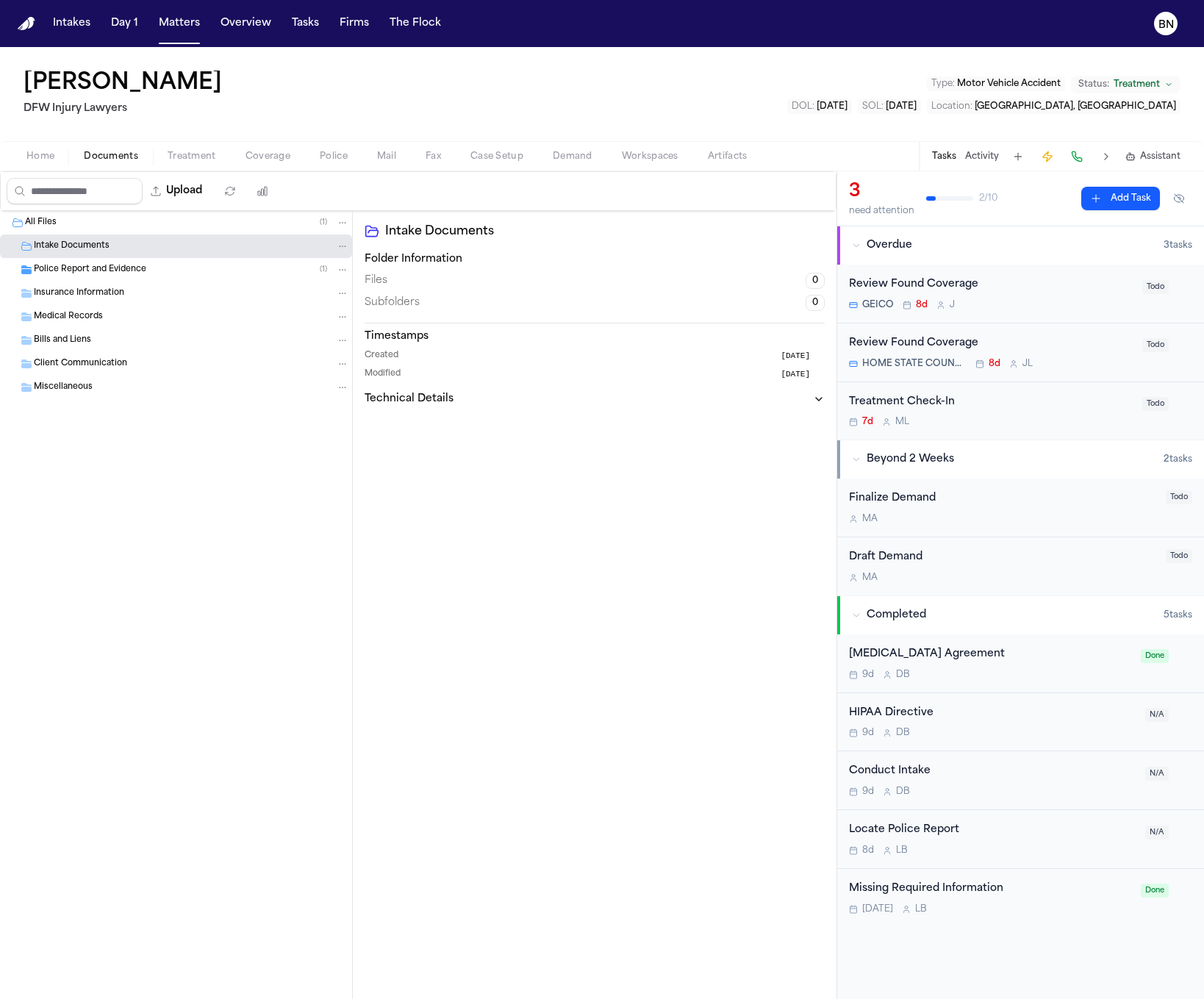
click at [285, 689] on div "All Files ( 1 ) Intake Documents Police Report and Evidence ( 1 ) Insurance Inf…" at bounding box center [177, 605] width 353 height 788
click at [101, 282] on div "Insurance Information" at bounding box center [176, 293] width 352 height 23
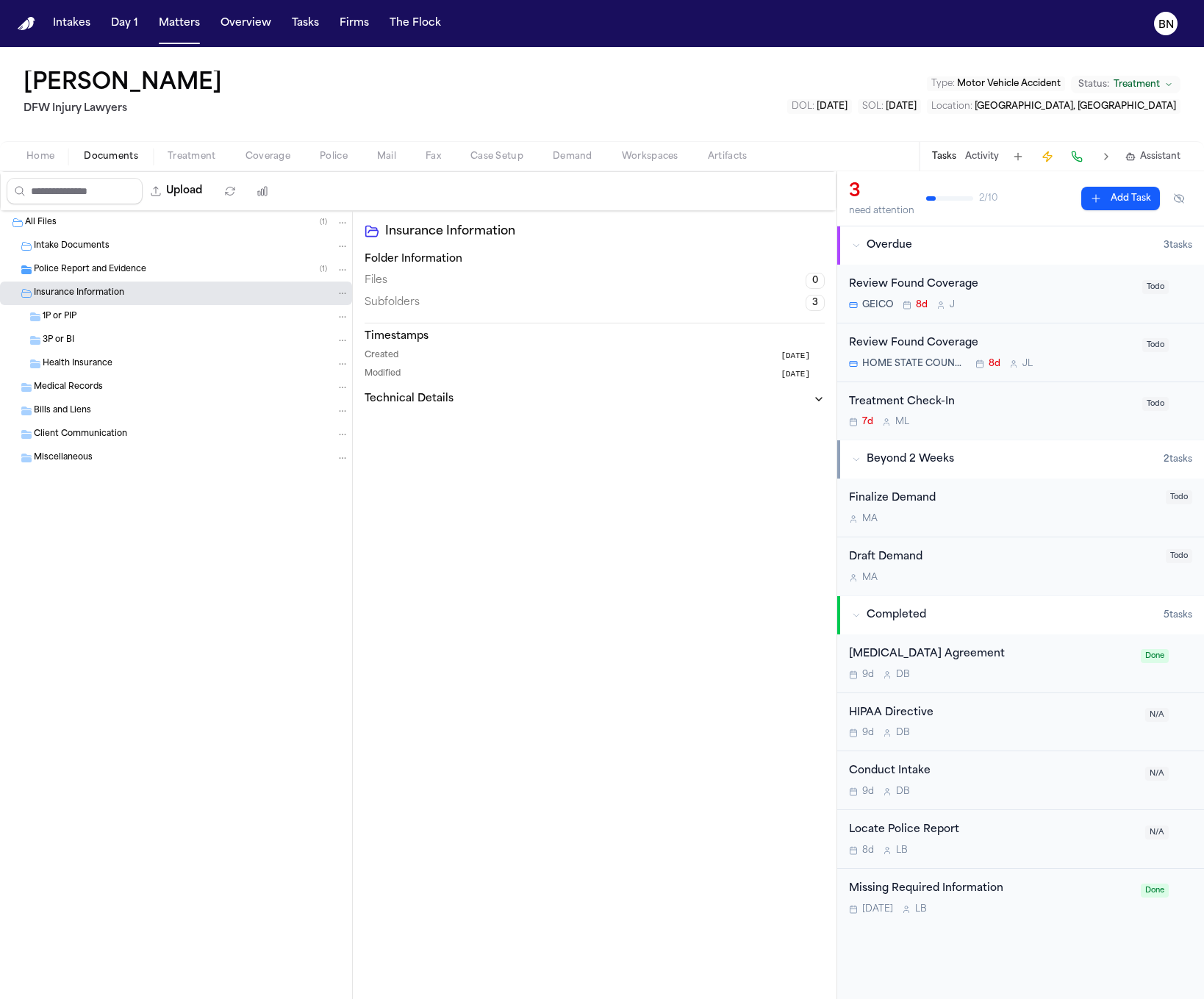
click at [105, 275] on span "Police Report and Evidence" at bounding box center [90, 269] width 112 height 13
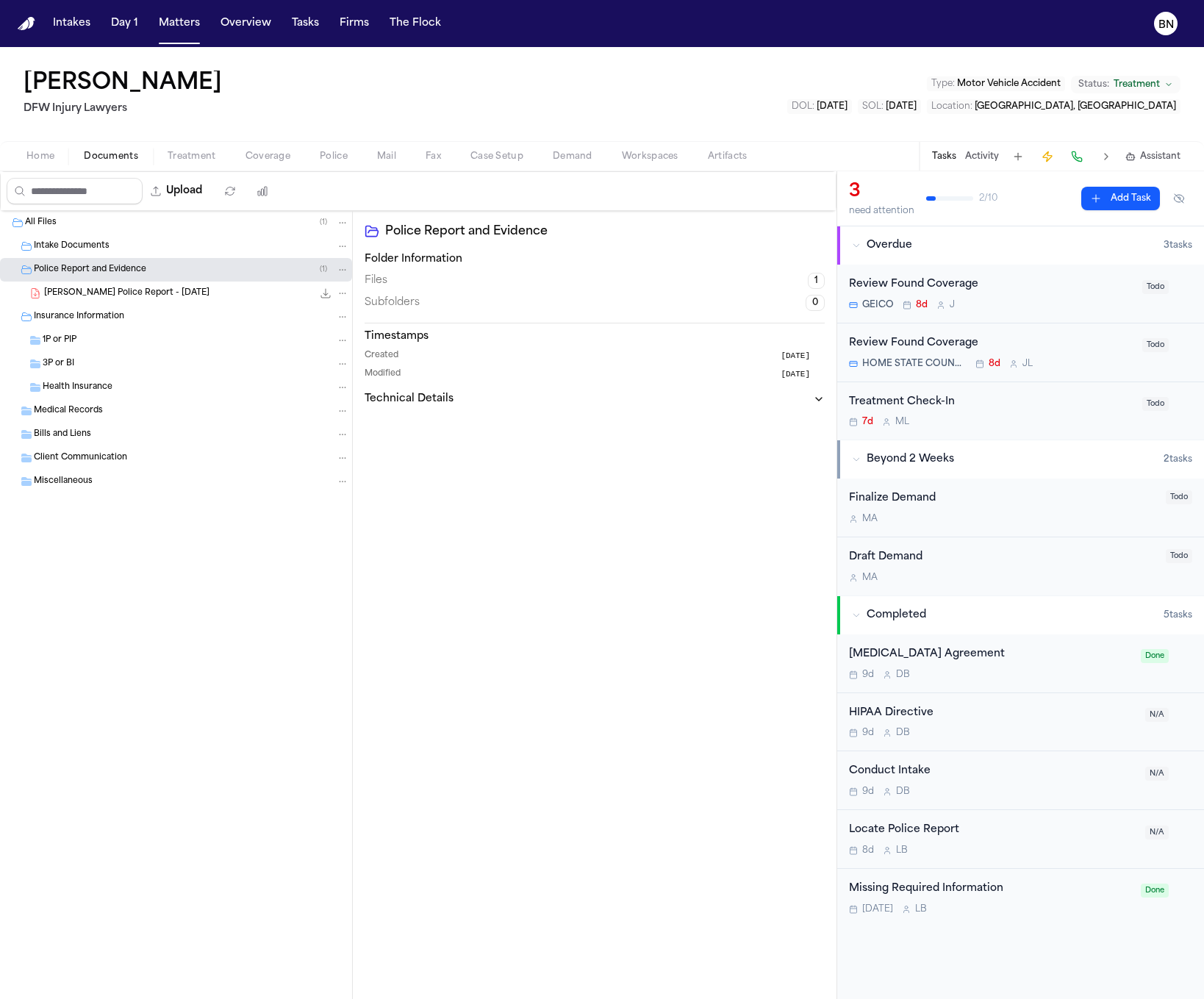
click at [125, 293] on span "N. Odom - Mansfield Police Report - 6.26.25" at bounding box center [127, 293] width 166 height 13
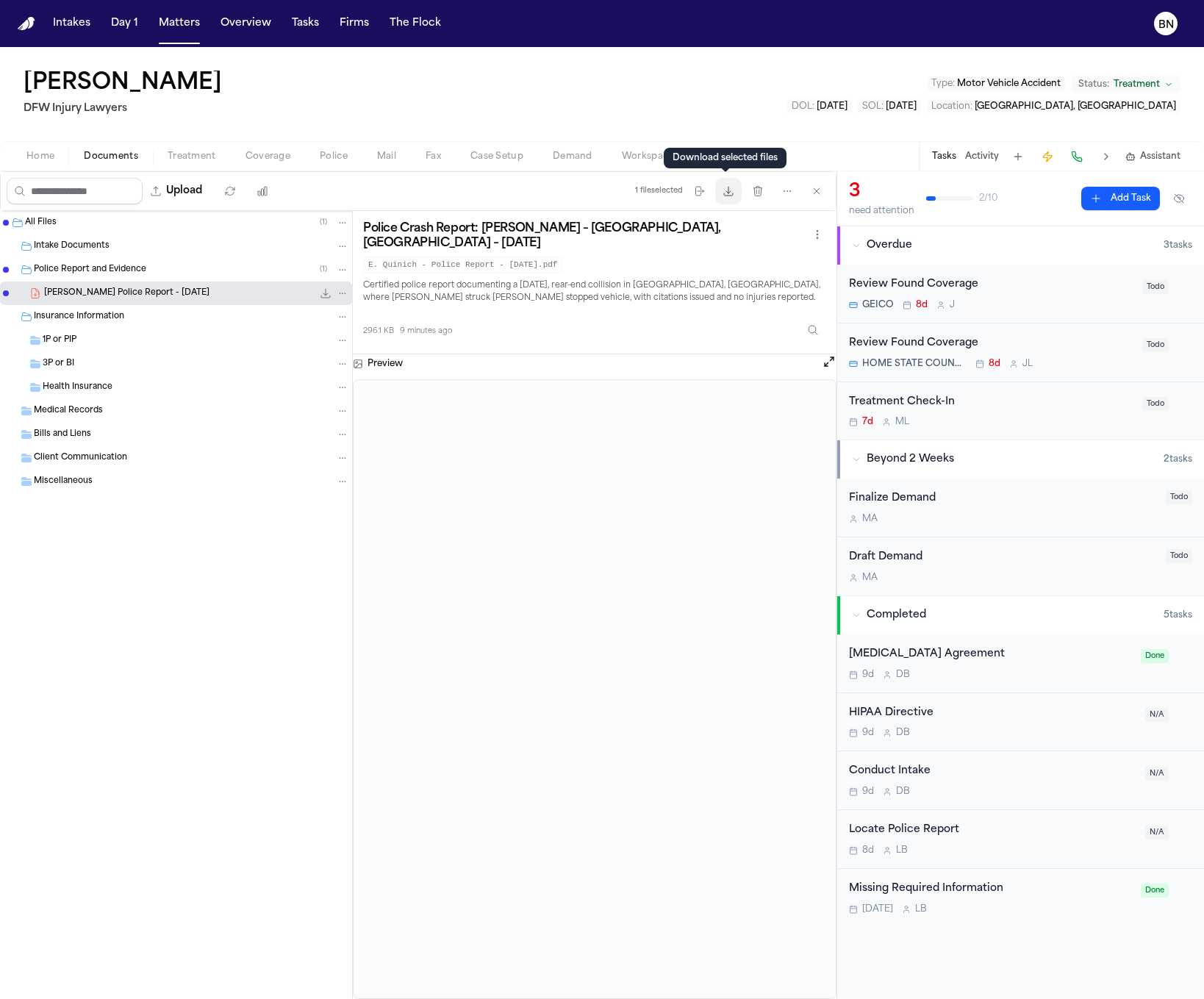
click at [724, 196] on icon "button" at bounding box center [728, 191] width 12 height 12
click at [44, 156] on span "Home" at bounding box center [40, 156] width 28 height 12
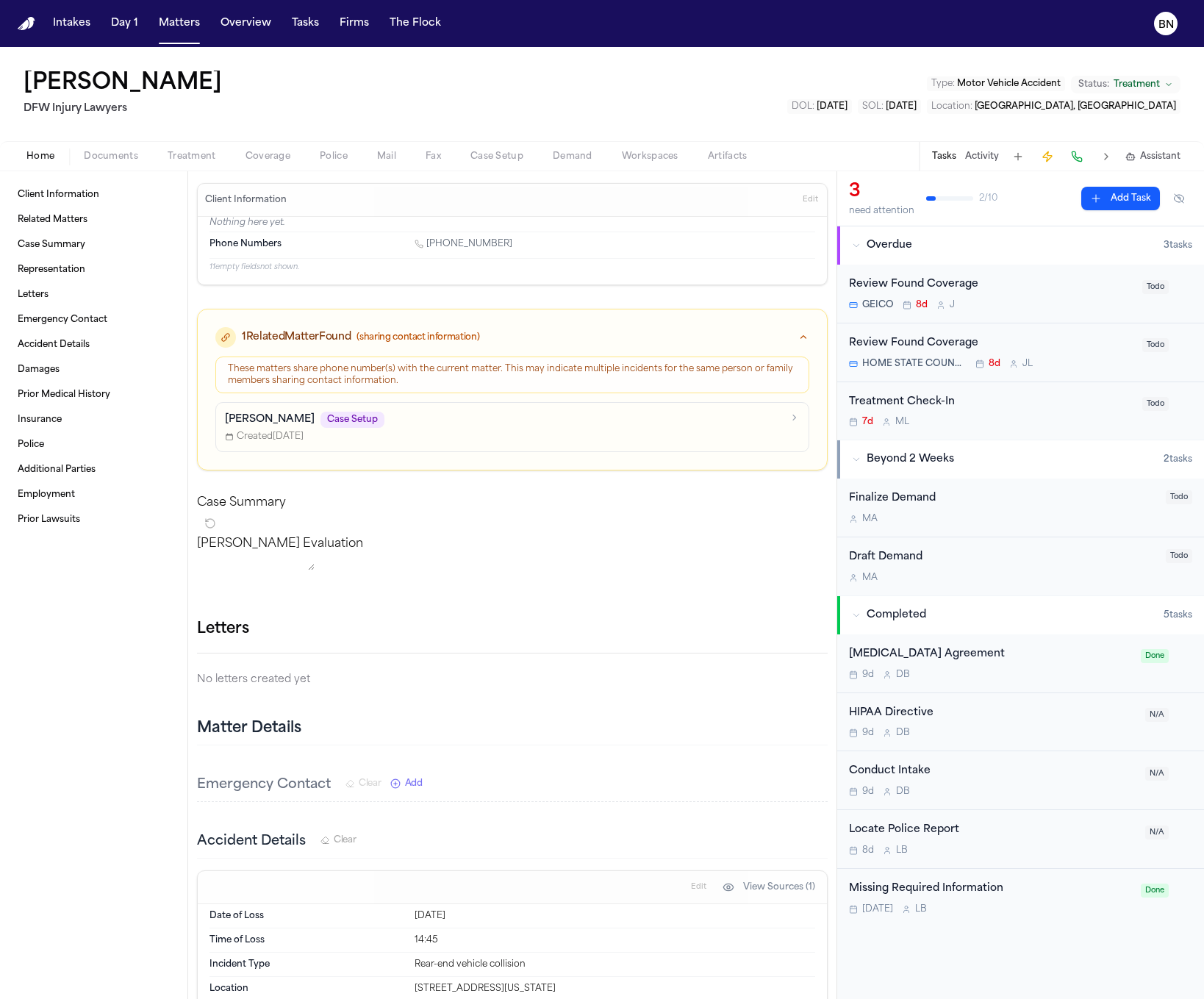
drag, startPoint x: 515, startPoint y: 246, endPoint x: 428, endPoint y: 243, distance: 87.1
click at [428, 243] on div "1 (682) 597-0671" at bounding box center [614, 245] width 401 height 14
copy link "682) 597-0671"
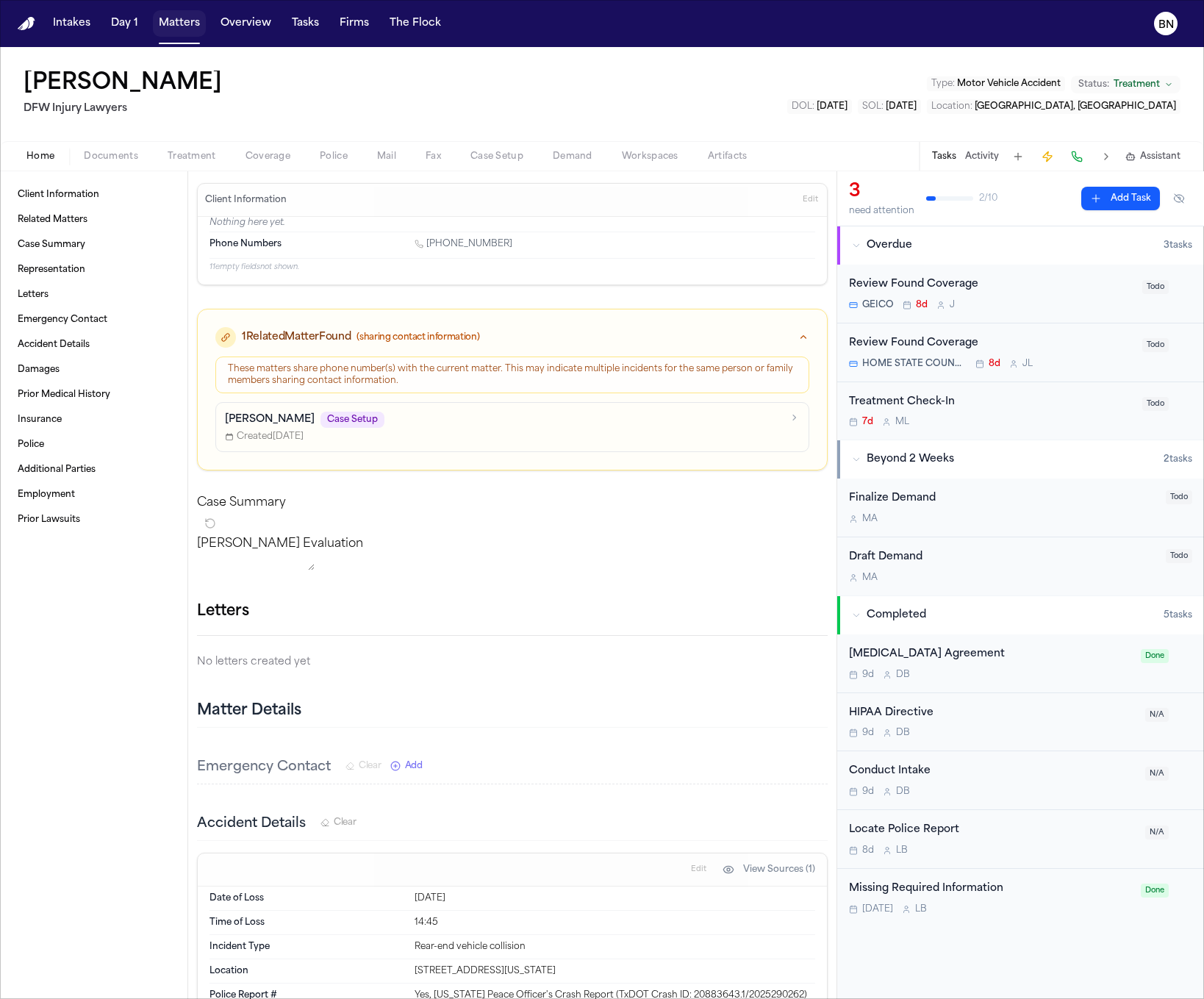
click at [175, 25] on button "Matters" at bounding box center [179, 23] width 53 height 27
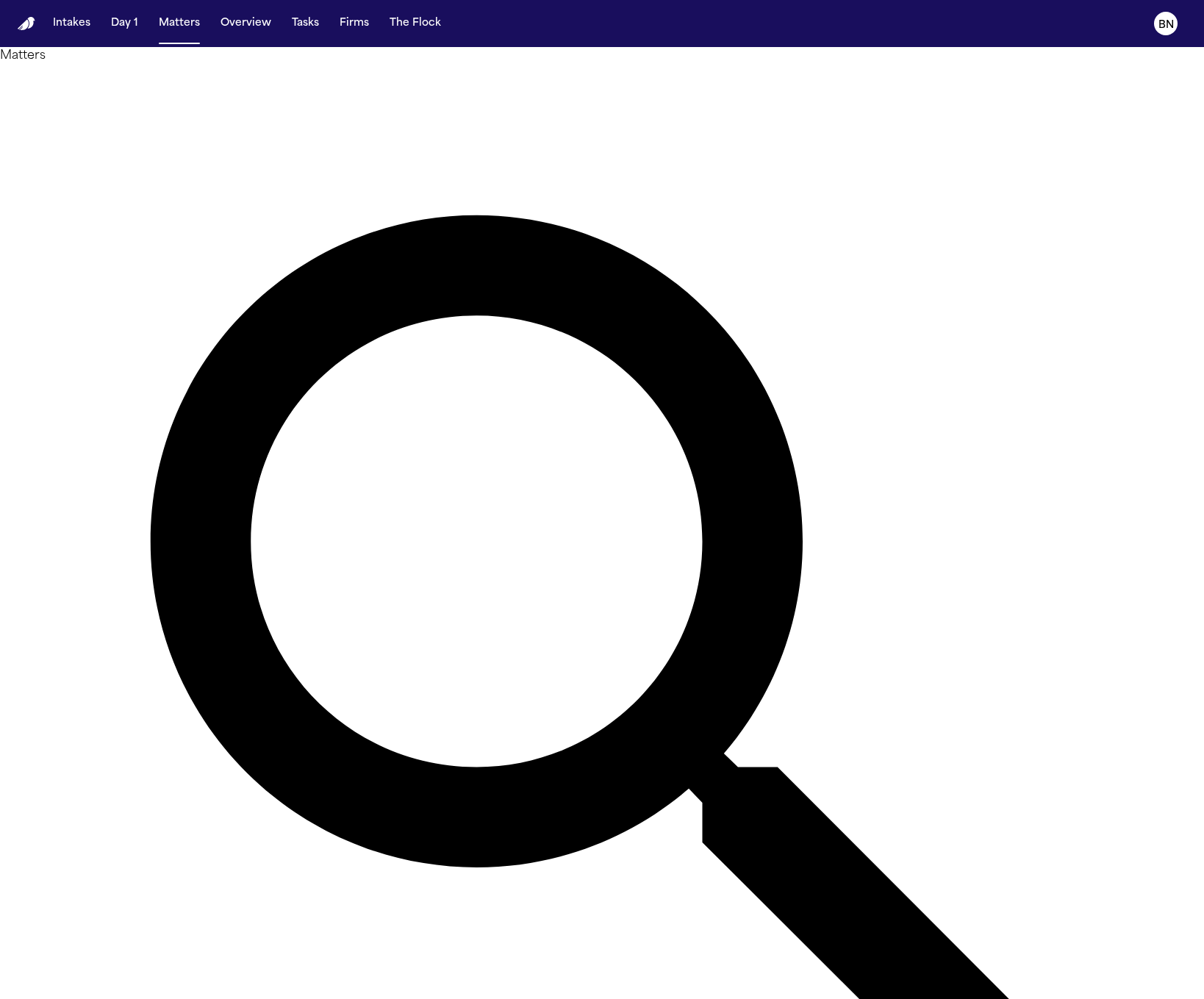
type input "*******"
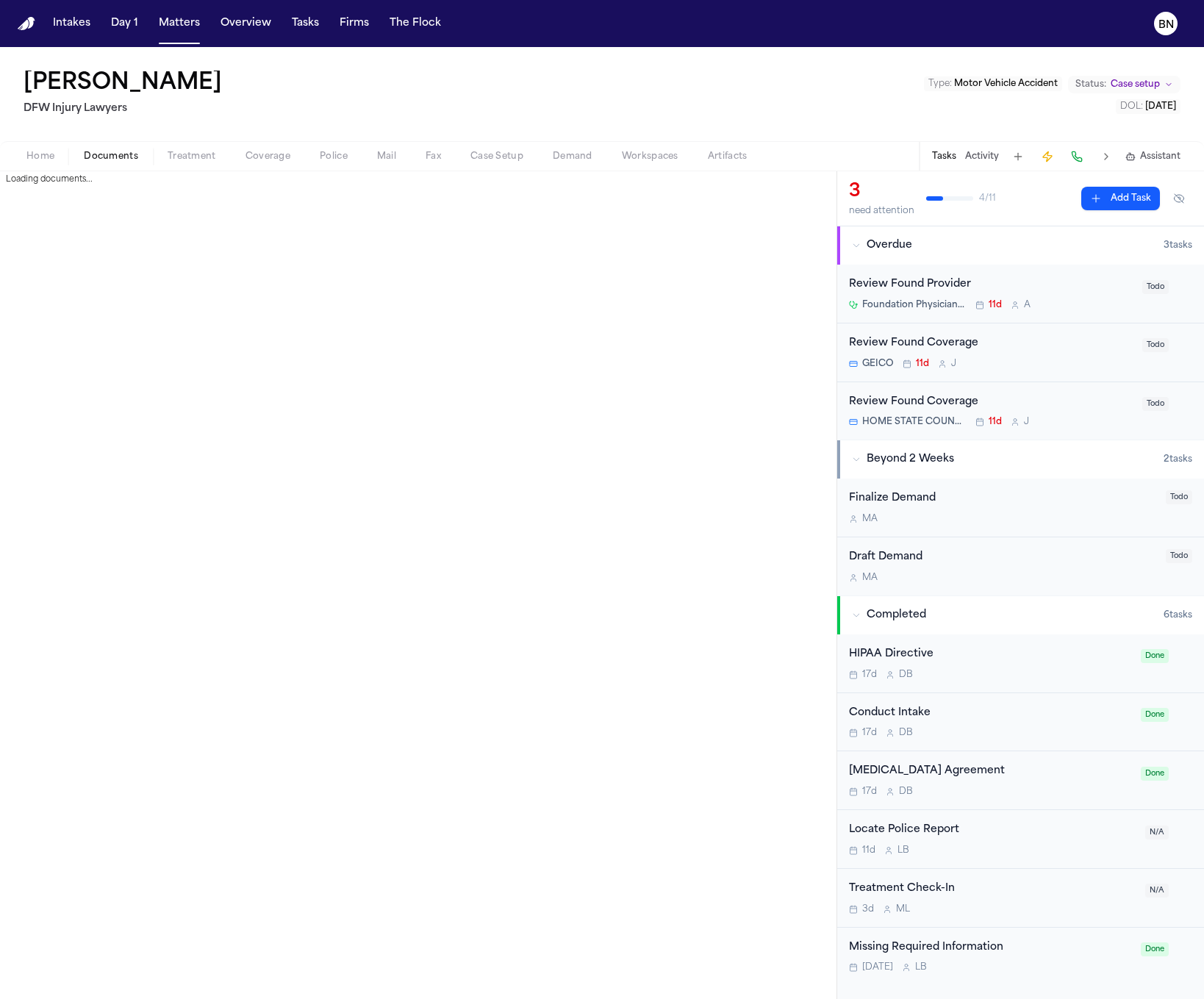
click at [105, 160] on span "Documents" at bounding box center [110, 156] width 54 height 12
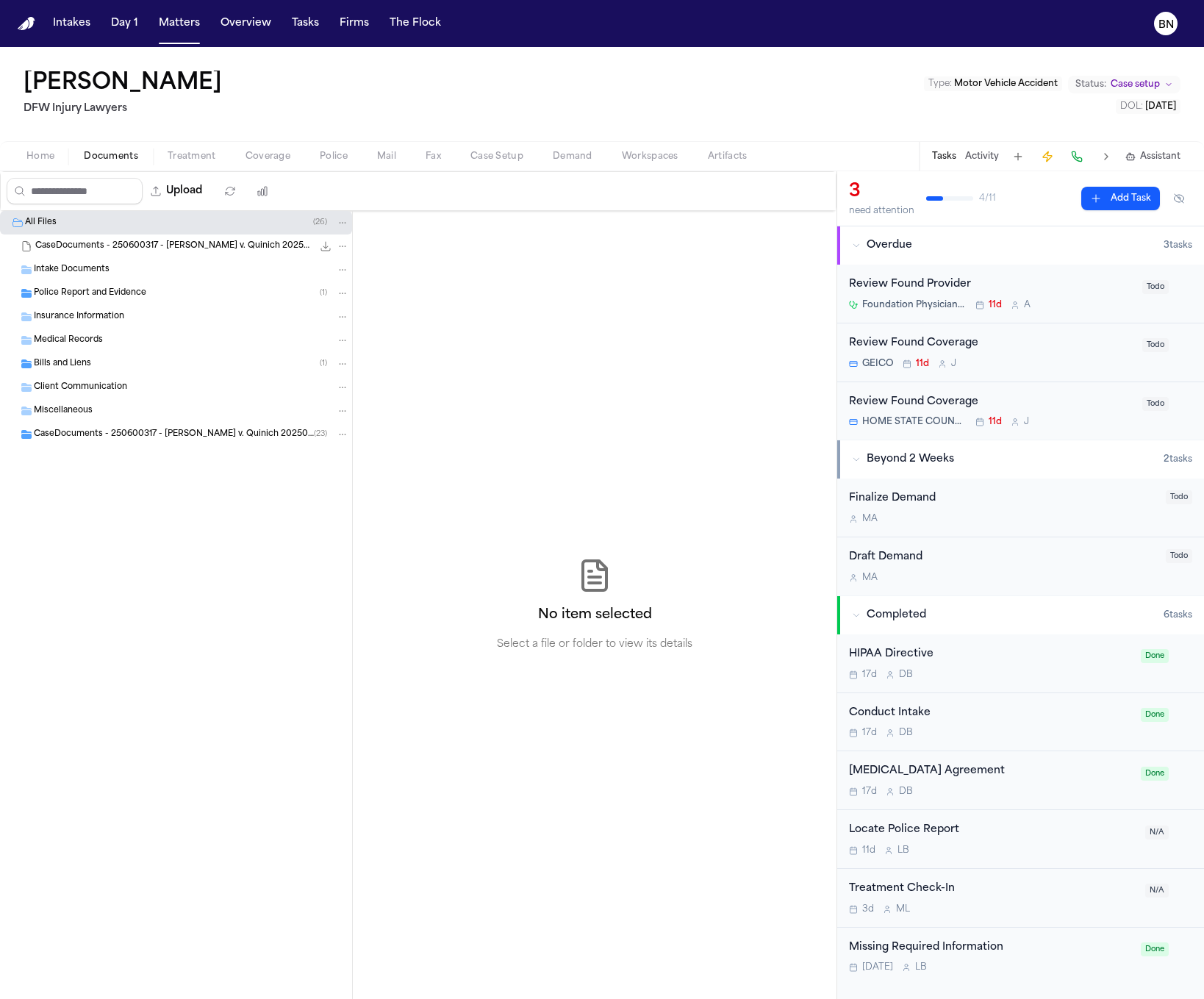
click at [103, 293] on span "Police Report and Evidence" at bounding box center [90, 293] width 112 height 13
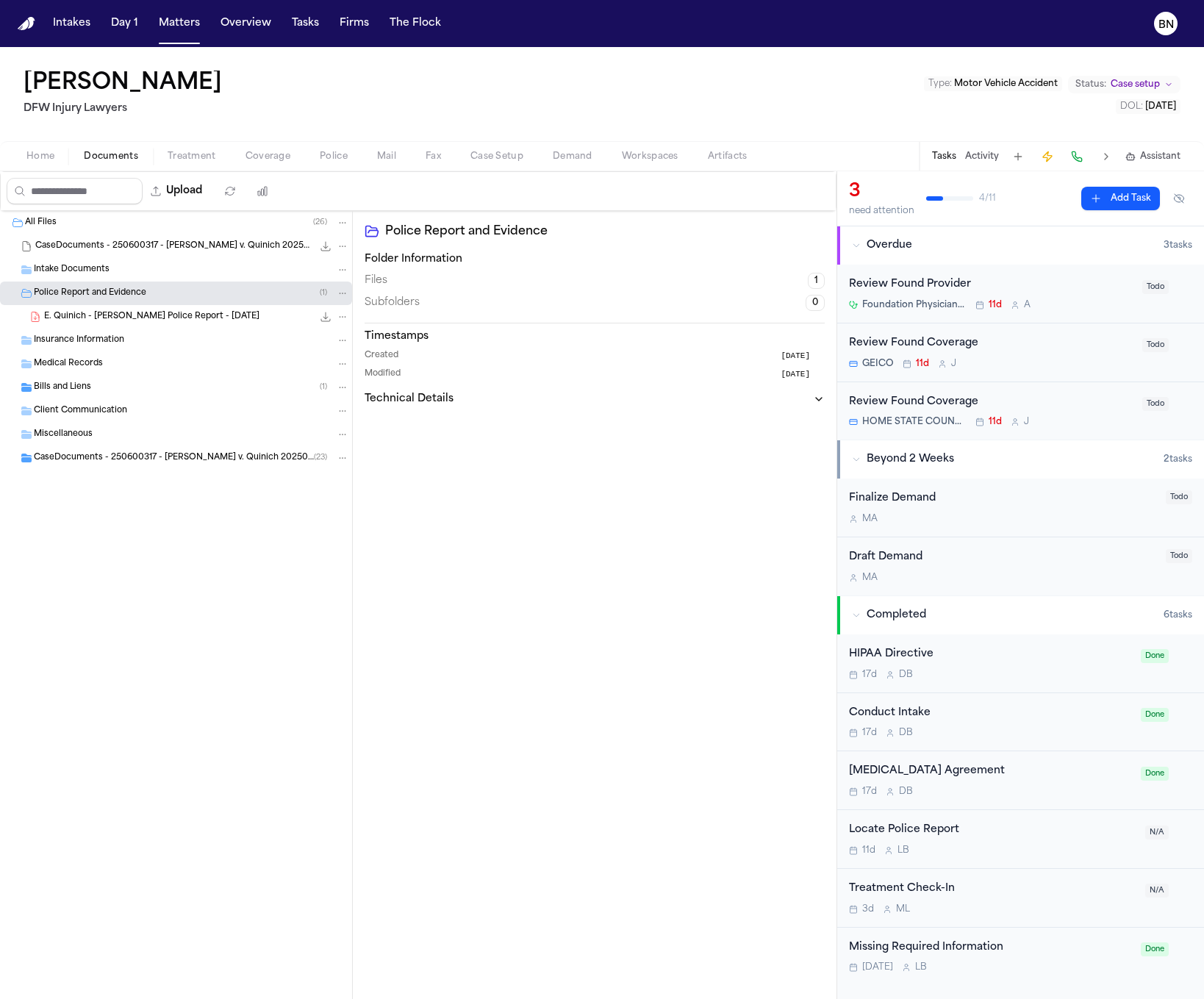
click at [134, 310] on div "E. Quinich - Mansfield PD Police Report - 6.26.25 296.1 KB • PDF" at bounding box center [197, 317] width 305 height 15
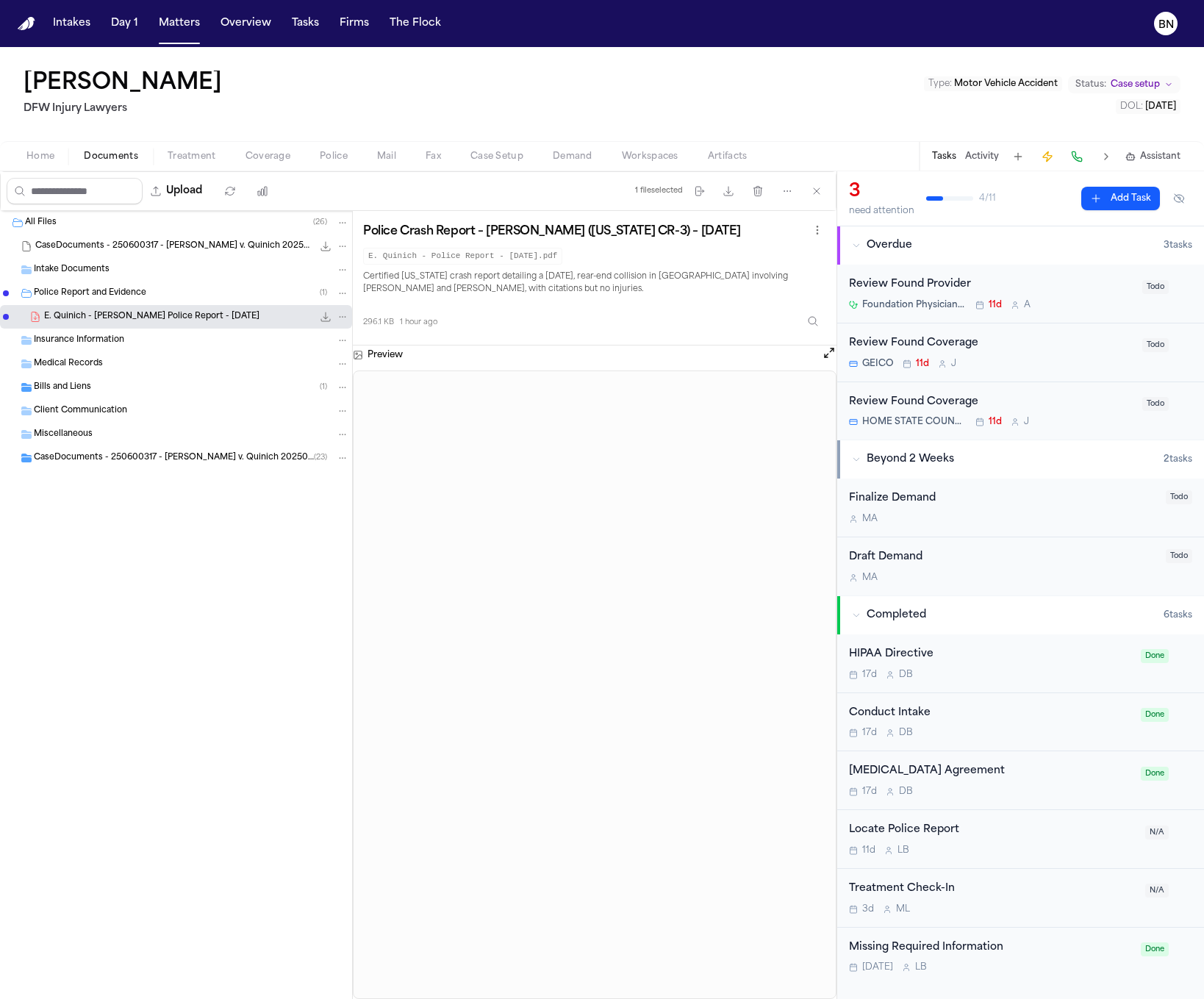
click at [292, 154] on button "Coverage" at bounding box center [268, 156] width 74 height 18
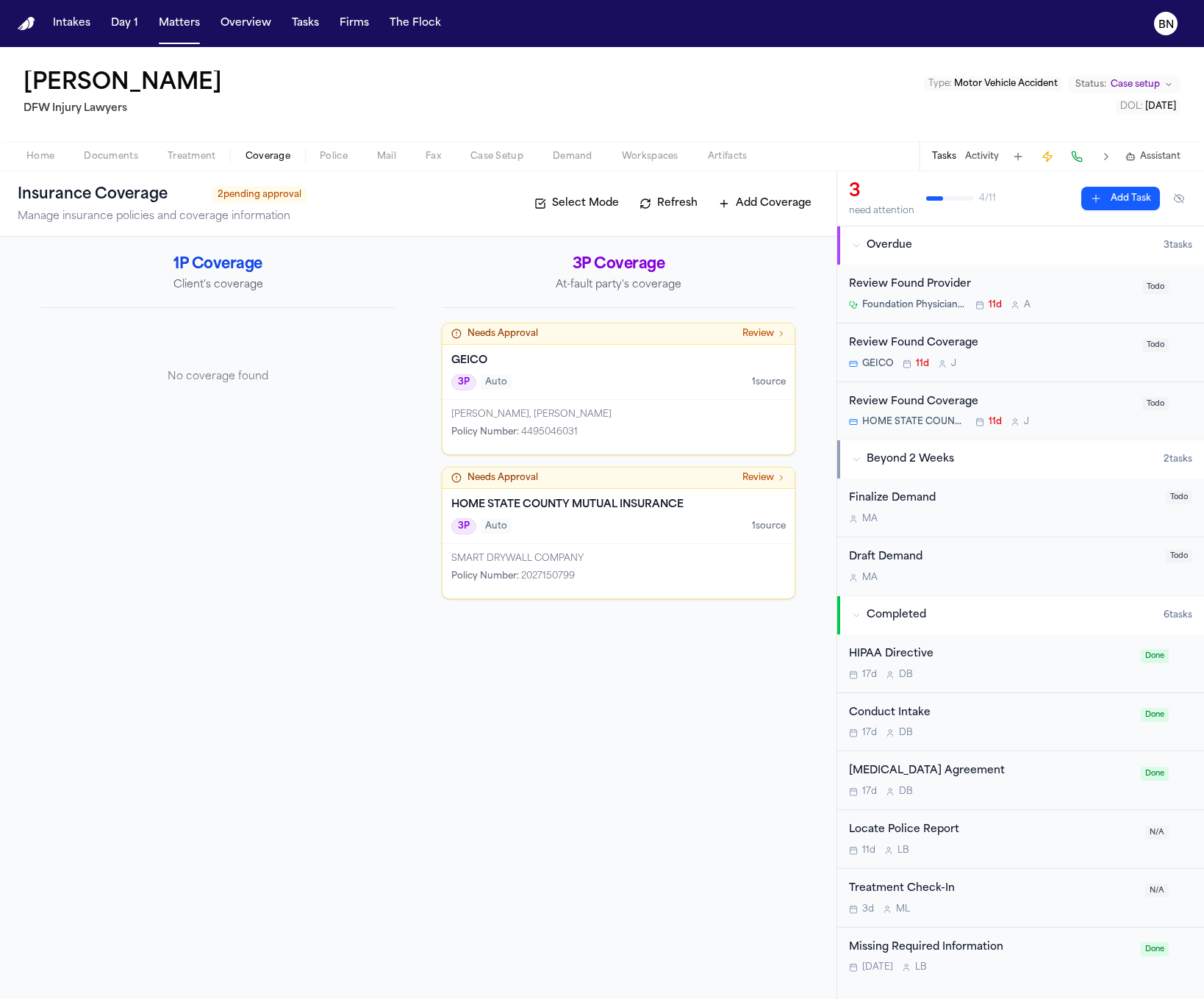
click at [119, 154] on span "Documents" at bounding box center [110, 156] width 54 height 12
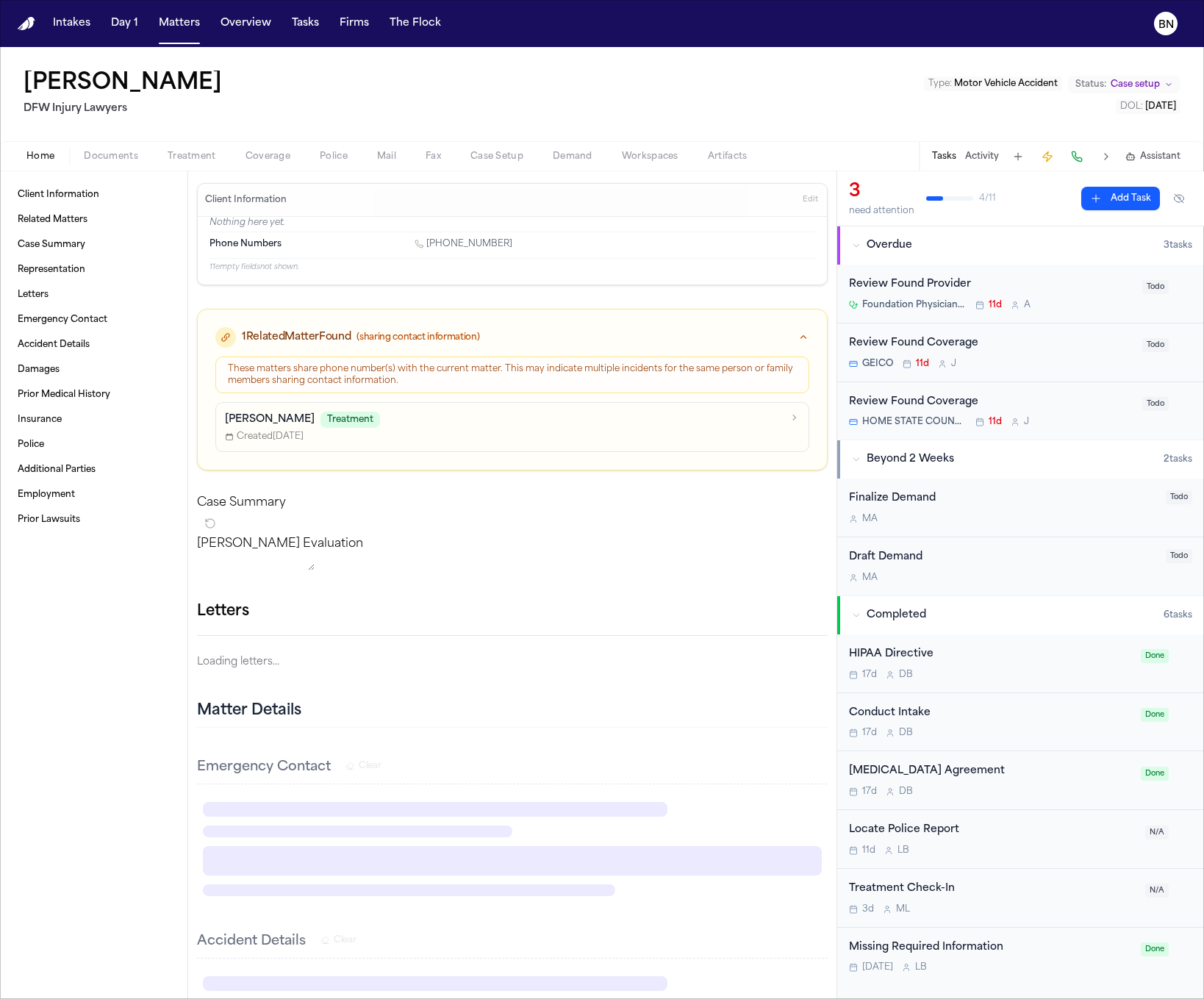
click at [44, 157] on span "Home" at bounding box center [40, 156] width 28 height 12
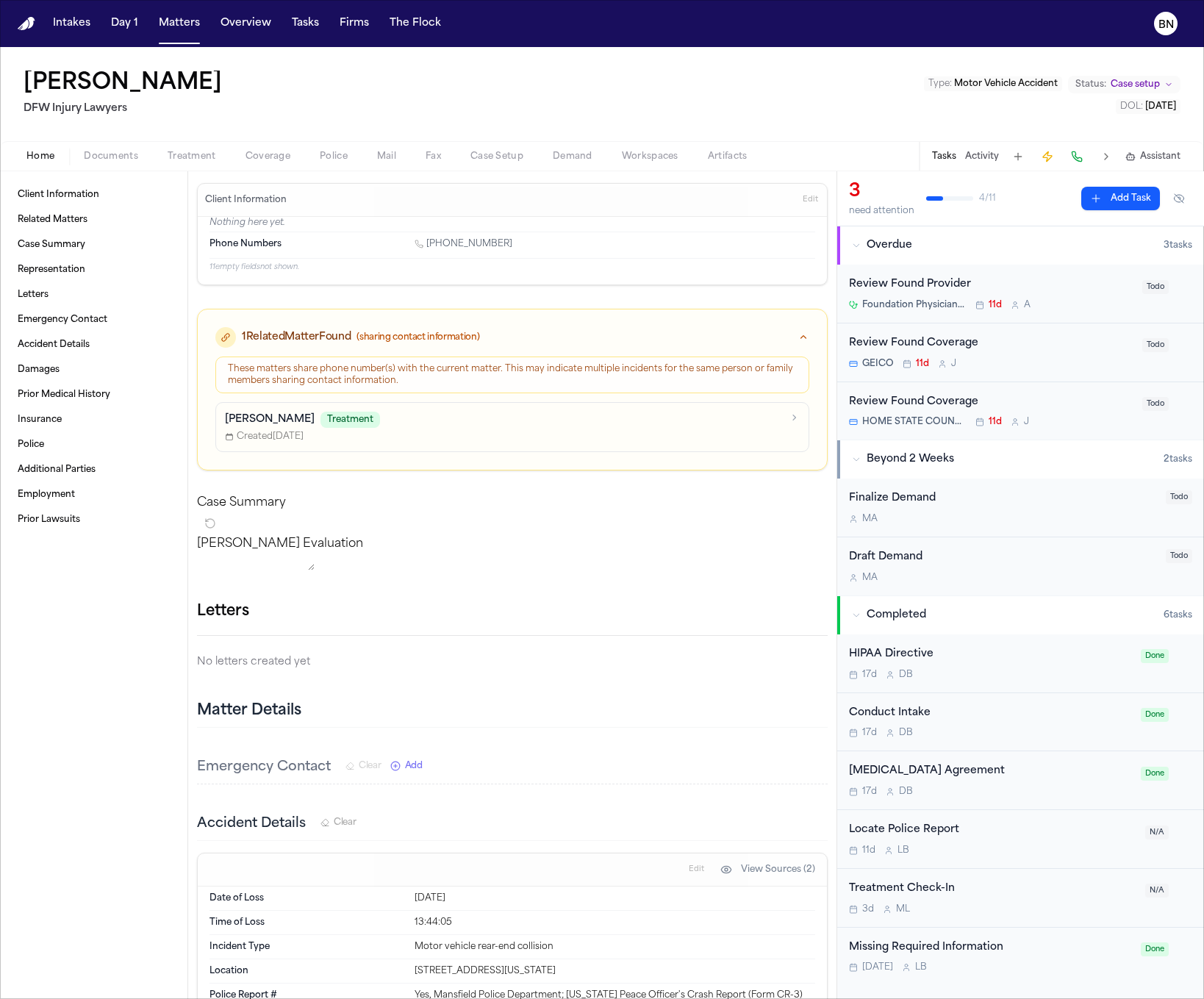
click at [114, 157] on span "Documents" at bounding box center [110, 156] width 54 height 12
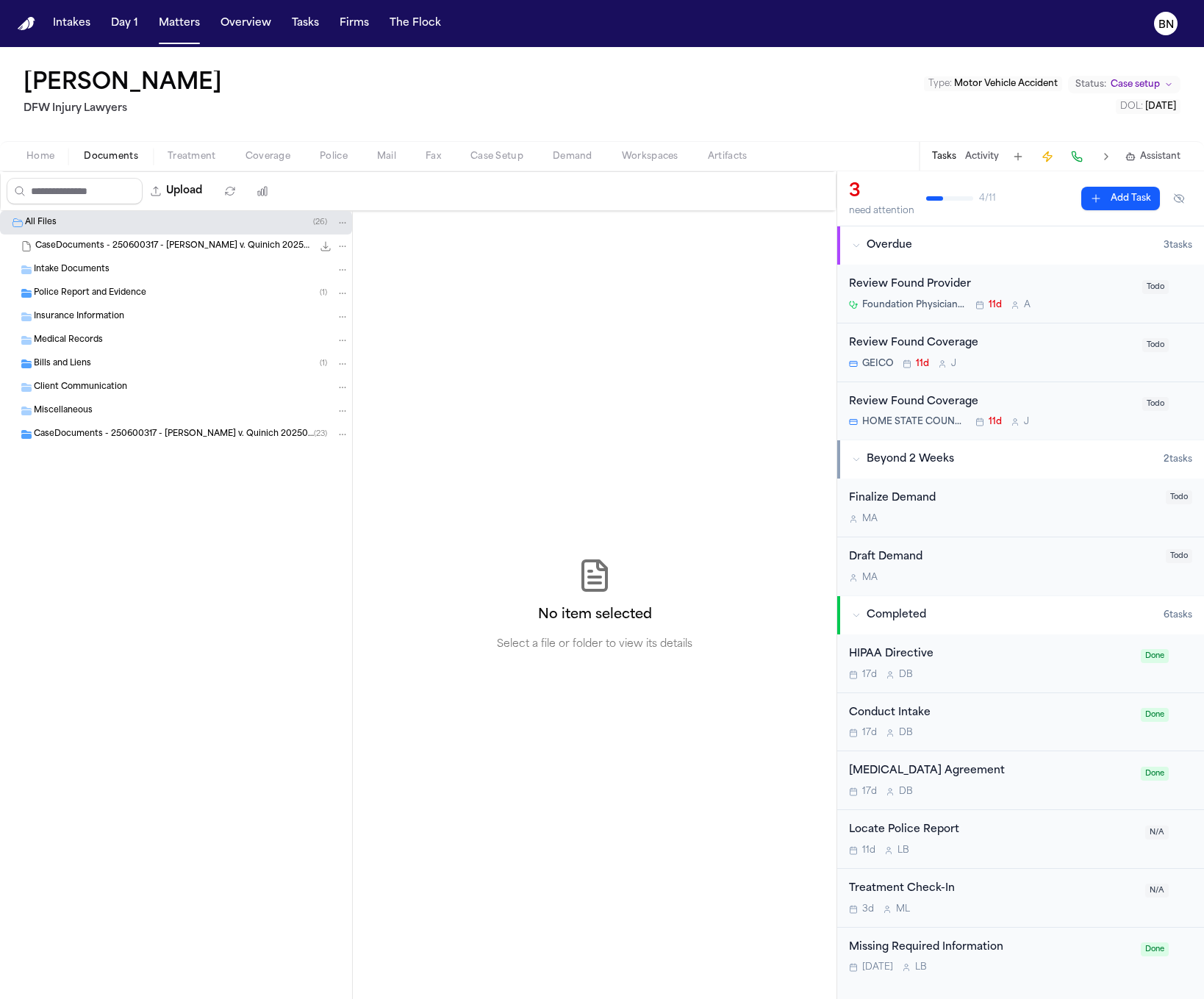
click at [93, 274] on span "Intake Documents" at bounding box center [71, 269] width 75 height 13
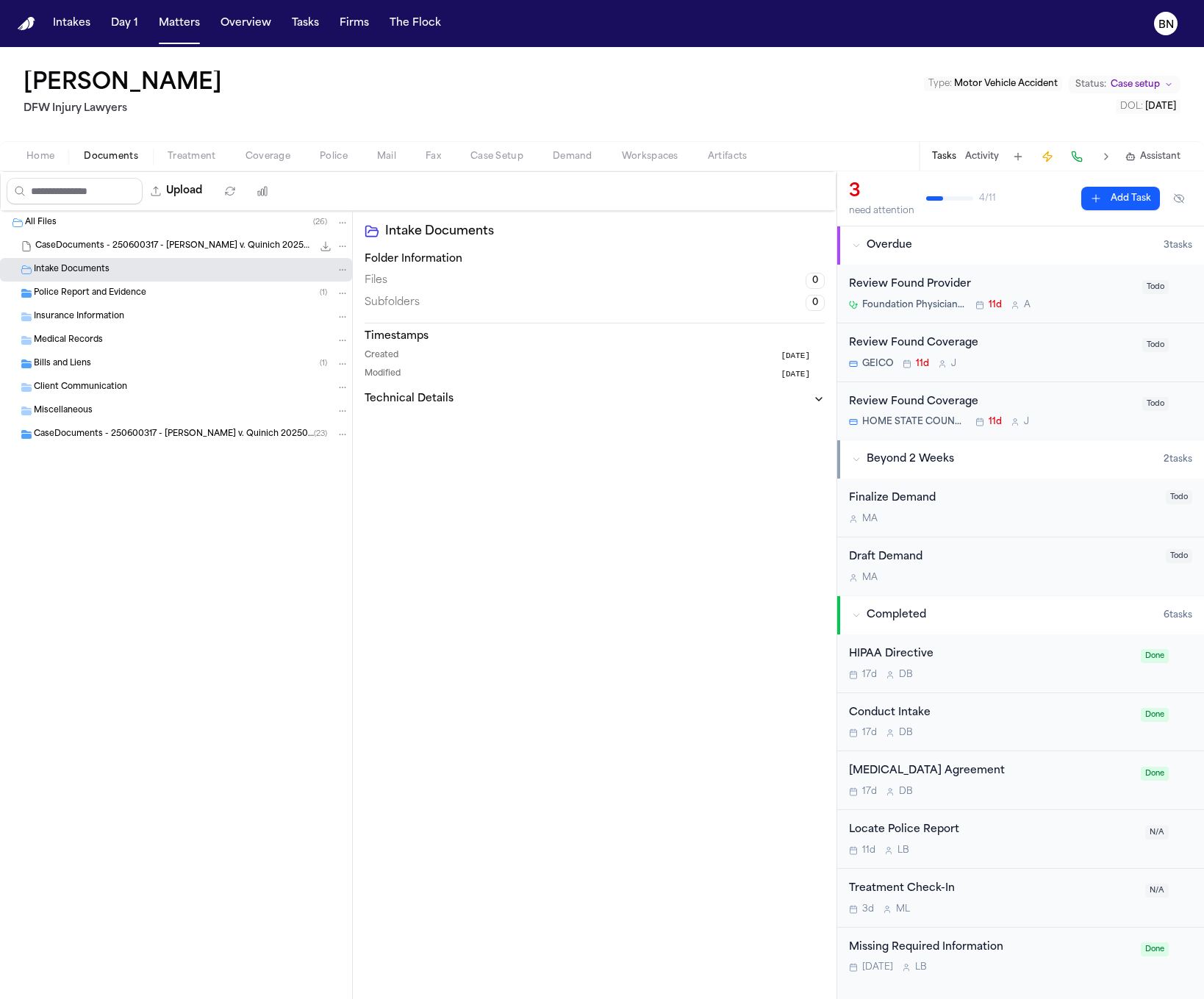
click at [131, 444] on div "CaseDocuments - 250600317 - ODOM v. Quinich 20250806201203 (unzipped) ( 23 )" at bounding box center [176, 434] width 352 height 23
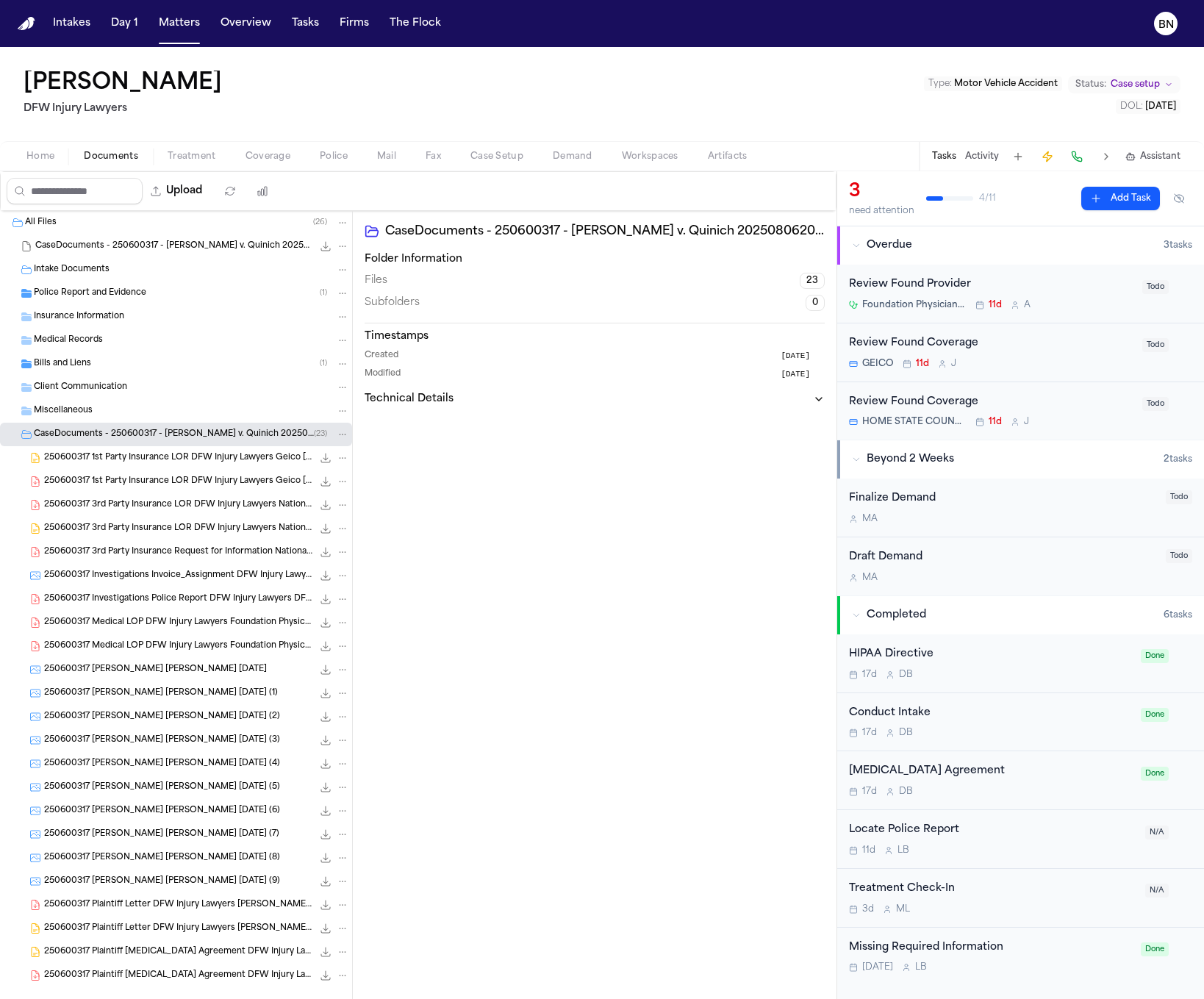
click at [182, 559] on span "250600317 3rd Party Insurance Request for Information National General Insuranc…" at bounding box center [178, 552] width 269 height 13
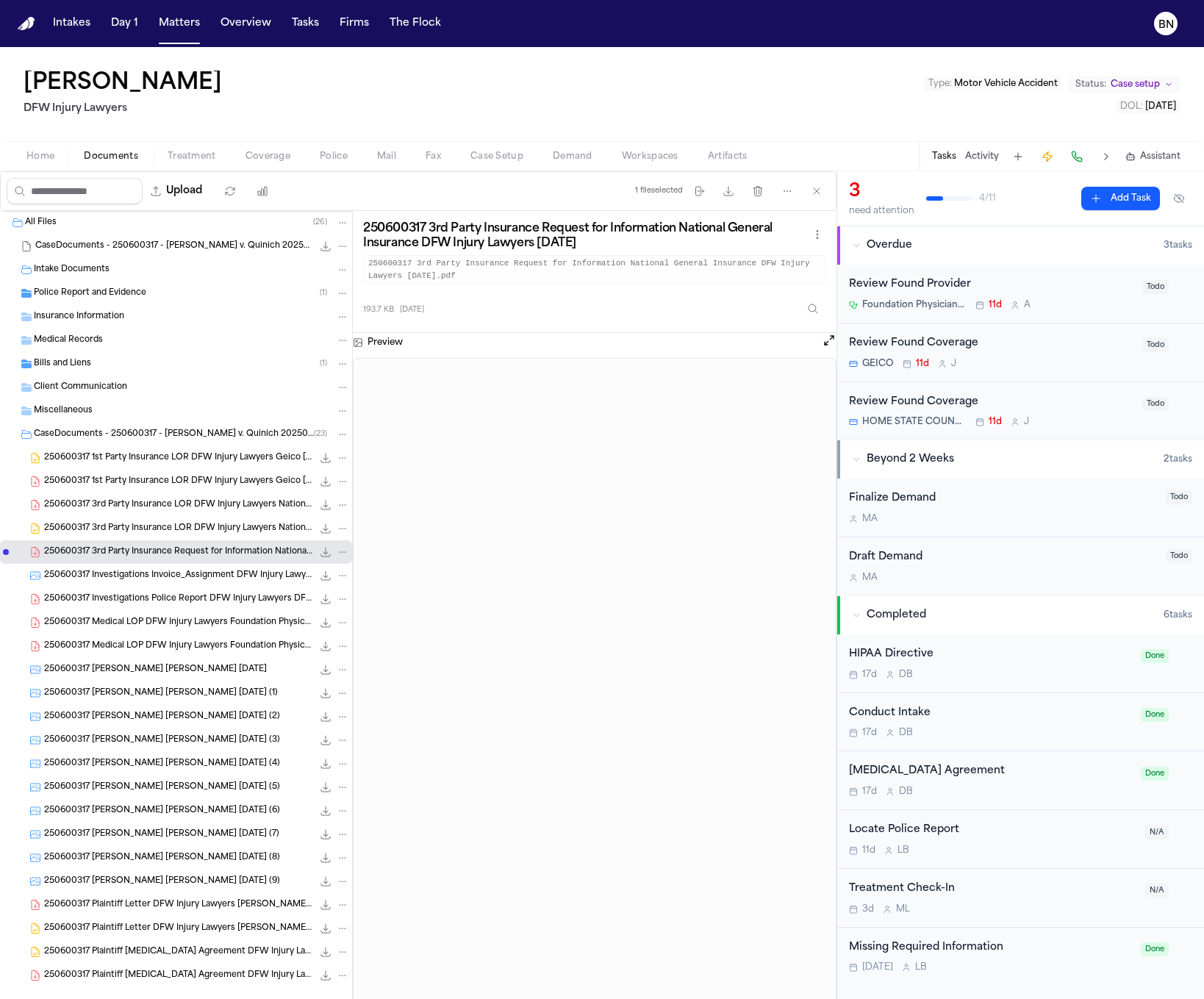
scroll to position [23, 0]
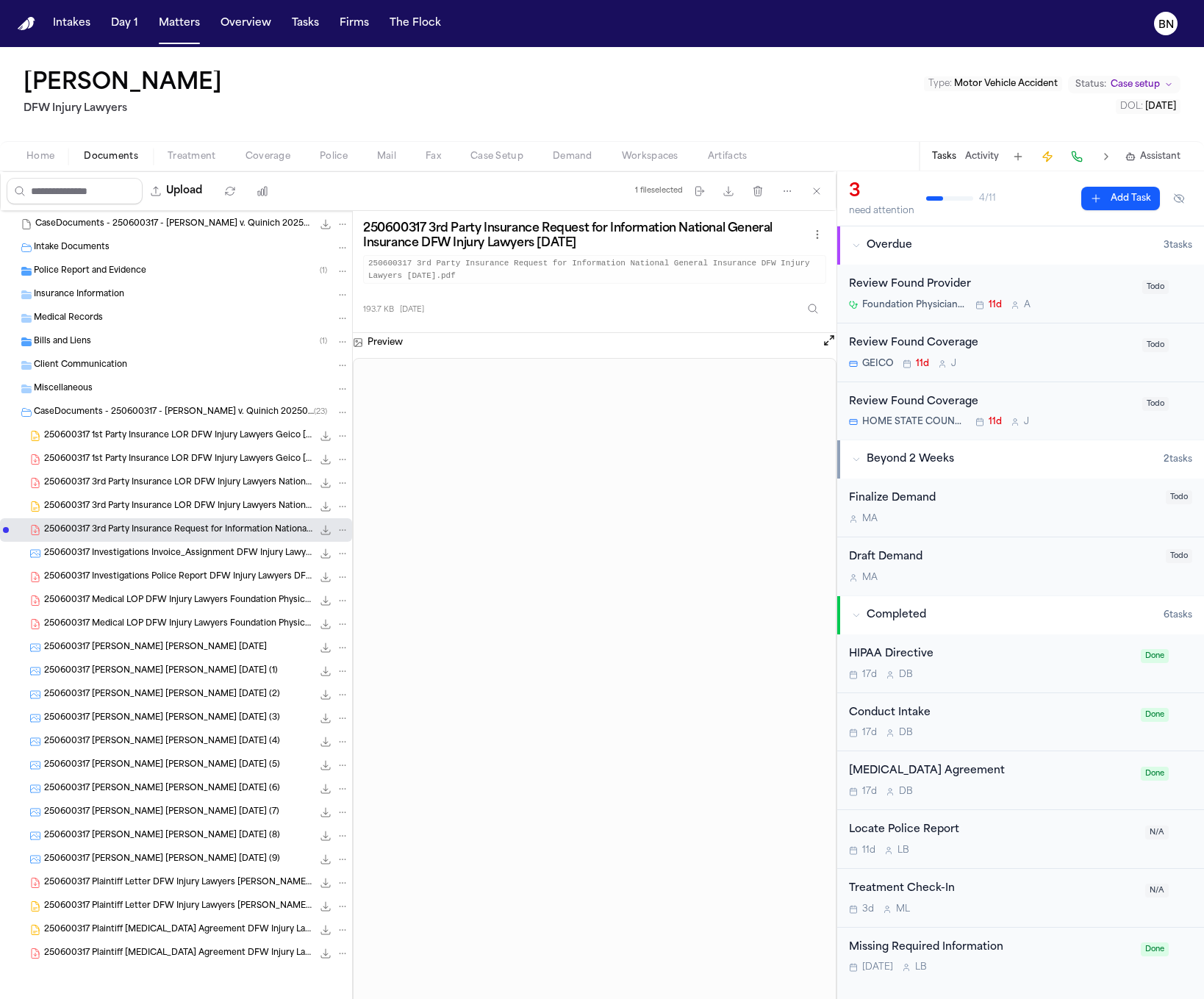
click at [177, 884] on span "250600317 Plaintiff Letter DFW Injury Lawyers ODOM, NICHOLE 06-30-2025" at bounding box center [178, 883] width 269 height 13
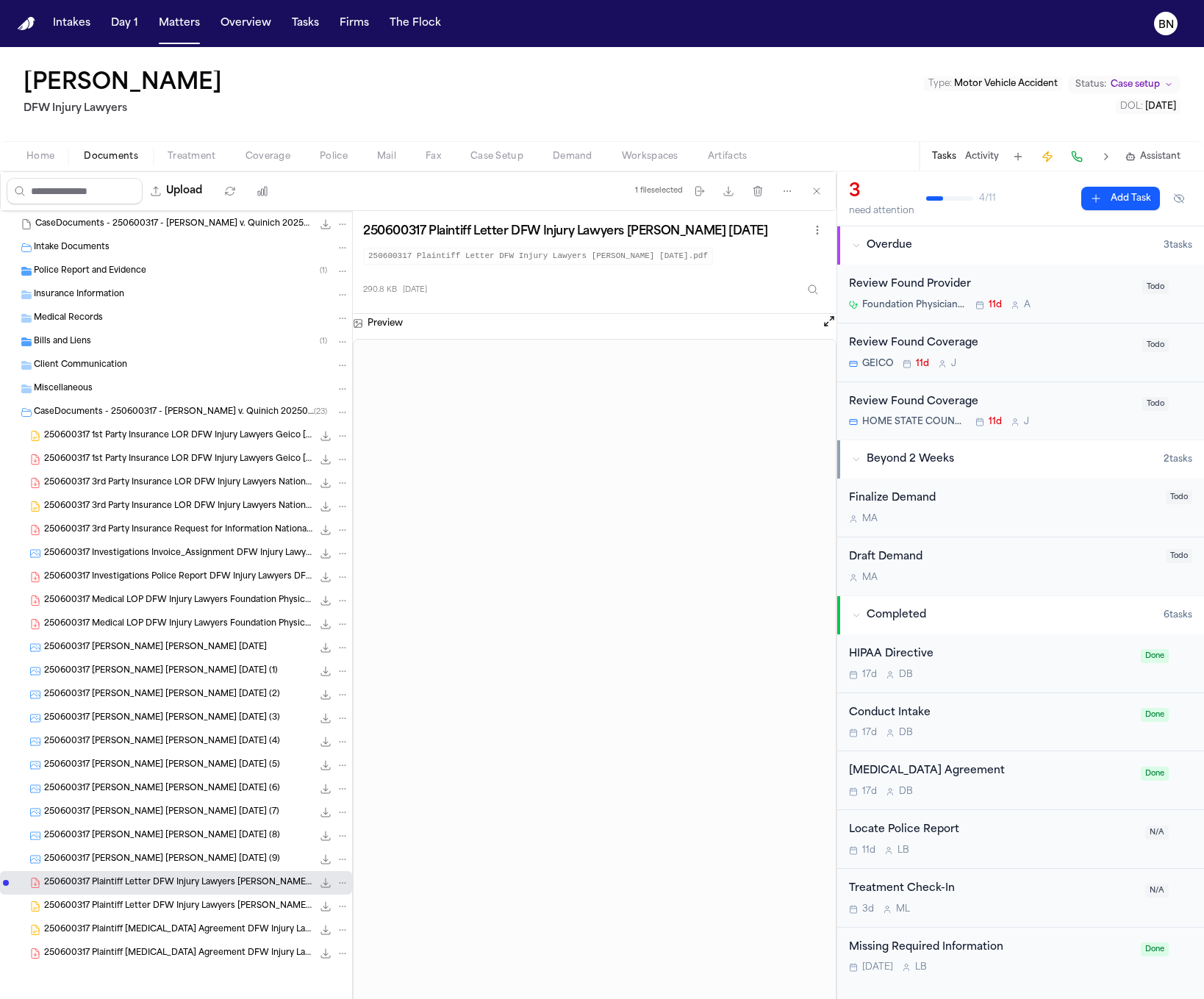
click at [134, 816] on span "250600317 ODOM, NICHOLE Majalca, Sarahi 06-26-2025 (7)" at bounding box center [161, 812] width 235 height 13
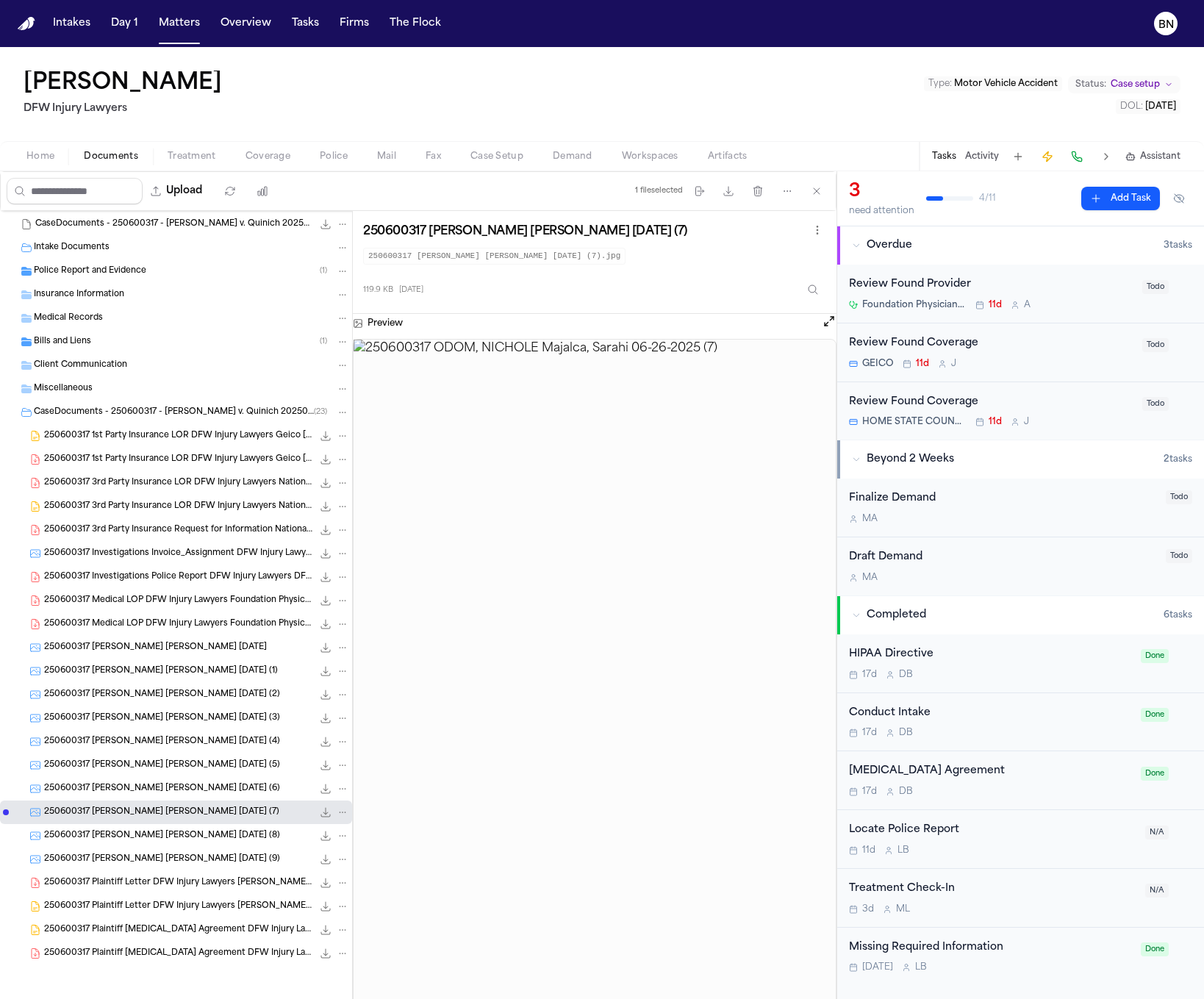
click at [147, 741] on span "250600317 ODOM, NICHOLE Majalca, Sarahi 06-26-2025 (4)" at bounding box center [162, 741] width 236 height 13
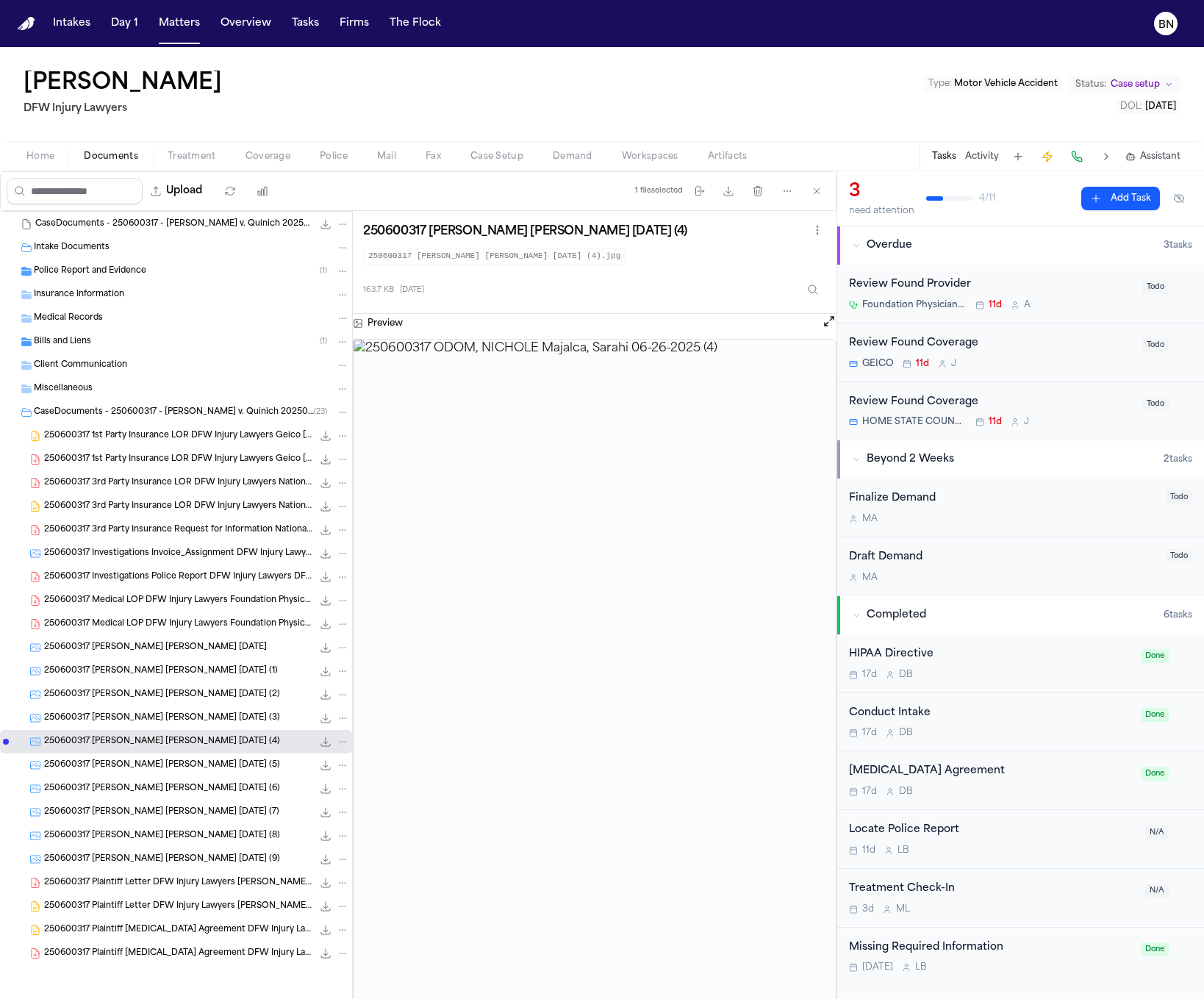
click at [145, 718] on span "250600317 ODOM, NICHOLE Majalca, Sarahi 06-26-2025 (3)" at bounding box center [162, 718] width 236 height 13
click at [134, 700] on span "250600317 ODOM, NICHOLE Majalca, Sarahi 06-26-2025 (2)" at bounding box center [162, 694] width 236 height 13
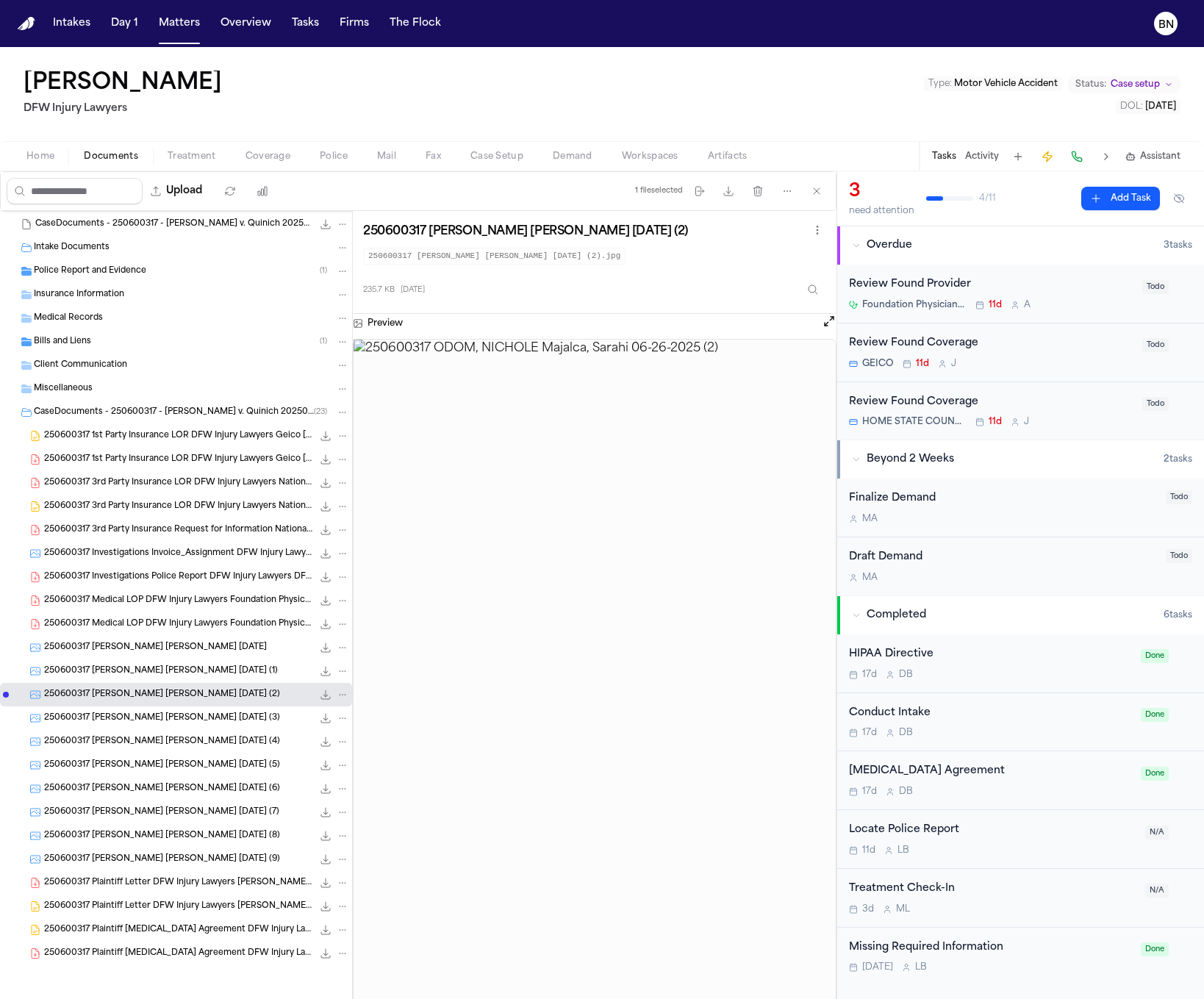
click at [131, 677] on span "250600317 ODOM, NICHOLE Majalca, Sarahi 06-26-2025 (1)" at bounding box center [161, 671] width 233 height 13
click at [132, 658] on div "250600317 ODOM, NICHOLE Majalca, Sarahi 06-26-2025 262.8 KB • JPG" at bounding box center [176, 648] width 352 height 23
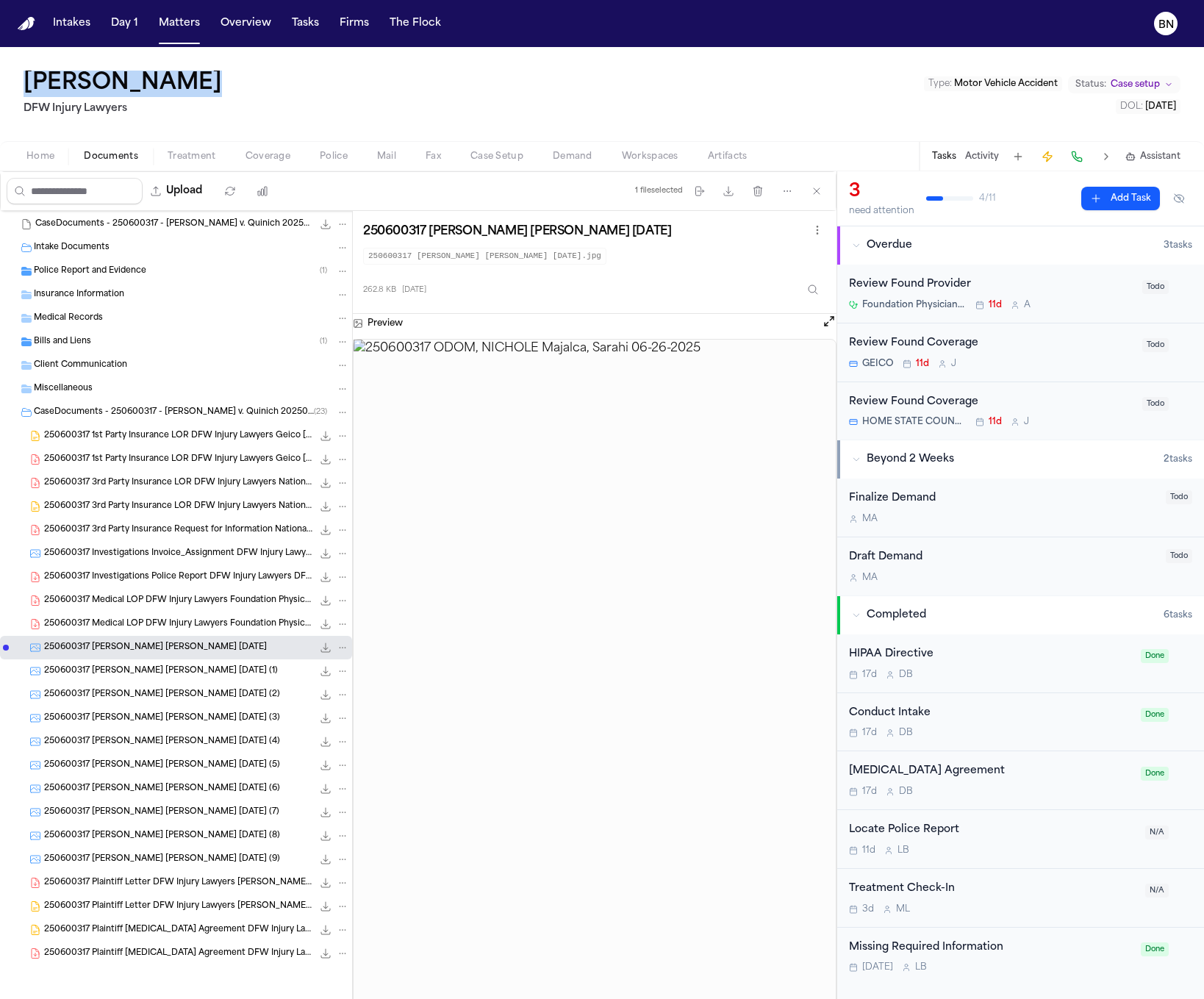
drag, startPoint x: 164, startPoint y: 79, endPoint x: 19, endPoint y: 77, distance: 145.0
click at [19, 77] on div "Ervin Quinich DFW Injury Lawyers Type : Motor Vehicle Accident Status: Case set…" at bounding box center [602, 94] width 1204 height 94
copy h1 "Ervin Quinich"
click at [140, 443] on div "250600317 1st Party Insurance LOR DFW Injury Lawyers Geico 07-01-2025 50.1 KB •…" at bounding box center [197, 436] width 305 height 15
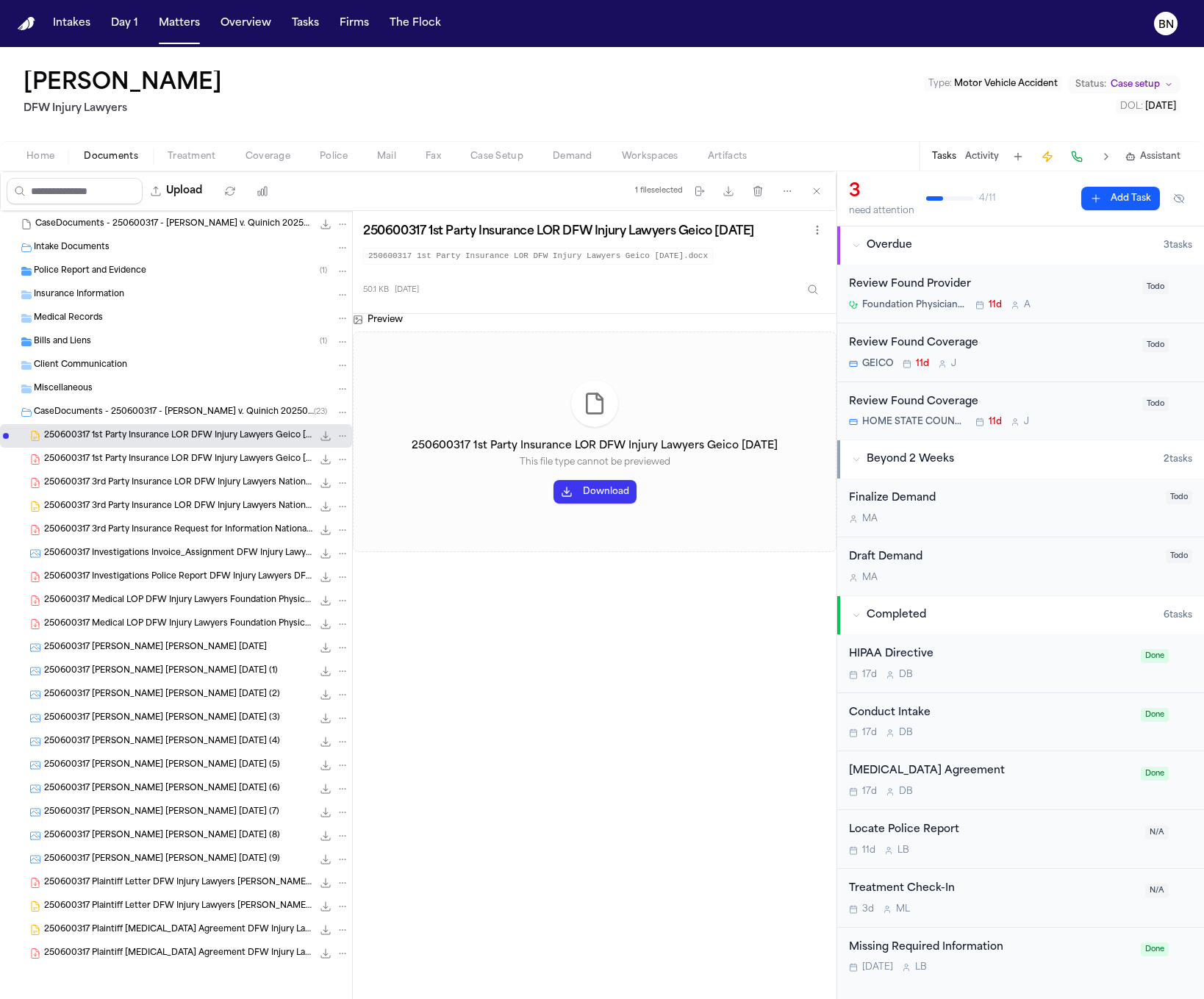
click at [181, 493] on div "250600317 3rd Party Insurance LOR DFW Injury Lawyers National General Insurance…" at bounding box center [176, 483] width 352 height 23
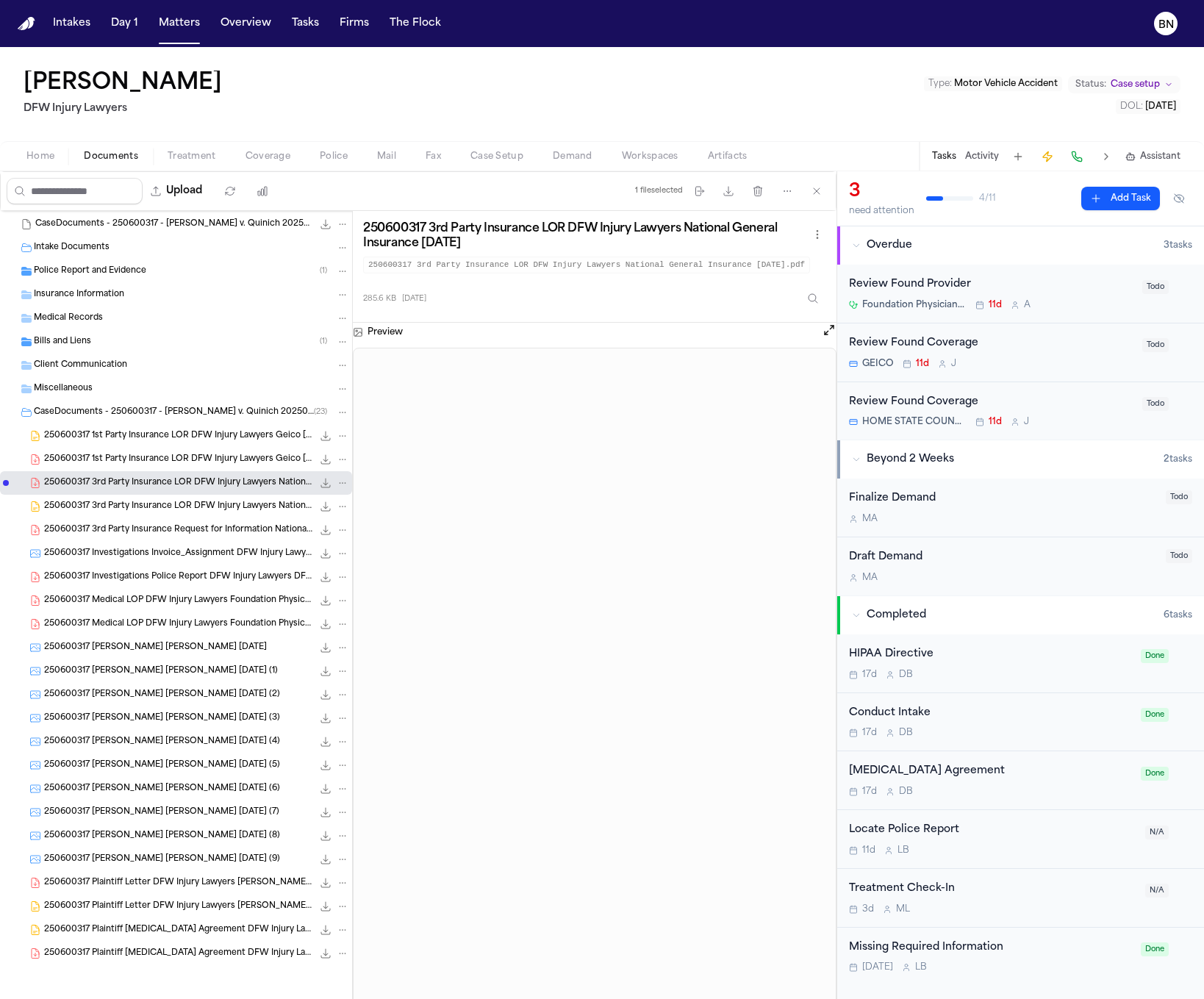
click at [164, 568] on div "250600317 Investigations Police Report DFW Injury Lawyers DFW Injury Lawyers 07…" at bounding box center [176, 576] width 352 height 23
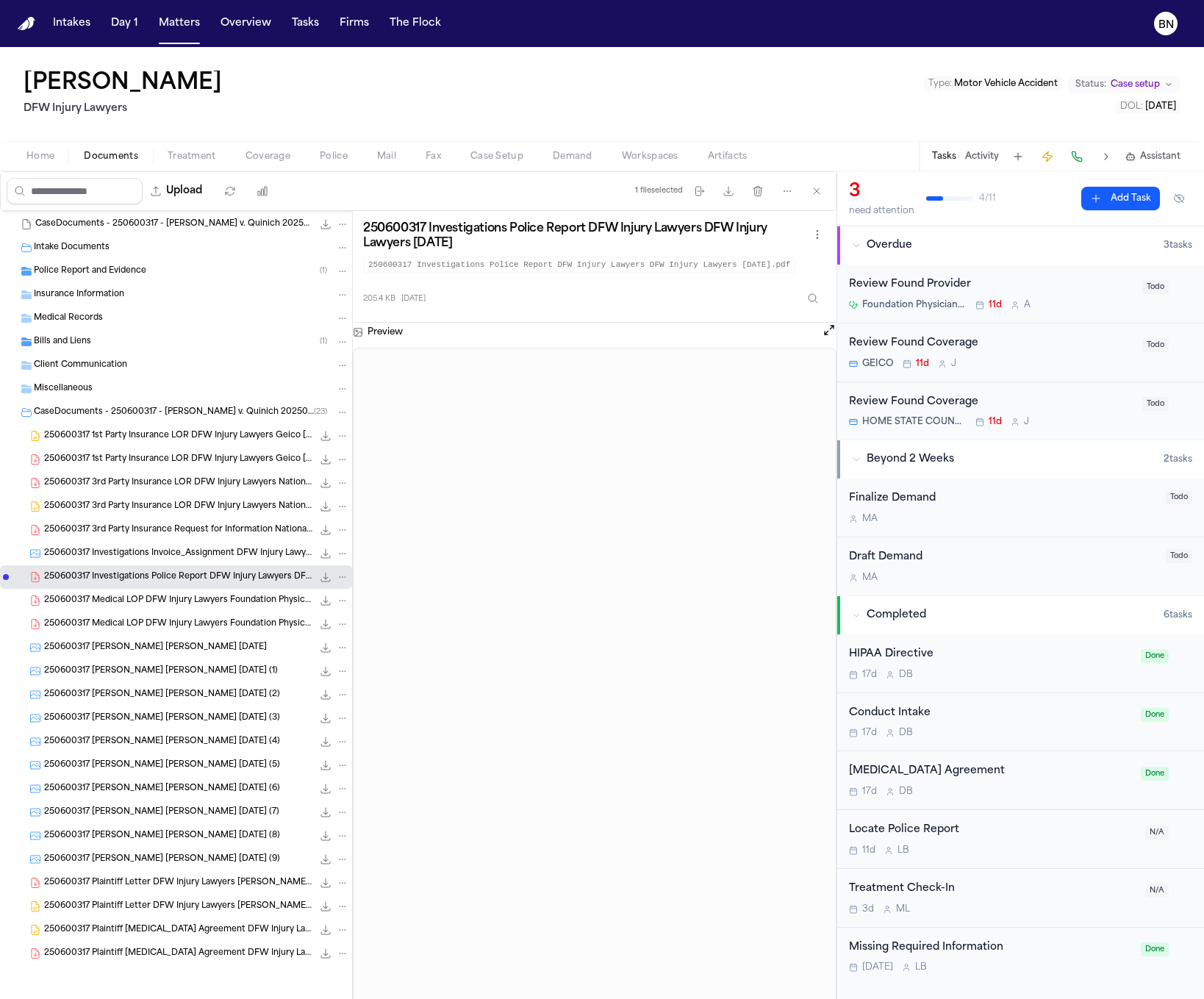
click at [171, 574] on span "250600317 Investigations Police Report DFW Injury Lawyers DFW Injury Lawyers 07…" at bounding box center [178, 576] width 269 height 13
click at [192, 276] on div "Police Report and Evidence ( 1 )" at bounding box center [191, 271] width 315 height 13
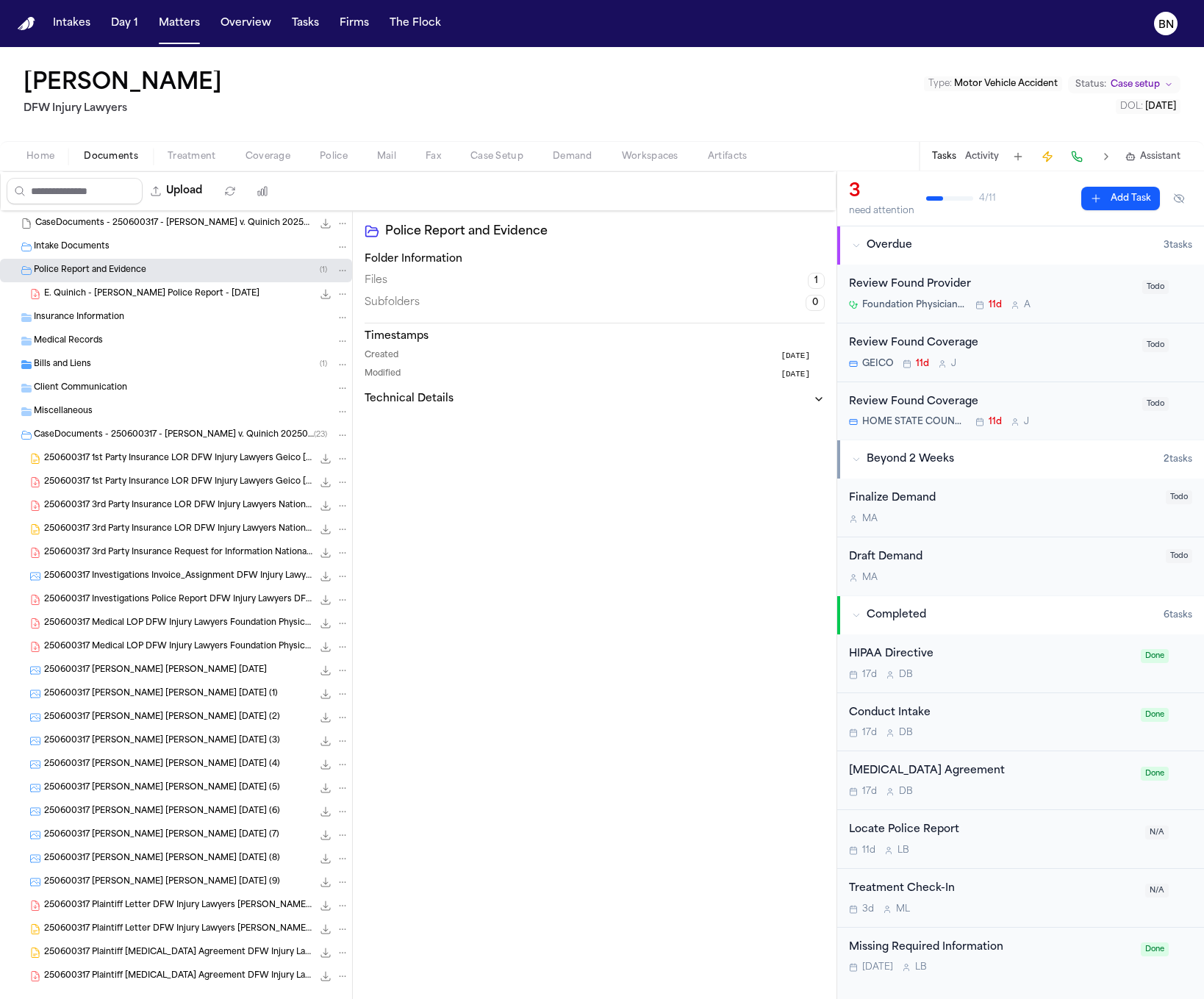
click at [187, 294] on span "E. Quinich - Mansfield PD Police Report - 6.26.25" at bounding box center [151, 294] width 215 height 13
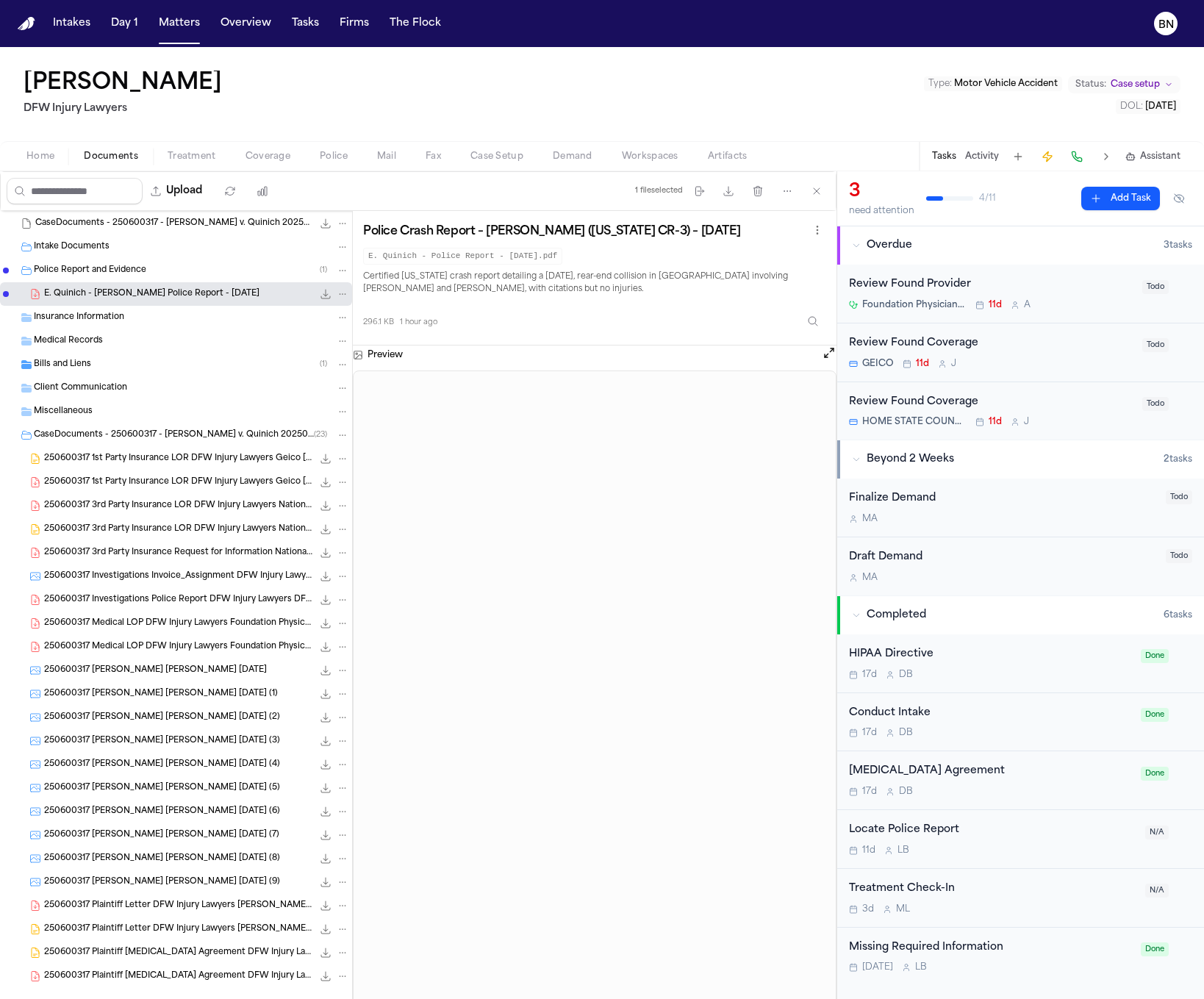
click at [143, 643] on span "250600317 Medical LOP DFW Injury Lawyers Foundation Physicians Group - Fort Wor…" at bounding box center [178, 647] width 269 height 13
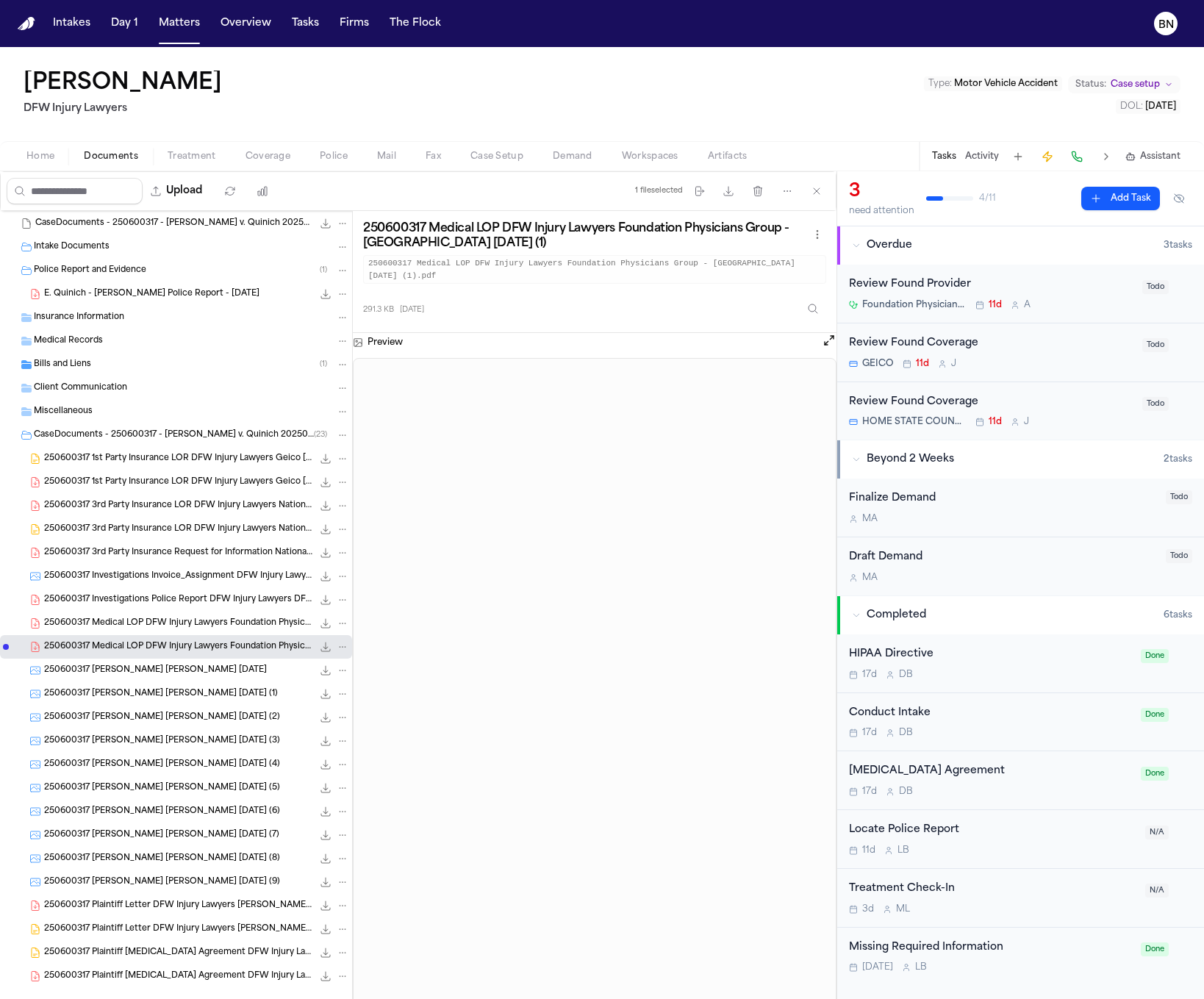
click at [136, 621] on span "250600317 Medical LOP DFW Injury Lawyers Foundation Physicians Group - Fort Wor…" at bounding box center [178, 623] width 269 height 13
click at [142, 605] on span "250600317 Investigations Police Report DFW Injury Lawyers DFW Injury Lawyers 07…" at bounding box center [178, 600] width 269 height 13
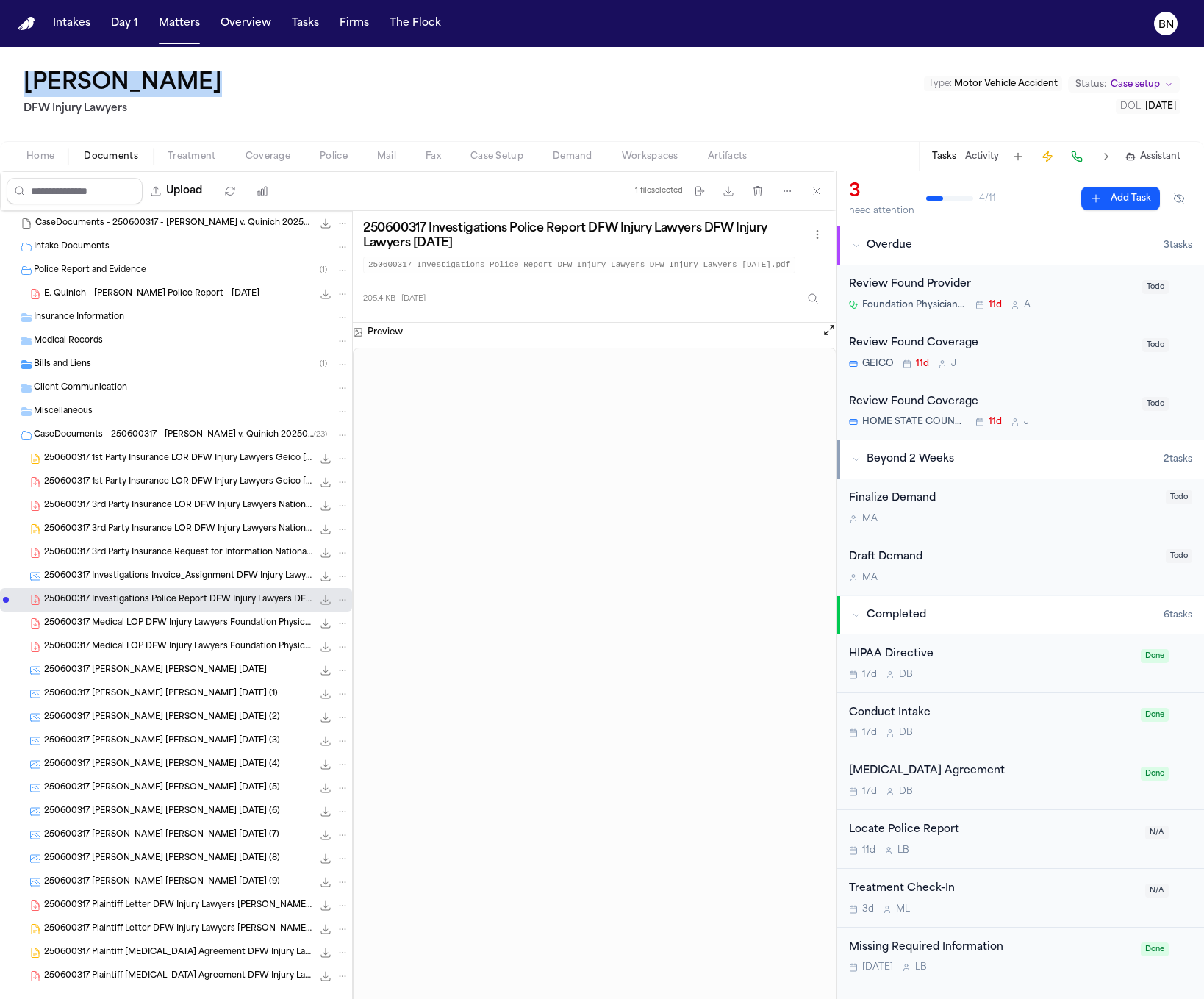
drag, startPoint x: 204, startPoint y: 81, endPoint x: 21, endPoint y: 86, distance: 183.1
click at [21, 86] on div "Ervin Quinich DFW Injury Lawyers Type : Motor Vehicle Accident Status: Case set…" at bounding box center [602, 94] width 1204 height 94
click at [156, 674] on span "250600317 ODOM, NICHOLE Majalca, Sarahi 06-26-2025" at bounding box center [156, 670] width 223 height 13
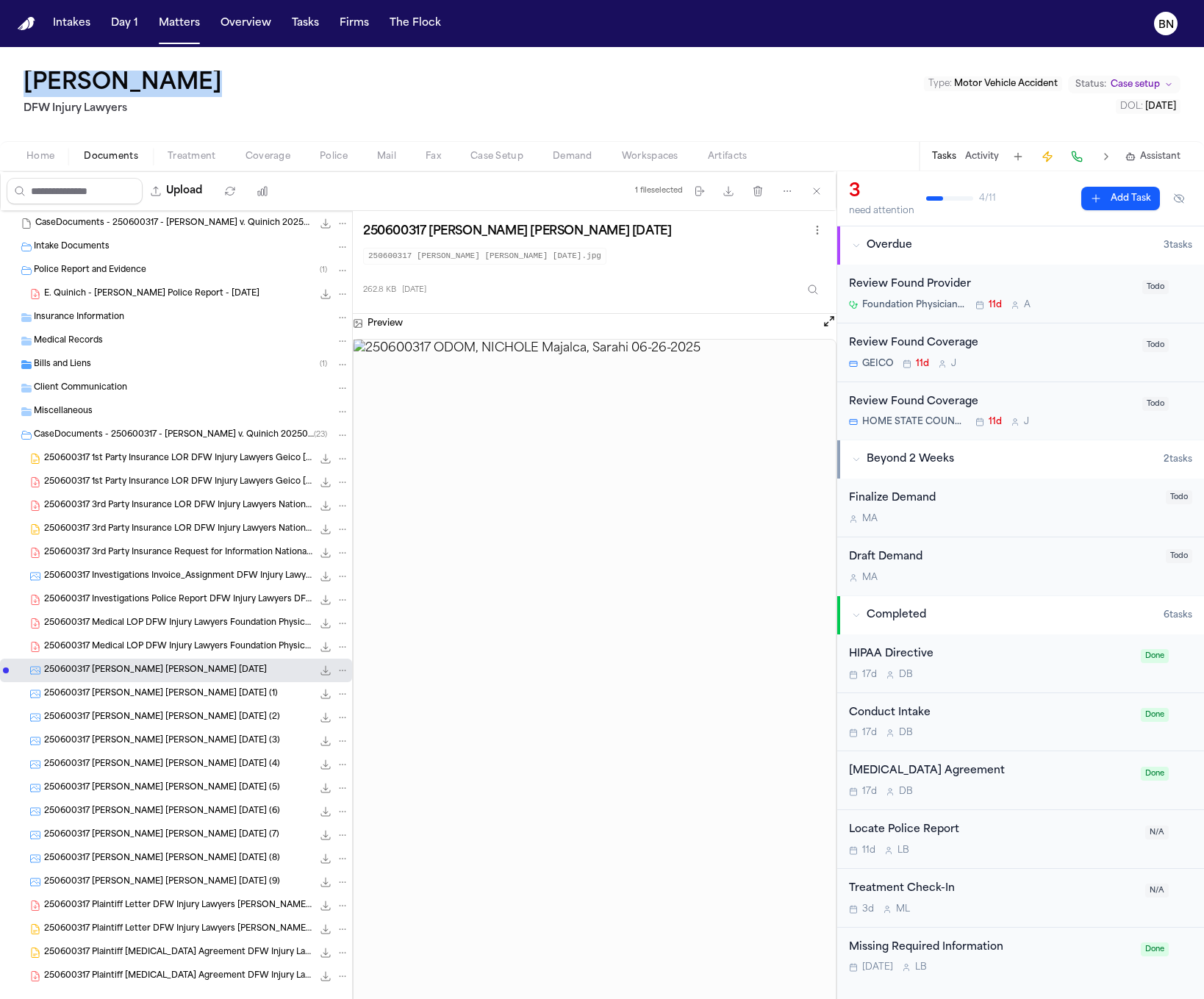
click at [158, 694] on span "250600317 ODOM, NICHOLE Majalca, Sarahi 06-26-2025 (1)" at bounding box center [161, 694] width 233 height 13
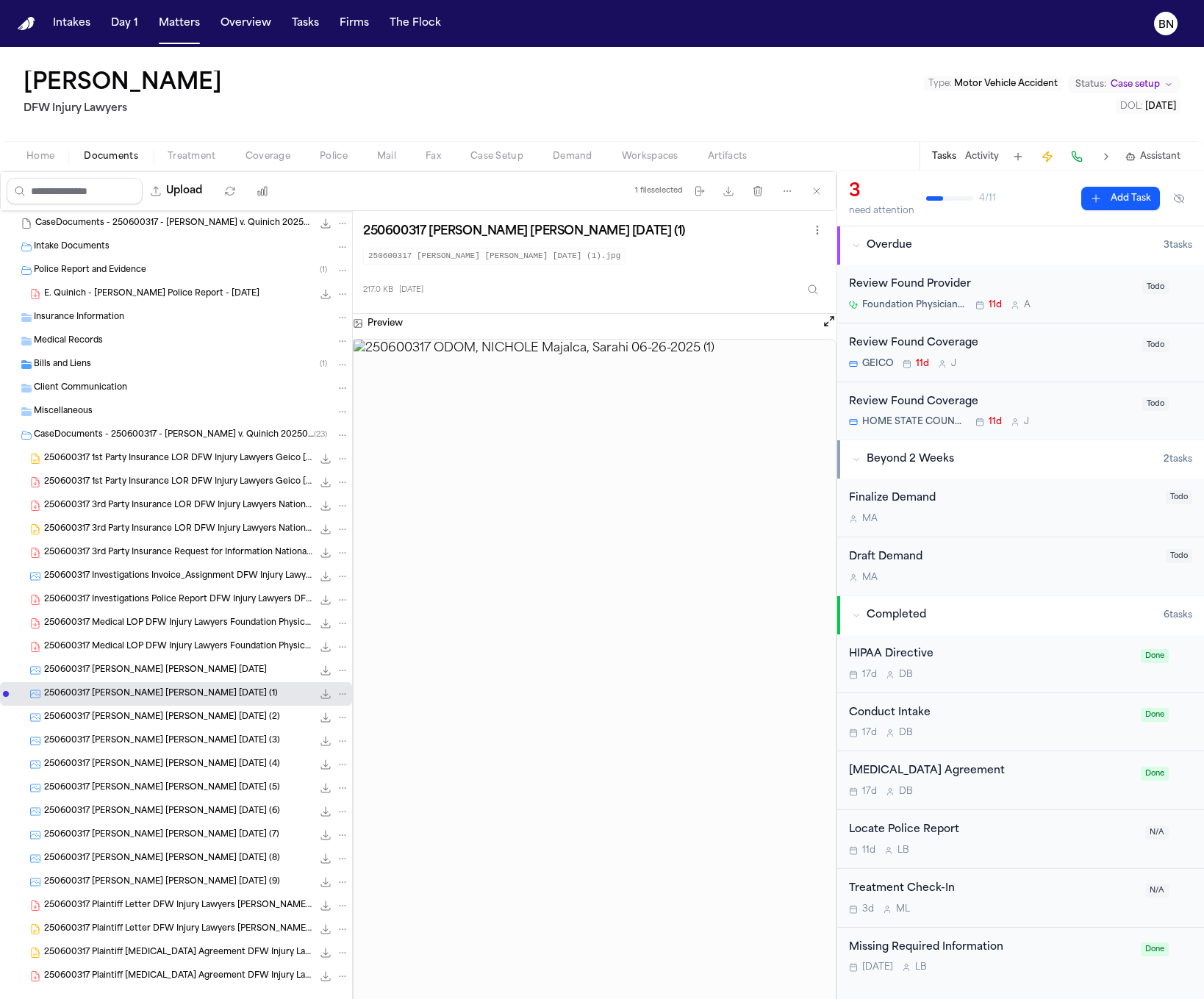
click at [162, 755] on div "250600317 ODOM, NICHOLE Majalca, Sarahi 06-26-2025 (4) 163.7 KB • JPG" at bounding box center [176, 764] width 352 height 23
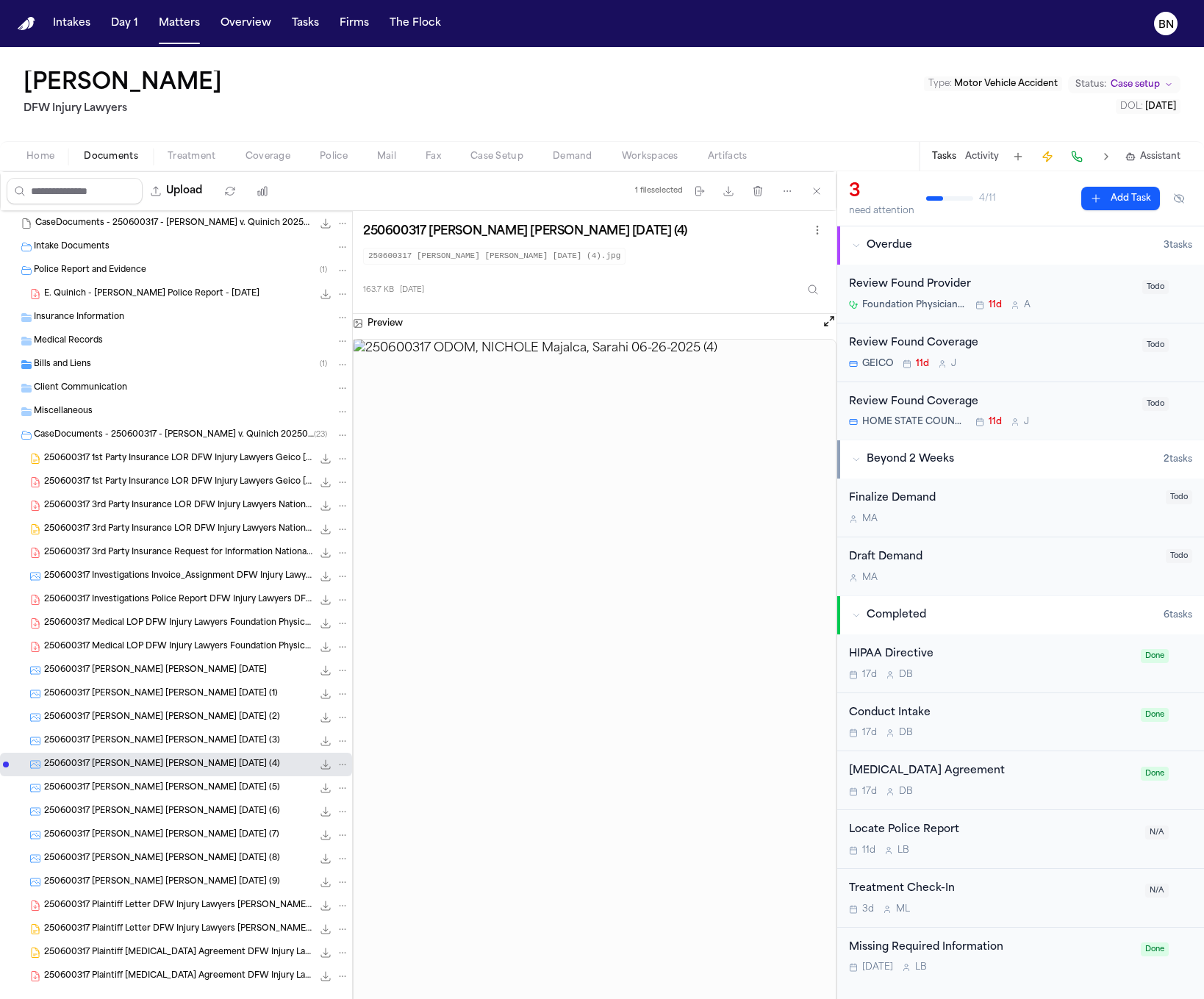
click at [136, 824] on div "250600317 ODOM, NICHOLE Majalca, Sarahi 06-26-2025 (7) 119.9 KB • JPG" at bounding box center [176, 835] width 352 height 23
click at [136, 869] on div "250600317 ODOM, NICHOLE Majalca, Sarahi 06-26-2025 (8) 172.3 KB • JPG" at bounding box center [176, 858] width 352 height 23
click at [136, 818] on div "250600317 ODOM, NICHOLE Majalca, Sarahi 06-26-2025 (6) 118.2 KB • JPG" at bounding box center [197, 812] width 305 height 15
click at [131, 889] on div "250600317 ODOM, NICHOLE Majalca, Sarahi 06-26-2025 (9) 106.1 KB • JPG" at bounding box center [197, 882] width 305 height 15
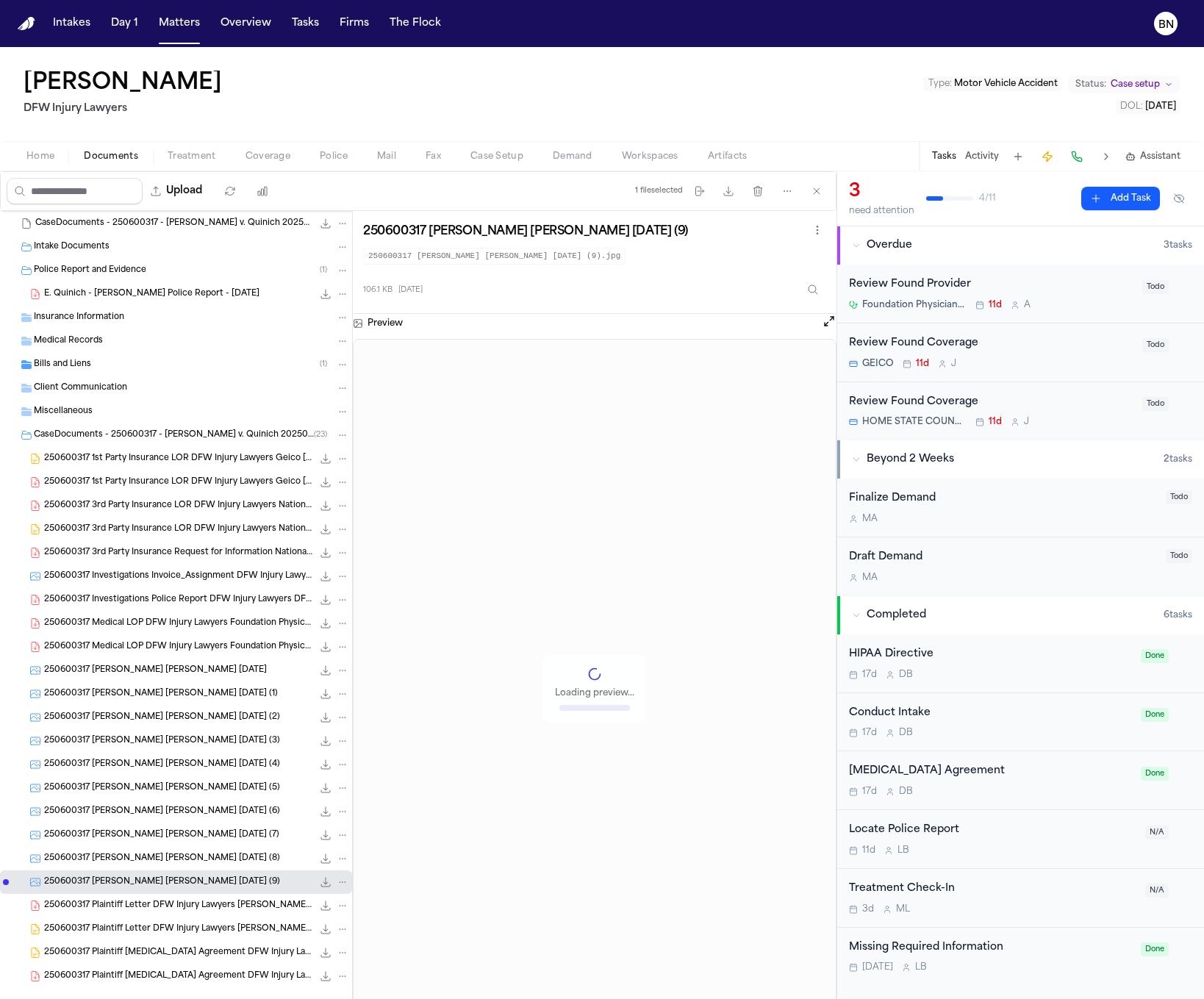
click at [131, 917] on div "250600317 Plaintiff Letter DFW Injury Lawyers ODOM, NICHOLE 06-30-2025 290.8 KB…" at bounding box center [176, 905] width 352 height 23
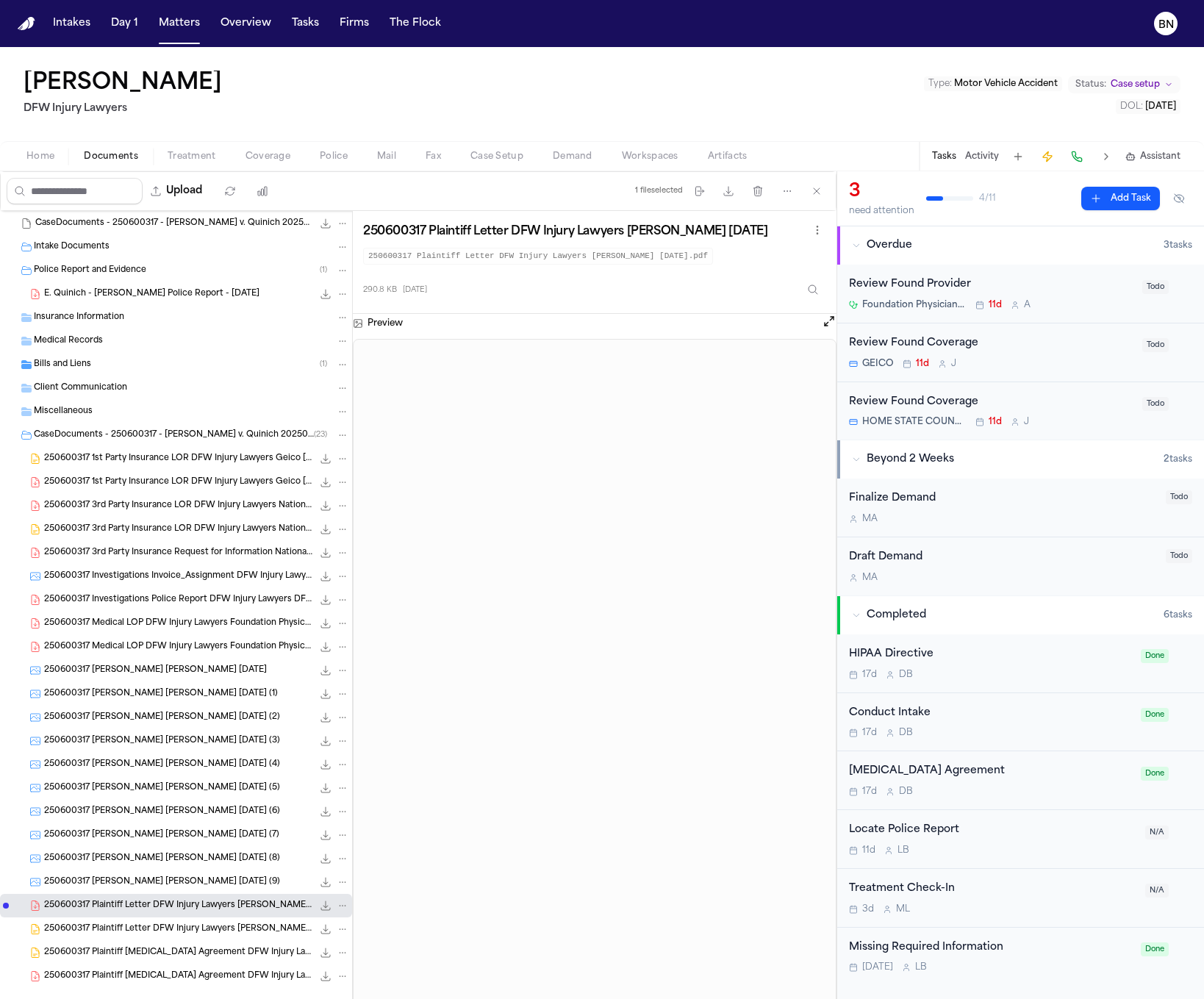
scroll to position [46, 0]
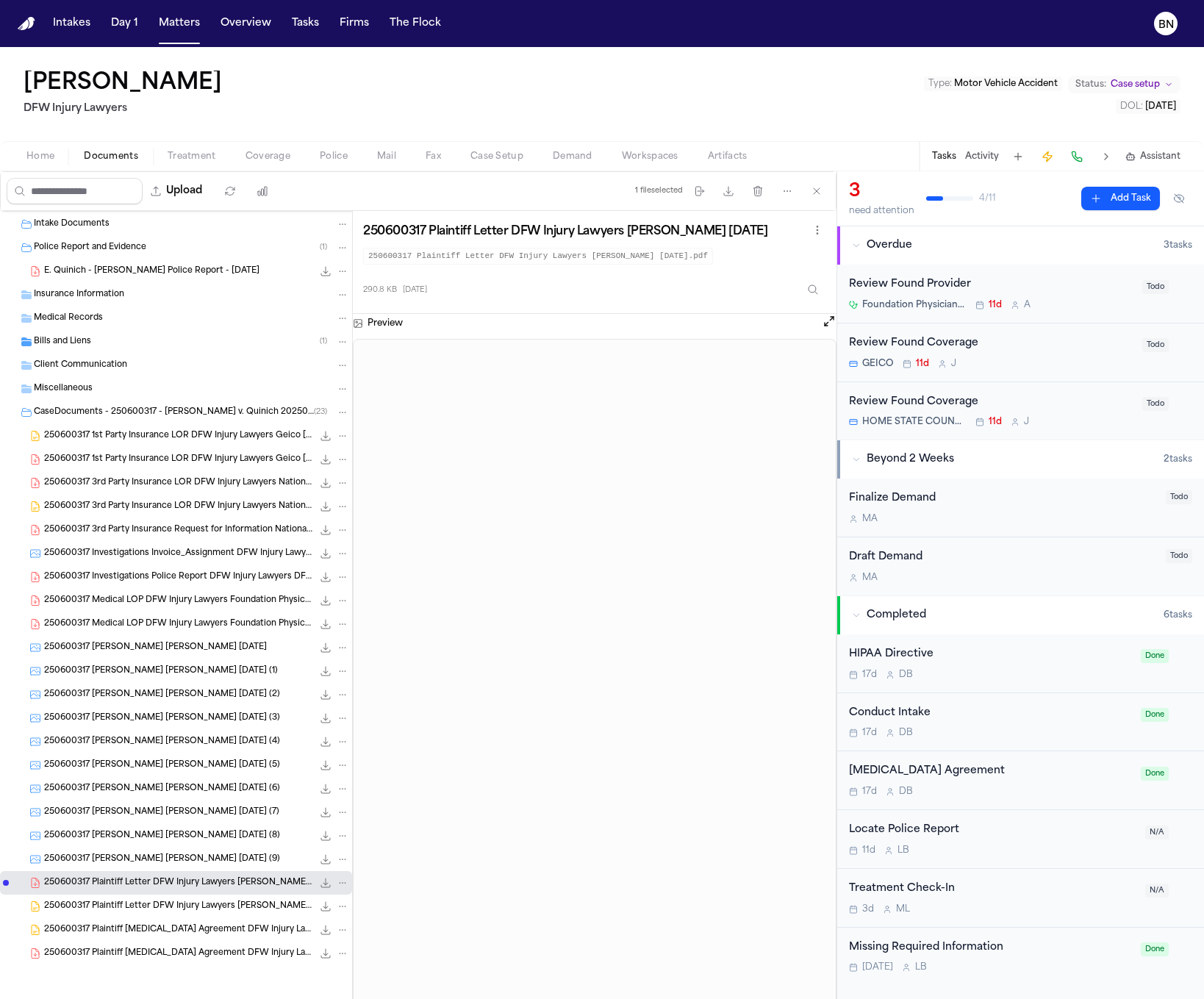
click at [145, 911] on span "250600317 Plaintiff Letter DFW Injury Lawyers ODOM, NICHOLE 06-30-2025" at bounding box center [178, 906] width 269 height 13
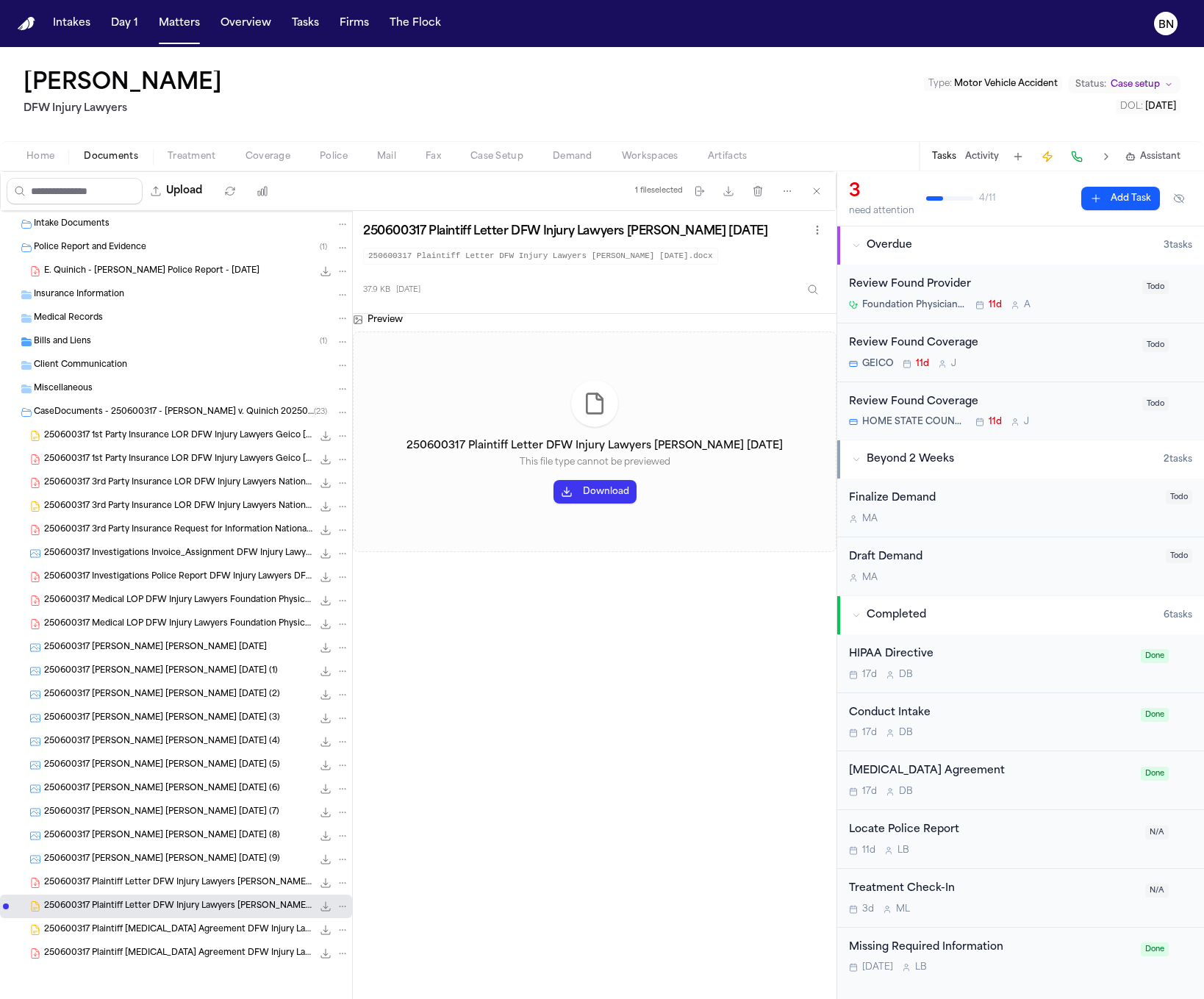
click at [137, 934] on span "250600317 Plaintiff Retainer Agreement DFW Injury Lawyers 06-26-2025" at bounding box center [178, 930] width 269 height 13
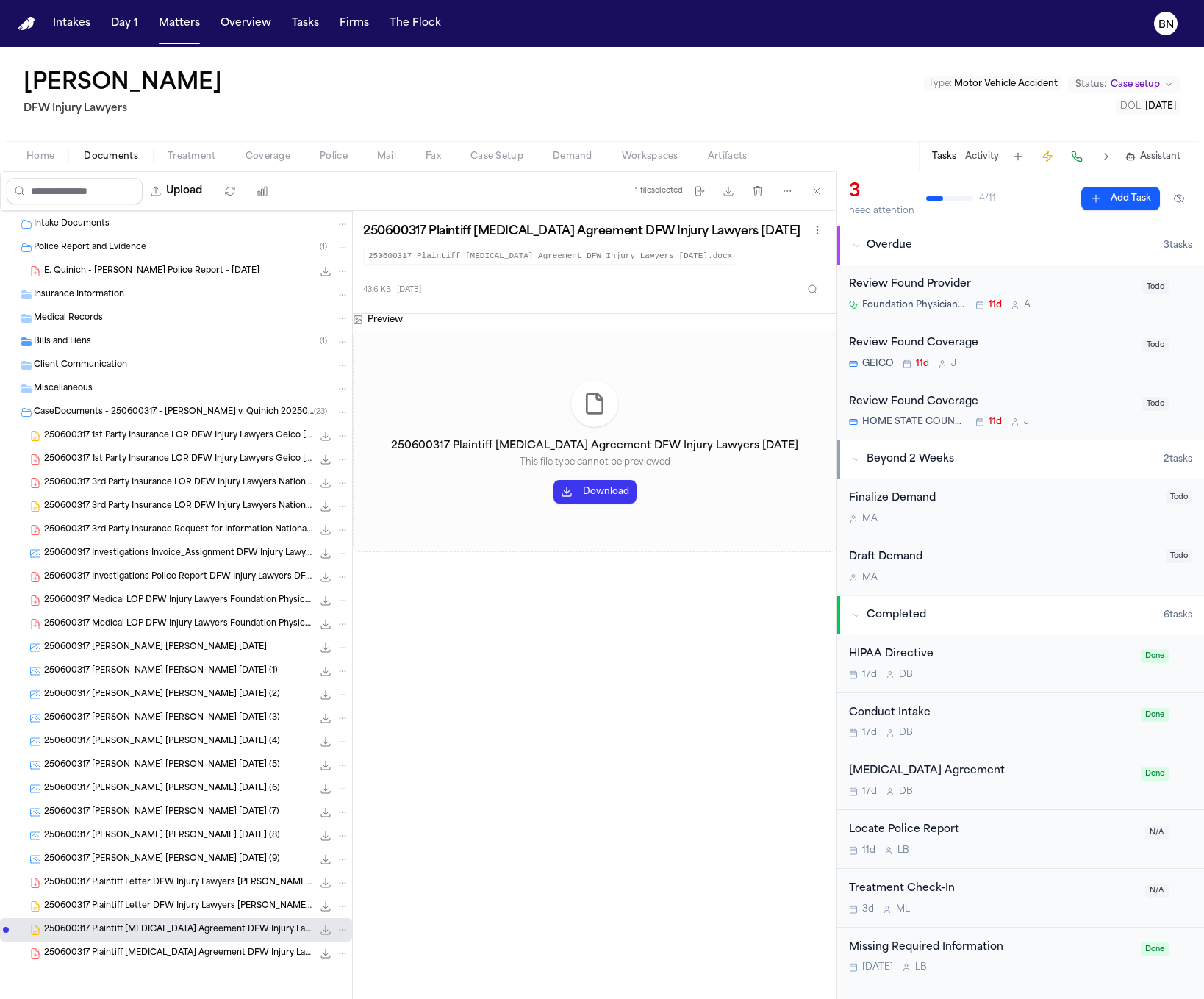
click at [136, 955] on span "250600317 Plaintiff Retainer Agreement DFW Injury Lawyers 06-26-2025" at bounding box center [178, 953] width 269 height 13
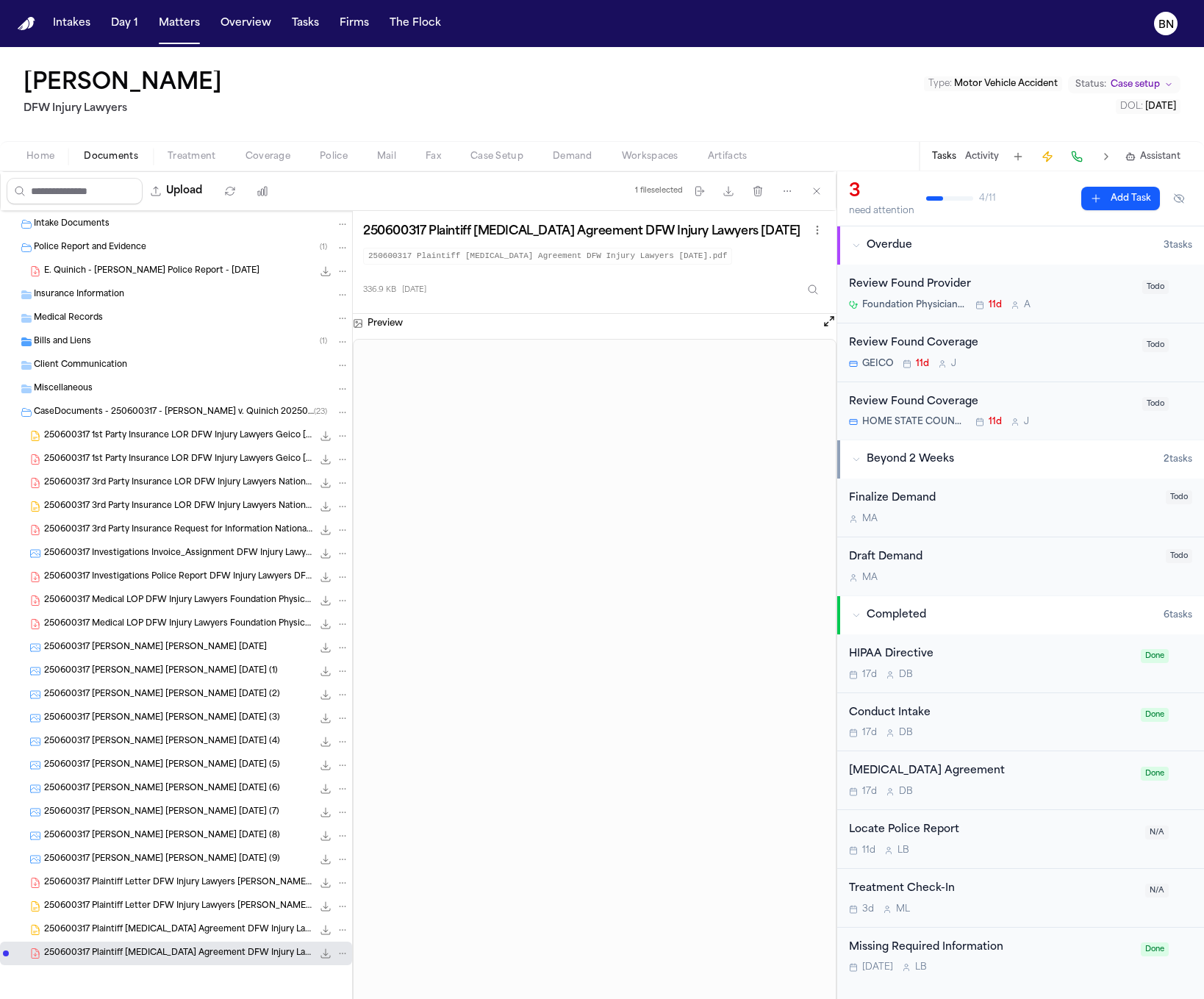
click at [141, 530] on span "250600317 3rd Party Insurance Request for Information National General Insuranc…" at bounding box center [178, 530] width 269 height 13
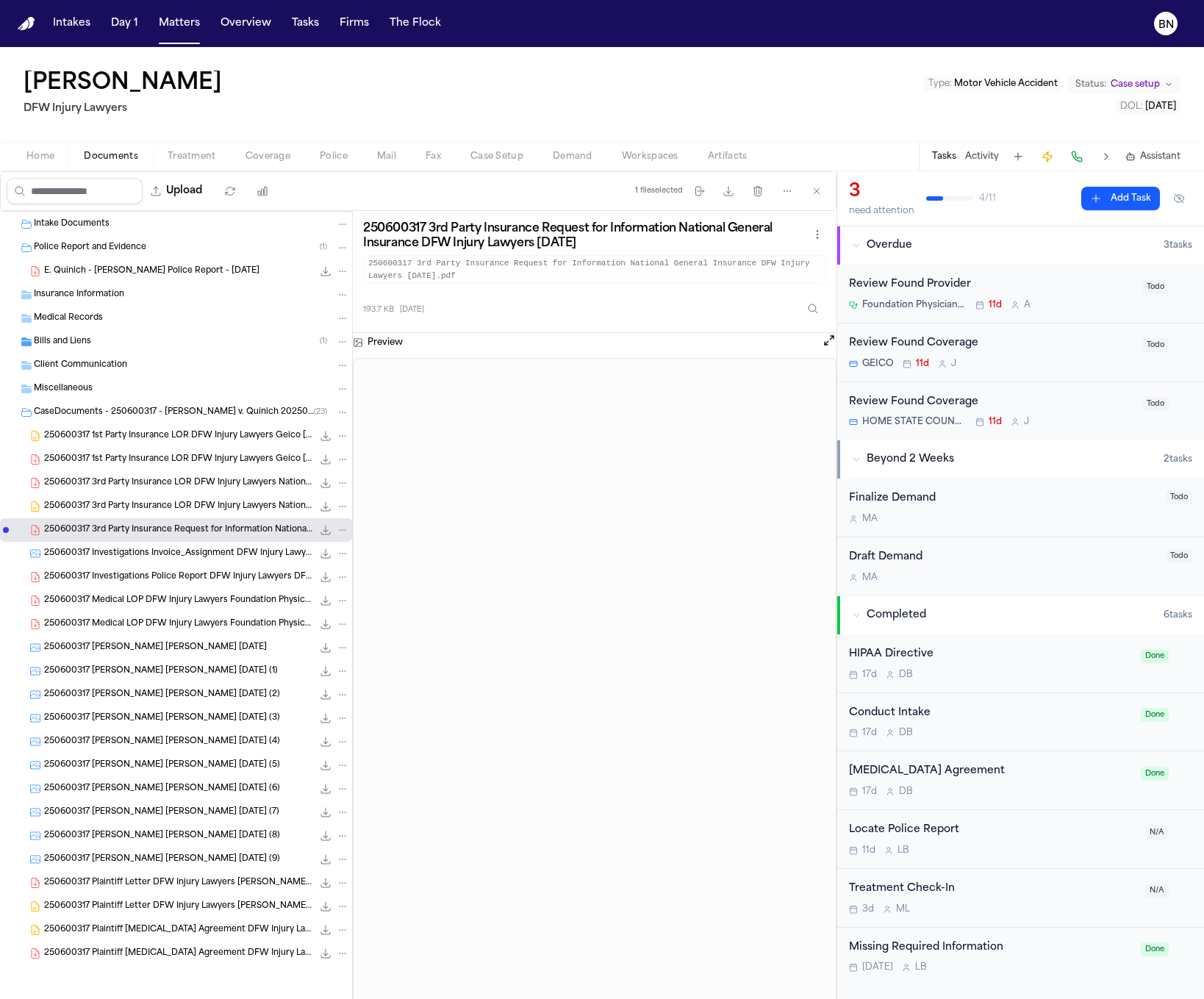
click at [148, 579] on span "250600317 Investigations Police Report DFW Injury Lawyers DFW Injury Lawyers 07…" at bounding box center [178, 576] width 269 height 13
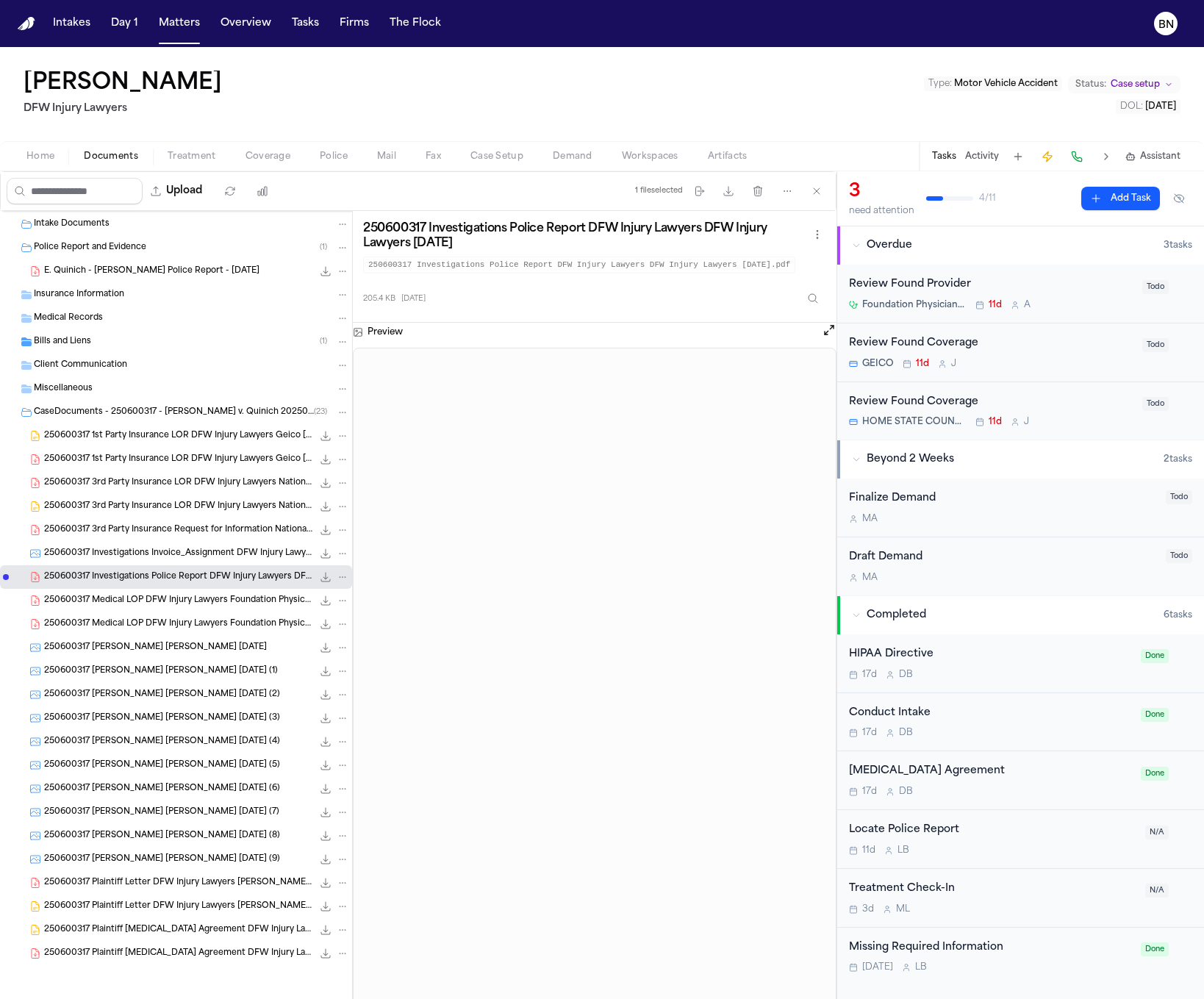
click at [321, 581] on icon "File: 250600317 Investigations Police Report DFW Injury Lawyers DFW Injury Lawy…" at bounding box center [325, 576] width 9 height 9
